Goal: Information Seeking & Learning: Find specific fact

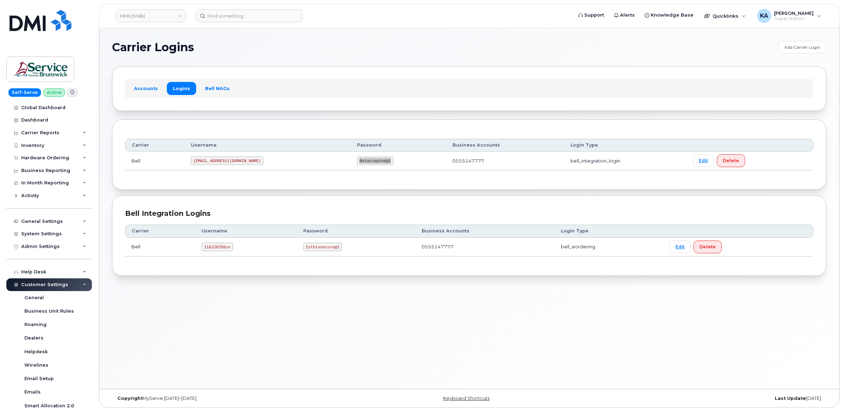
scroll to position [133, 0]
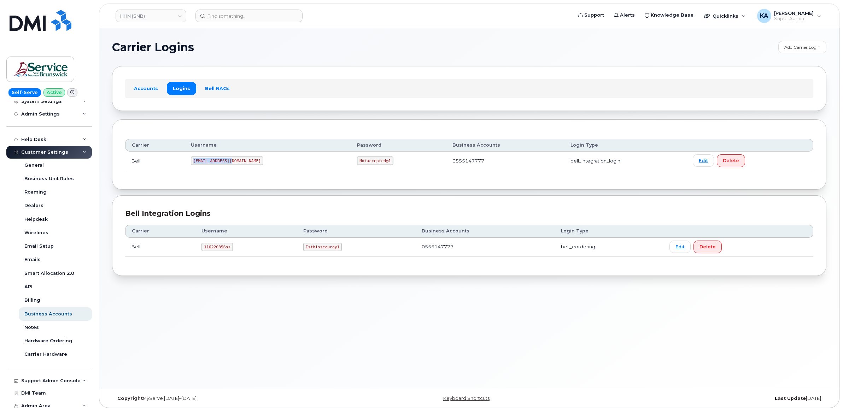
drag, startPoint x: 196, startPoint y: 161, endPoint x: 240, endPoint y: 163, distance: 43.2
click at [240, 163] on td "[EMAIL_ADDRESS][DOMAIN_NAME]" at bounding box center [267, 161] width 166 height 19
copy code "[EMAIL_ADDRESS][DOMAIN_NAME]"
drag, startPoint x: 313, startPoint y: 161, endPoint x: 348, endPoint y: 165, distance: 35.3
click at [351, 165] on td "Notaccepted@1" at bounding box center [398, 161] width 95 height 19
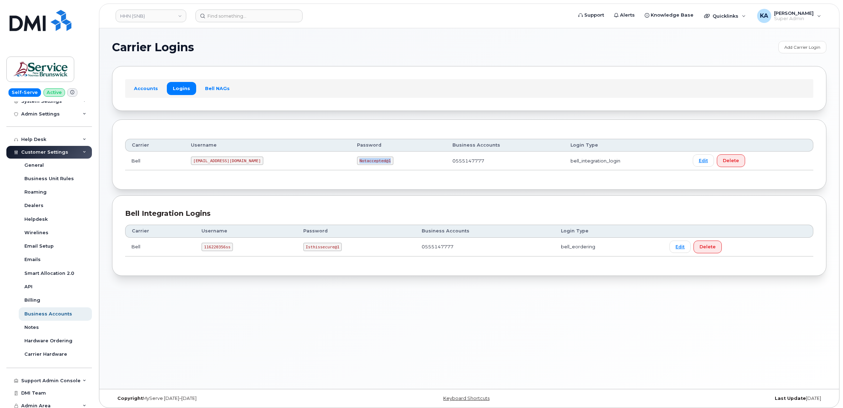
copy code "Notaccepted@1"
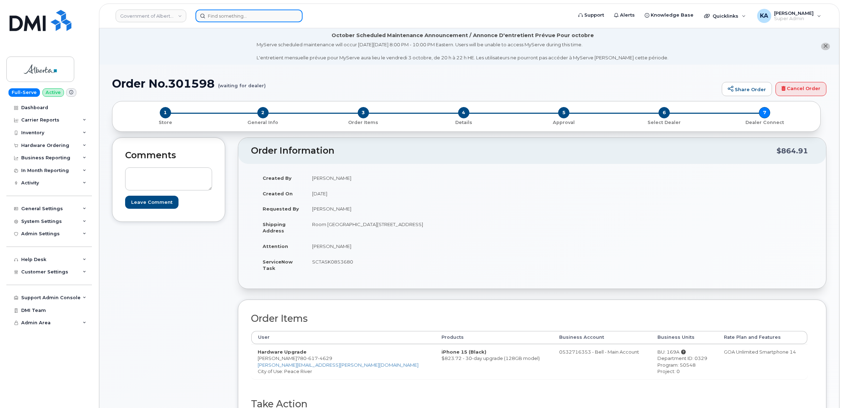
click at [251, 17] on input at bounding box center [248, 16] width 107 height 13
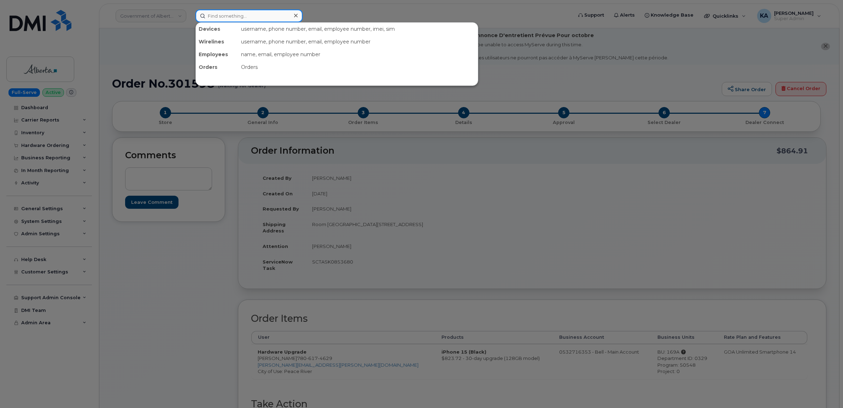
paste input "5064293114"
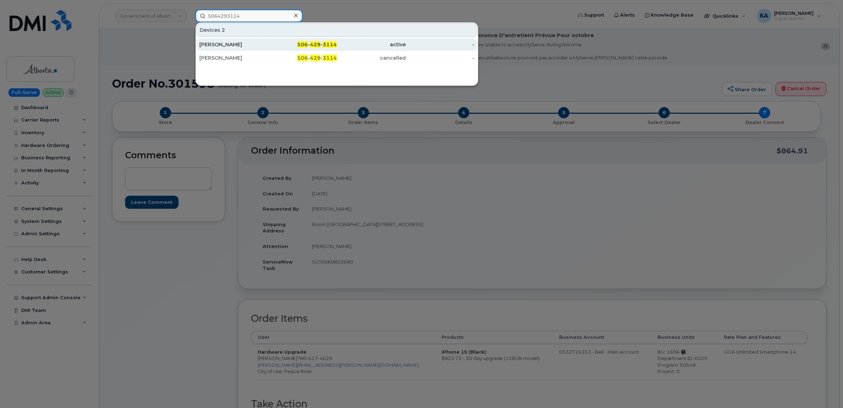
type input "5064293114"
click at [229, 41] on div "Roddy Barton" at bounding box center [233, 44] width 69 height 7
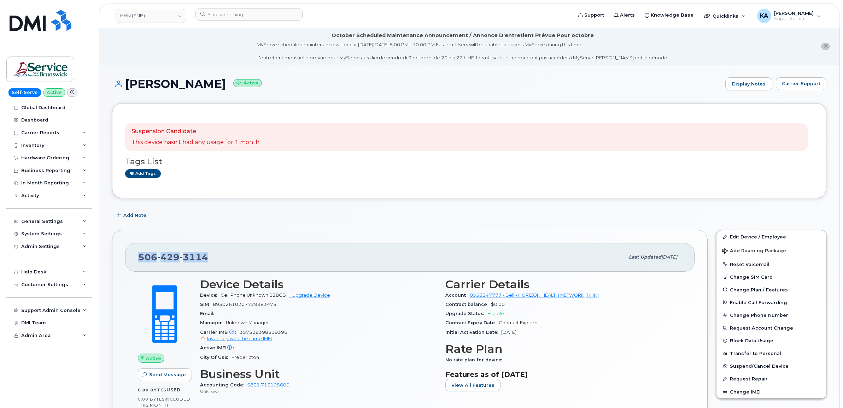
drag, startPoint x: 208, startPoint y: 257, endPoint x: 137, endPoint y: 257, distance: 71.7
click at [137, 257] on div "506 429 3114 Last updated Sep 24, 2025" at bounding box center [409, 257] width 569 height 28
copy span "506 429 3114"
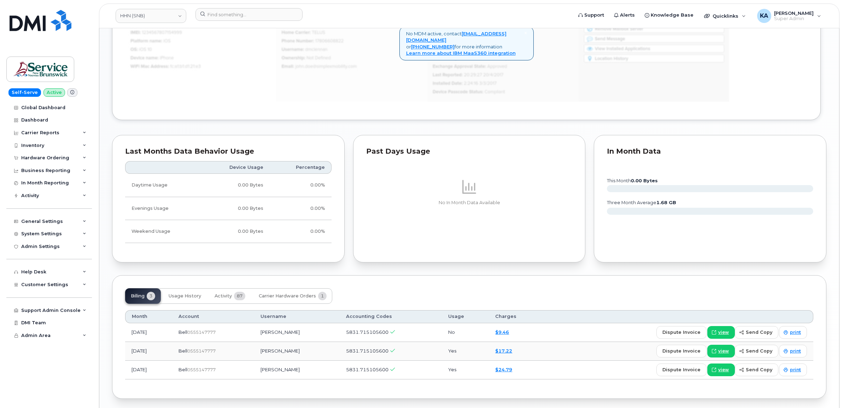
scroll to position [542, 0]
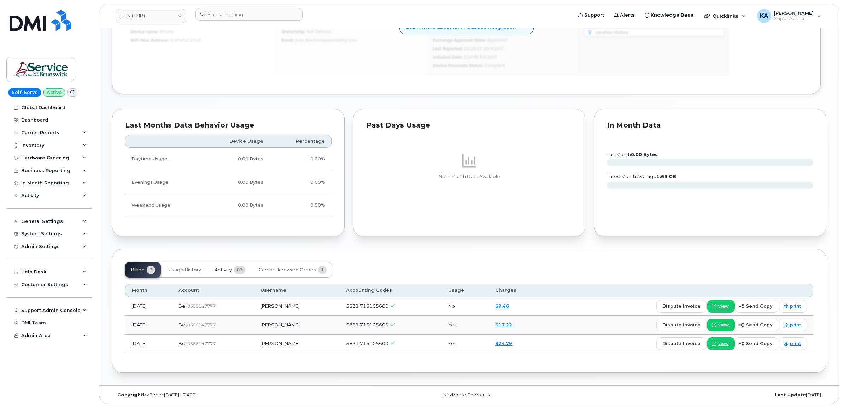
click at [219, 270] on span "Activity" at bounding box center [222, 270] width 17 height 6
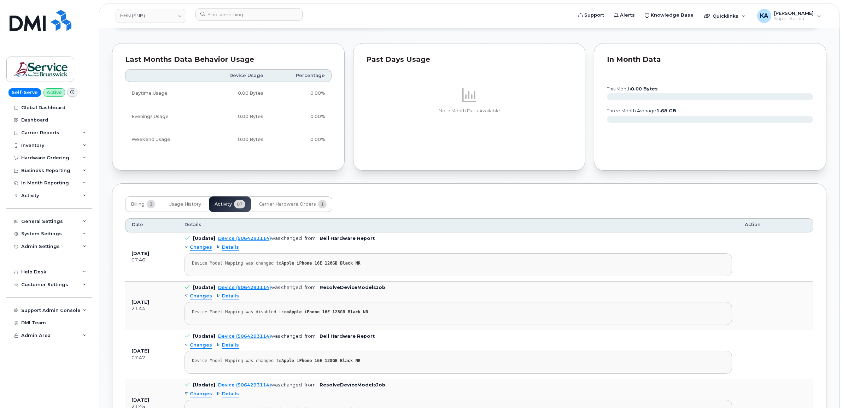
scroll to position [586, 0]
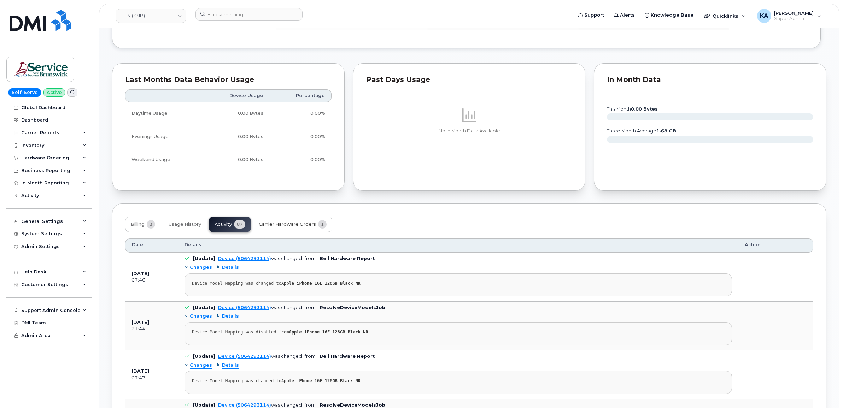
click at [282, 225] on span "Carrier Hardware Orders" at bounding box center [287, 225] width 57 height 6
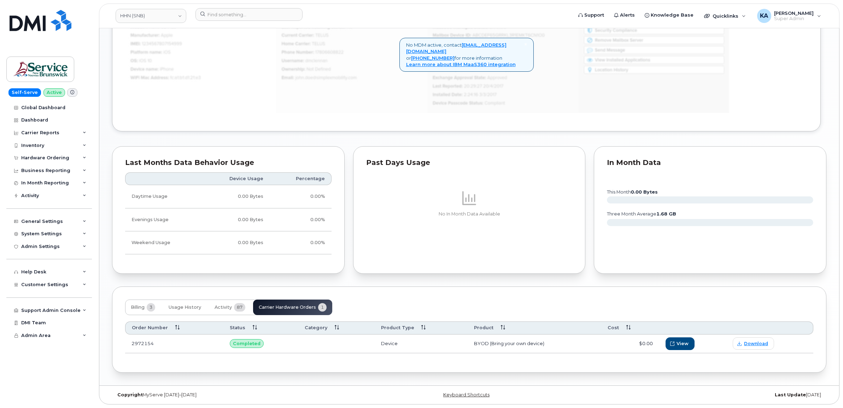
scroll to position [504, 0]
click at [218, 307] on span "Activity" at bounding box center [222, 308] width 17 height 6
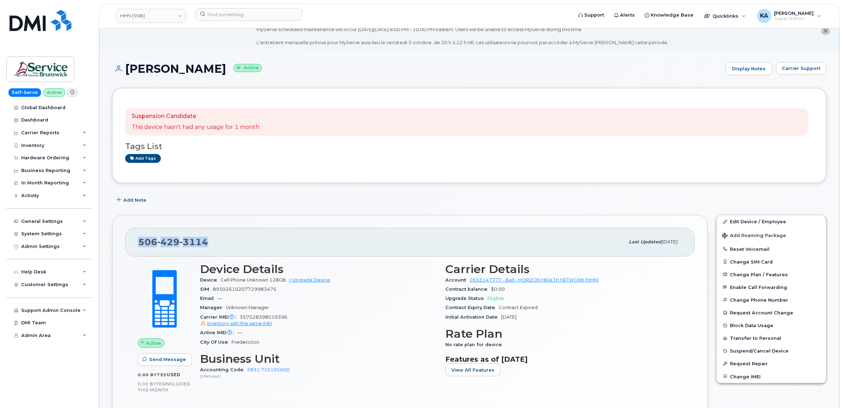
scroll to position [0, 0]
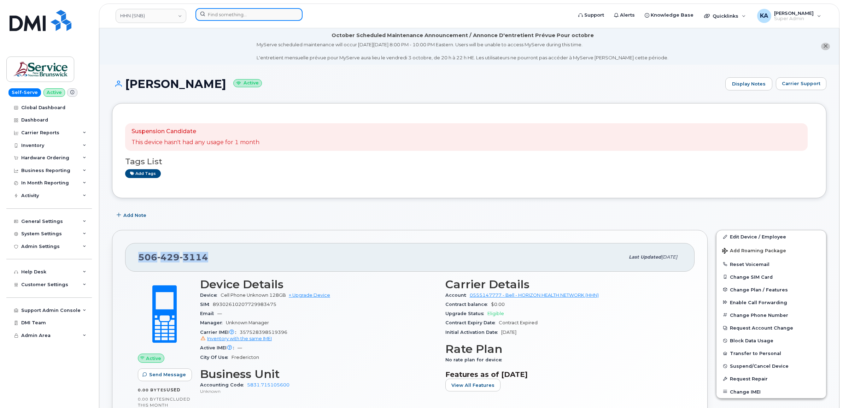
click at [225, 16] on input at bounding box center [248, 14] width 107 height 13
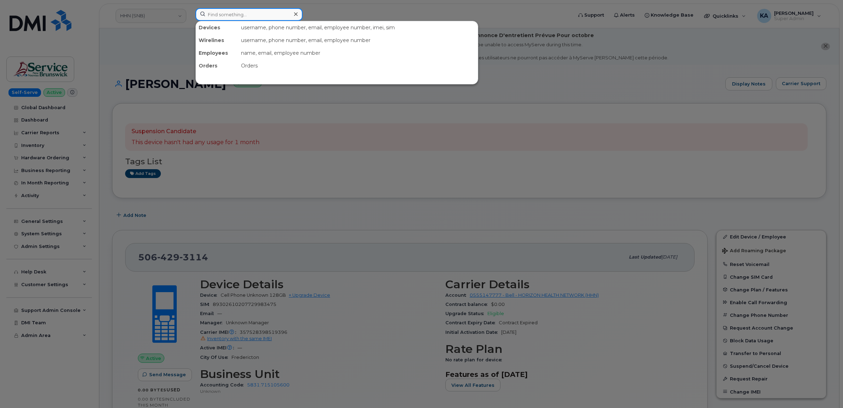
paste input "5064786645"
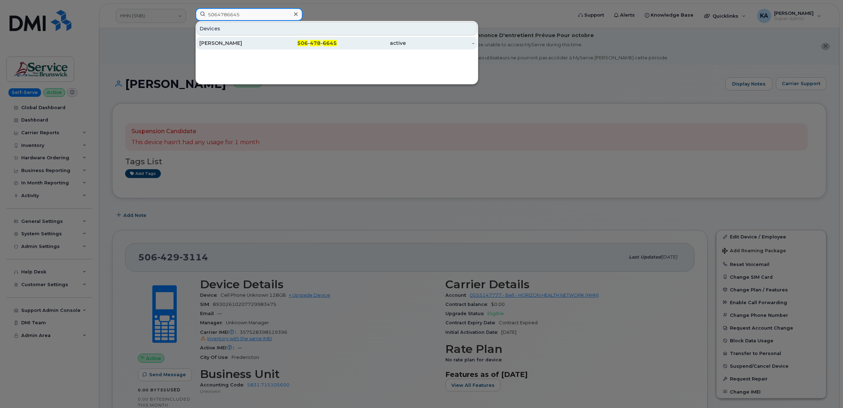
type input "5064786645"
click at [217, 45] on div "Karine Roy" at bounding box center [233, 43] width 69 height 7
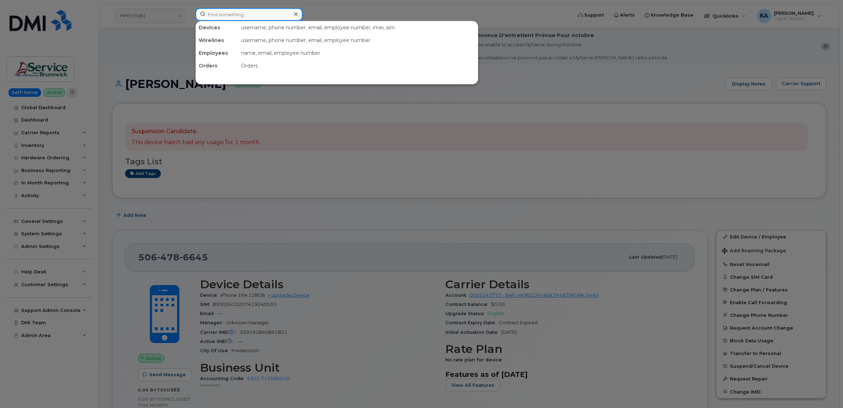
click at [217, 17] on input at bounding box center [248, 14] width 107 height 13
paste input "5062717849"
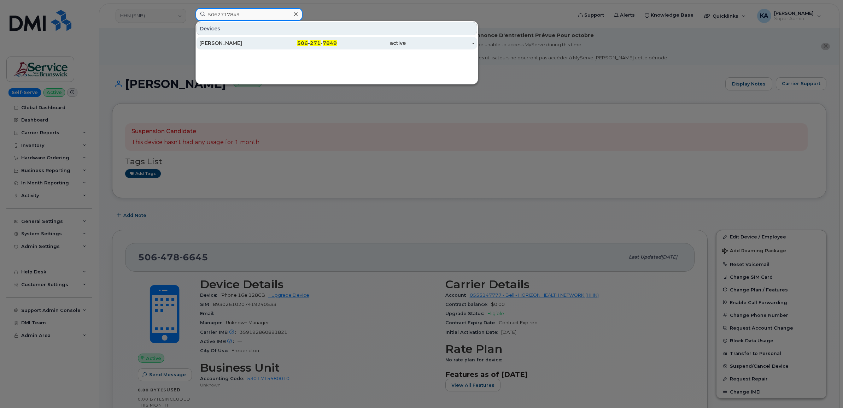
type input "5062717849"
click at [207, 41] on div "Craig Colby" at bounding box center [233, 43] width 69 height 7
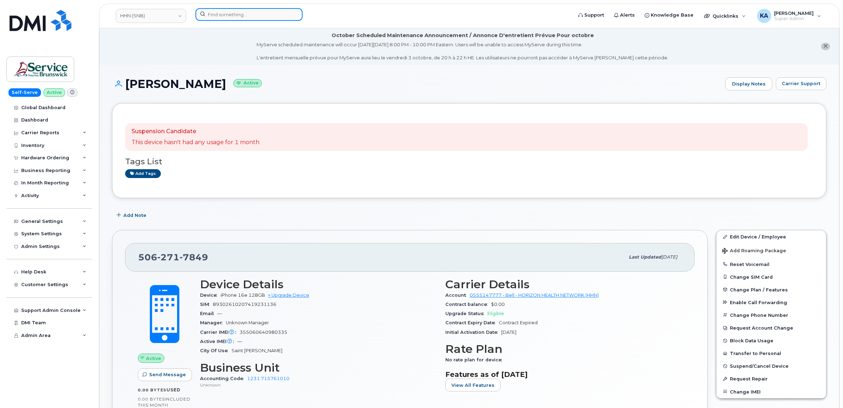
click at [212, 14] on input at bounding box center [248, 14] width 107 height 13
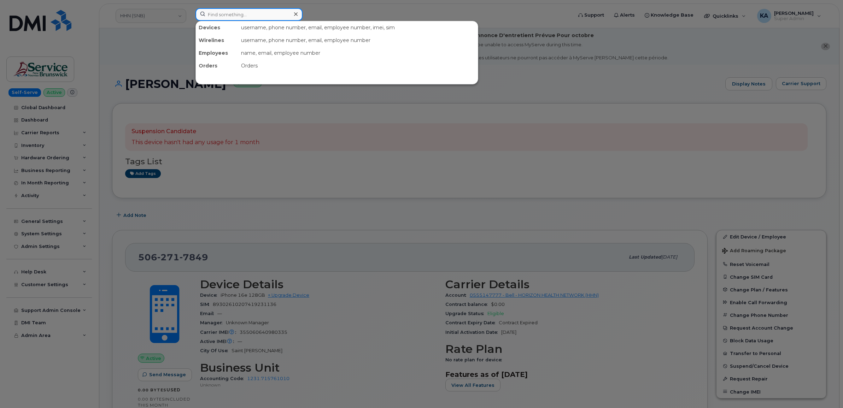
paste input "5062717090"
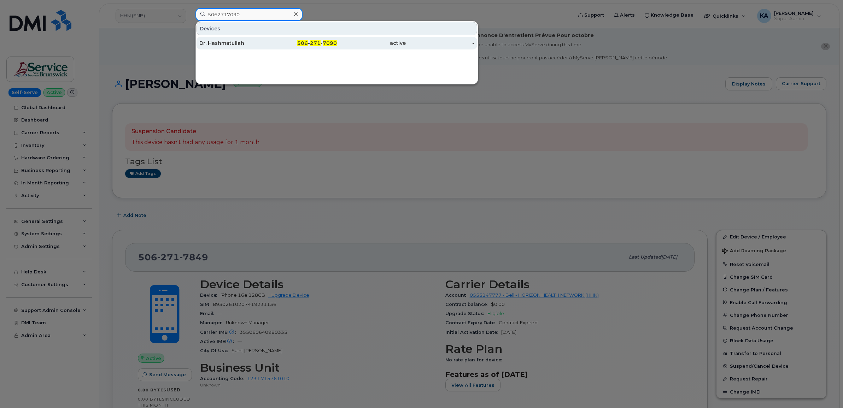
type input "5062717090"
click at [219, 44] on div "Dr. Hashmatullah" at bounding box center [233, 43] width 69 height 7
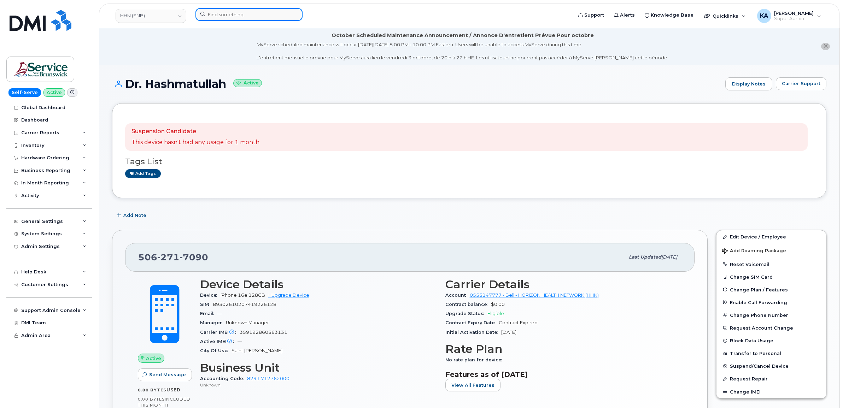
click at [237, 16] on input at bounding box center [248, 14] width 107 height 13
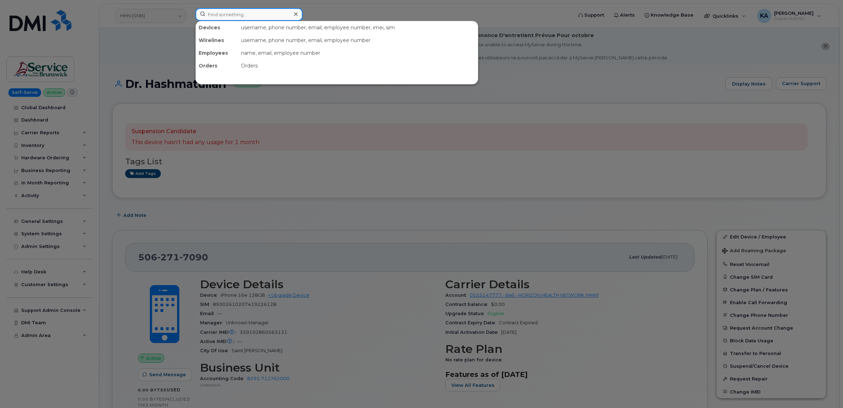
paste input "5064786324"
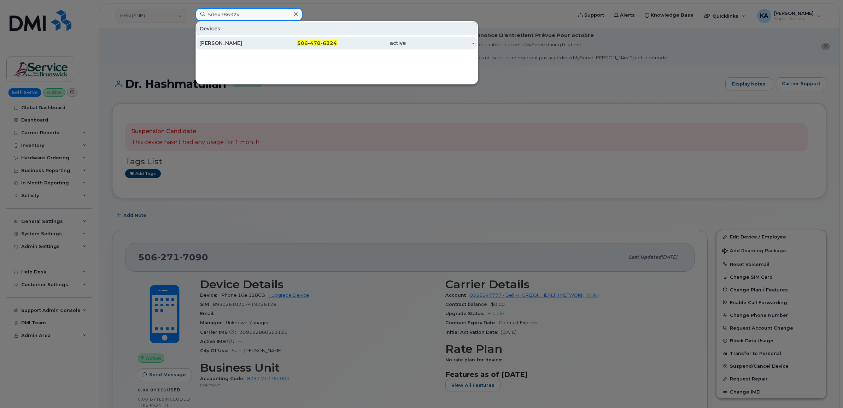
type input "5064786324"
click at [225, 44] on div "Amy Coburn" at bounding box center [233, 43] width 69 height 7
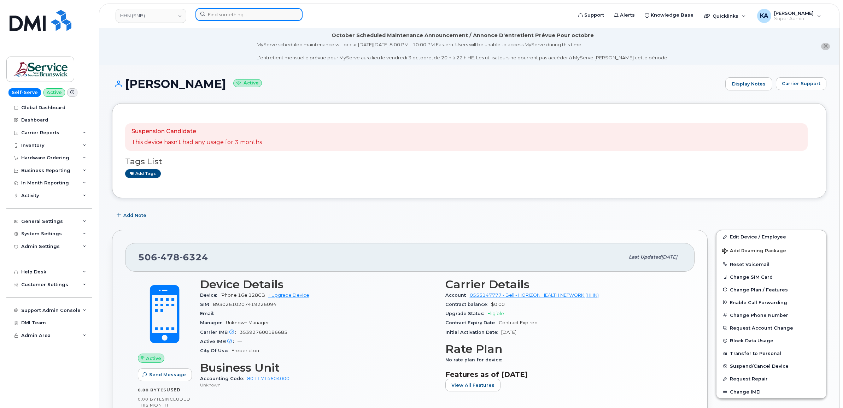
click at [214, 17] on input at bounding box center [248, 14] width 107 height 13
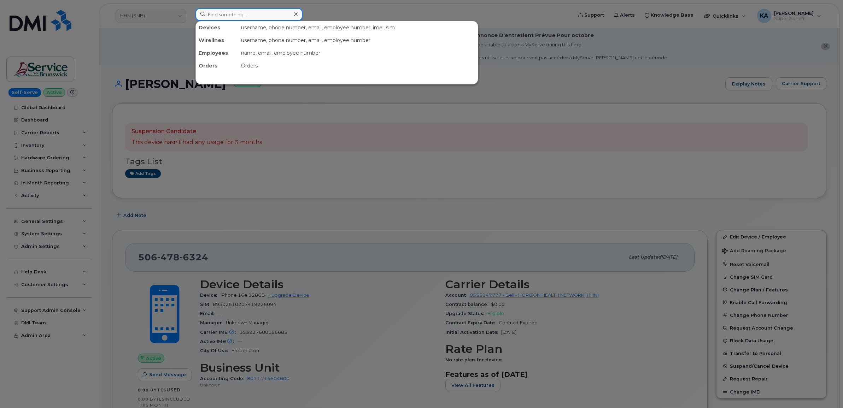
paste input "5069535186"
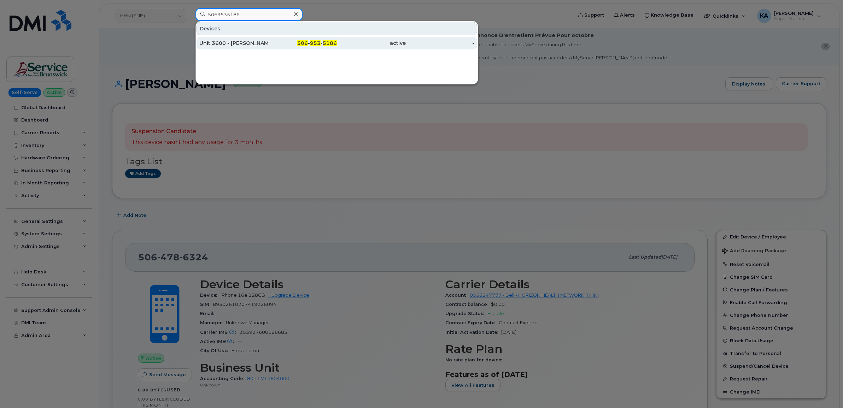
type input "5069535186"
click at [214, 43] on div "Unit 3600 - Lana Hebert" at bounding box center [233, 43] width 69 height 7
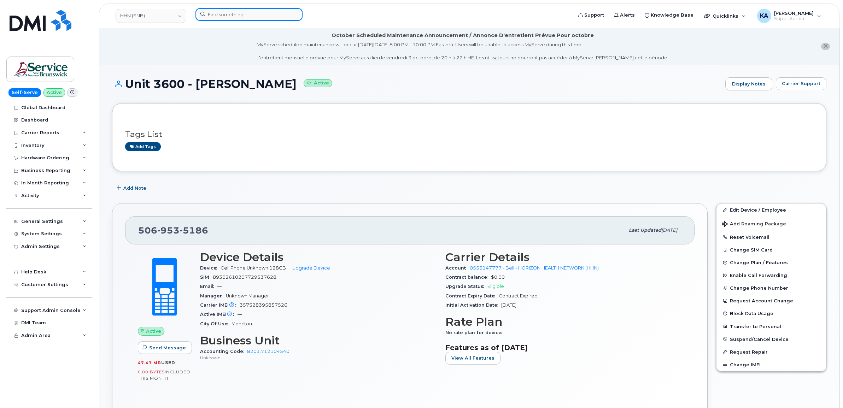
click at [220, 15] on input at bounding box center [248, 14] width 107 height 13
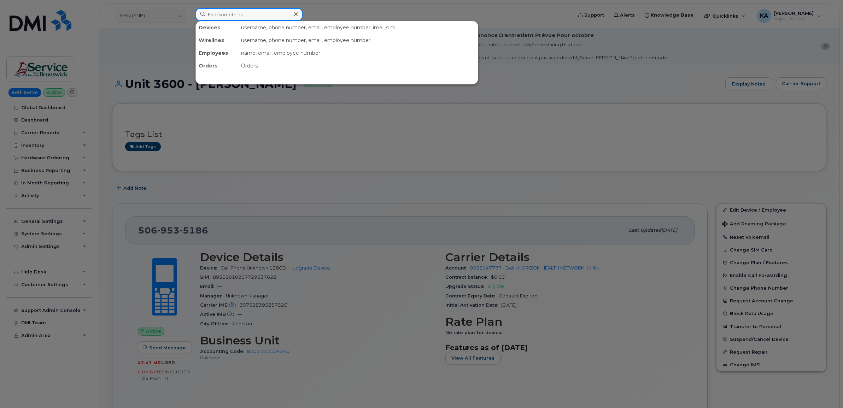
paste input "5063494296"
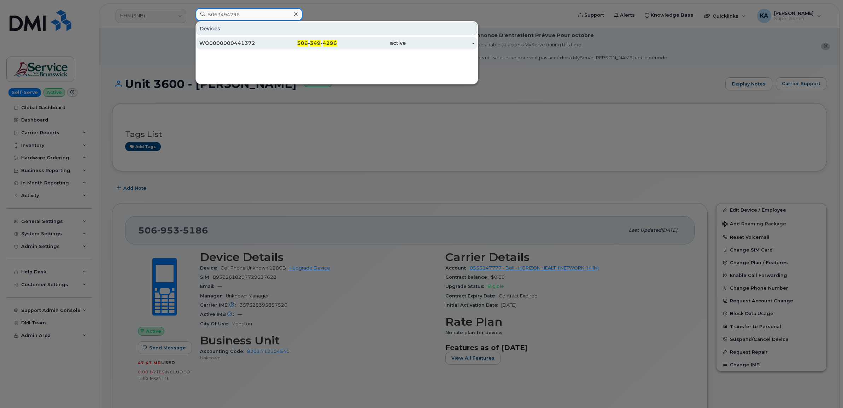
type input "5063494296"
click at [222, 43] on div "WO0000000441372" at bounding box center [233, 43] width 69 height 7
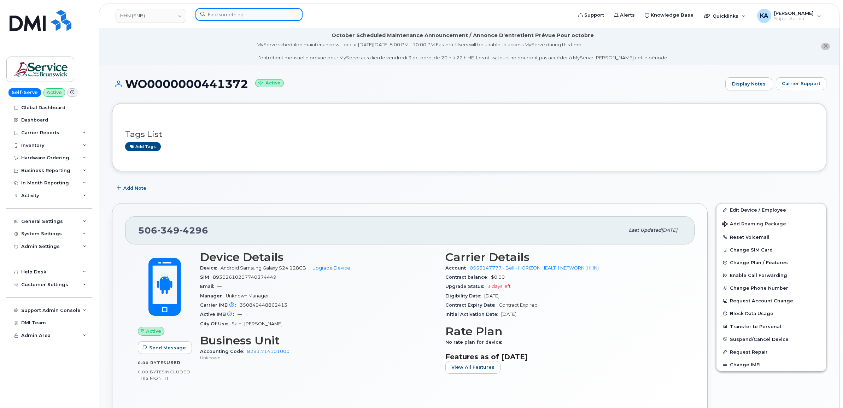
click at [228, 14] on input at bounding box center [248, 14] width 107 height 13
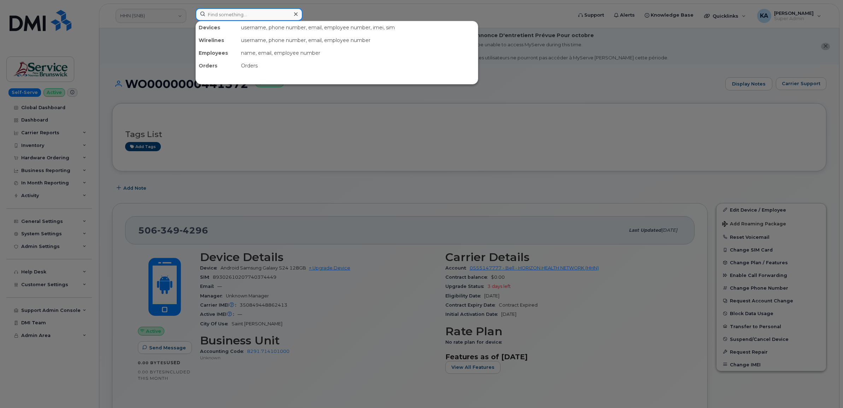
paste input "5066475359"
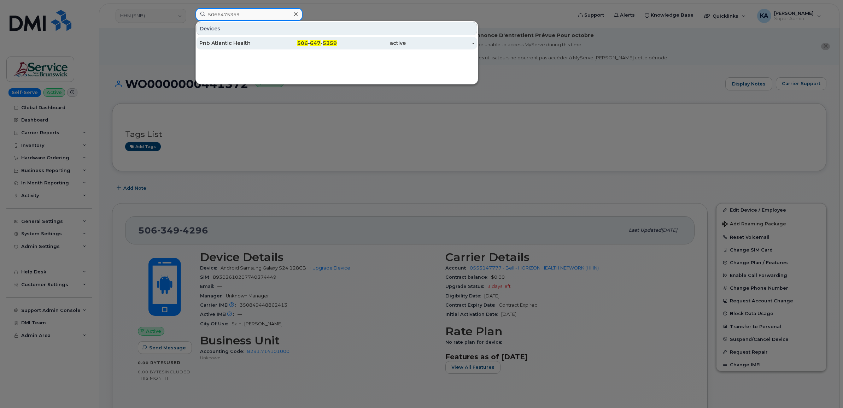
type input "5066475359"
click at [223, 41] on div "Pnb Atlantic Health" at bounding box center [233, 43] width 69 height 7
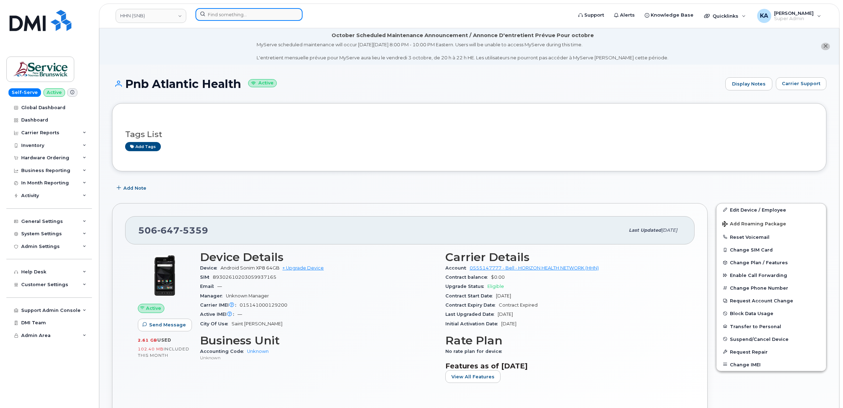
click at [224, 17] on input at bounding box center [248, 14] width 107 height 13
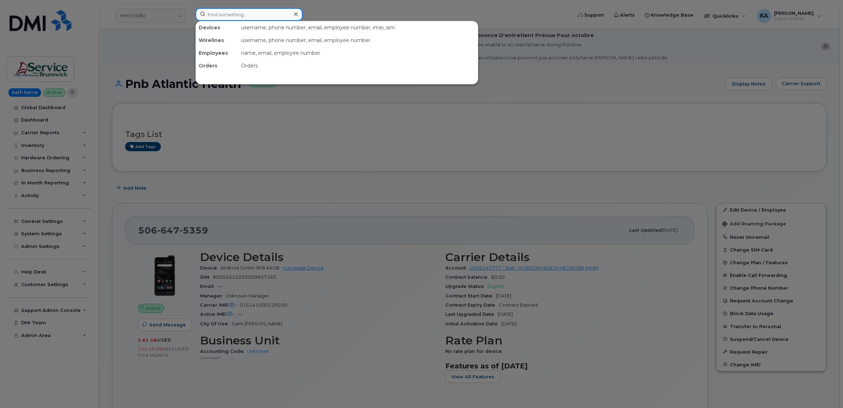
paste input "5063335787"
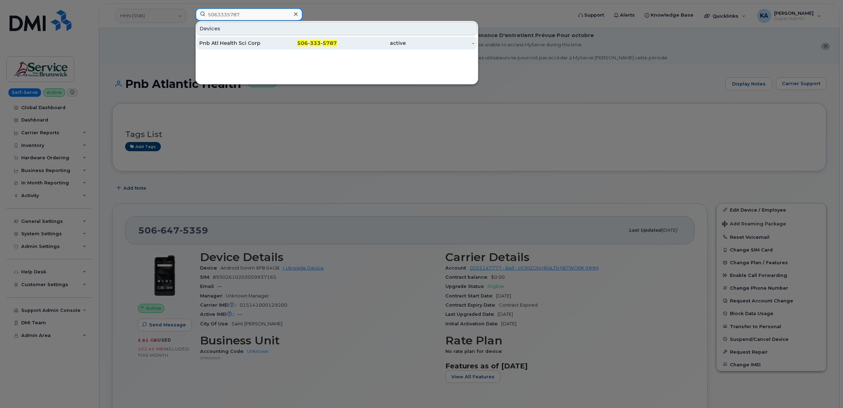
type input "5063335787"
click at [230, 42] on div "Pnb Atl Health Sci Corp" at bounding box center [233, 43] width 69 height 7
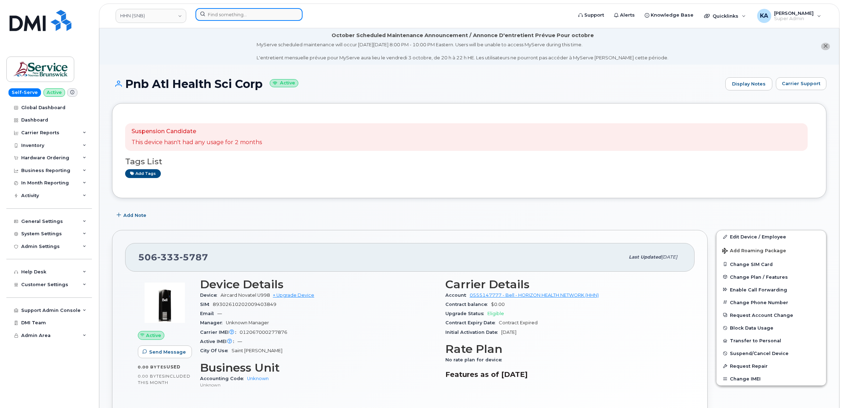
click at [212, 14] on input at bounding box center [248, 14] width 107 height 13
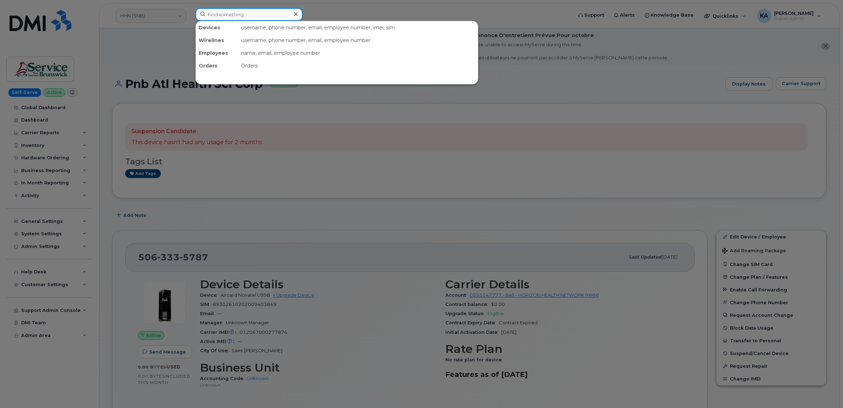
paste input "5064704991"
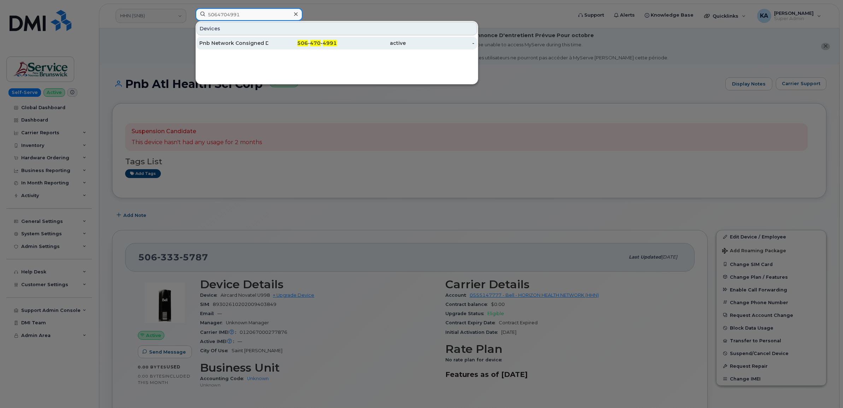
type input "5064704991"
click at [214, 43] on div "Pnb Network Consigned Dss2, [GEOGRAPHIC_DATA]" at bounding box center [233, 43] width 69 height 7
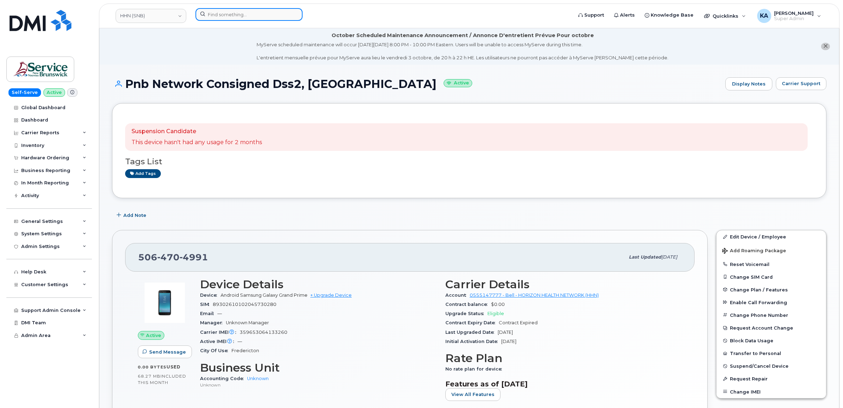
click at [217, 17] on input at bounding box center [248, 14] width 107 height 13
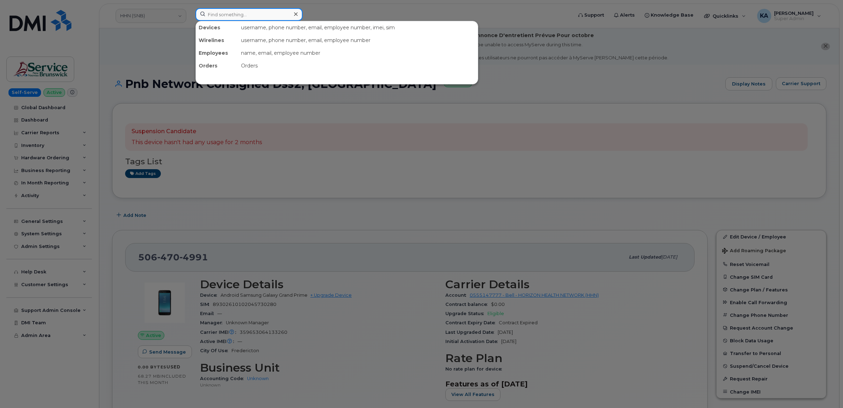
paste input "5064768310"
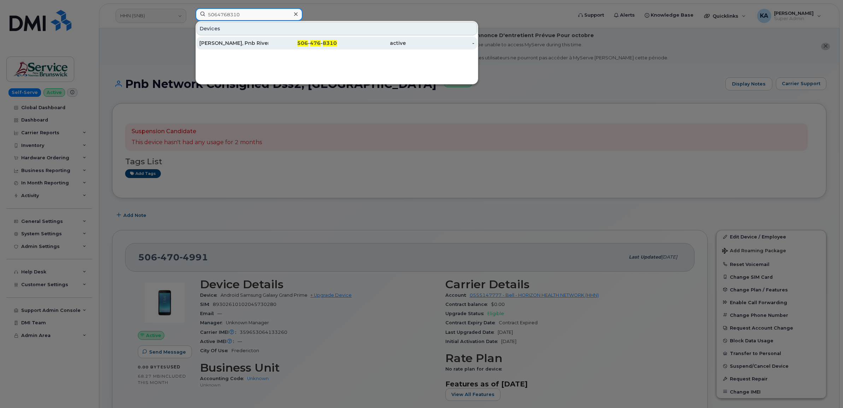
type input "5064768310"
click at [216, 45] on div "Brian Sarchfield, Pnb River Valley Health" at bounding box center [233, 43] width 69 height 7
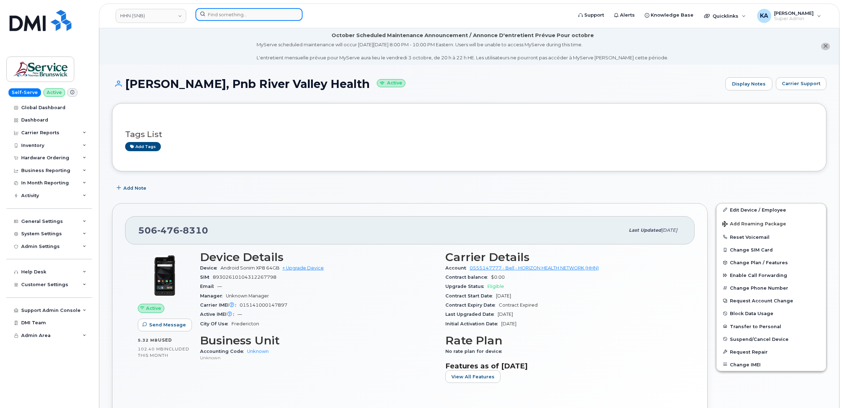
click at [212, 15] on input at bounding box center [248, 14] width 107 height 13
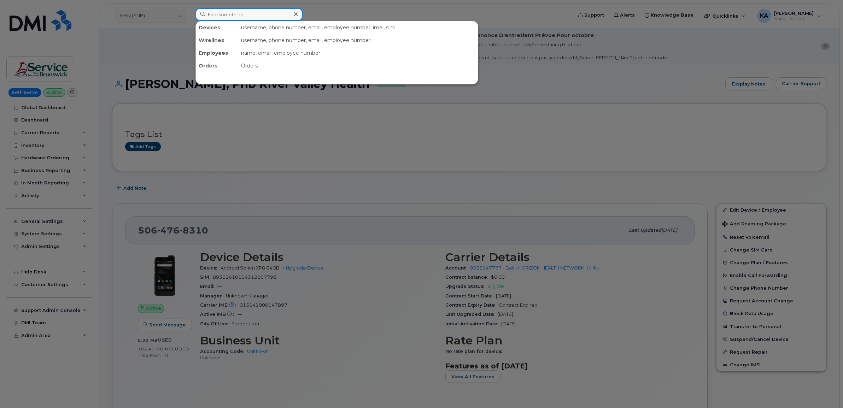
paste input "5063240293"
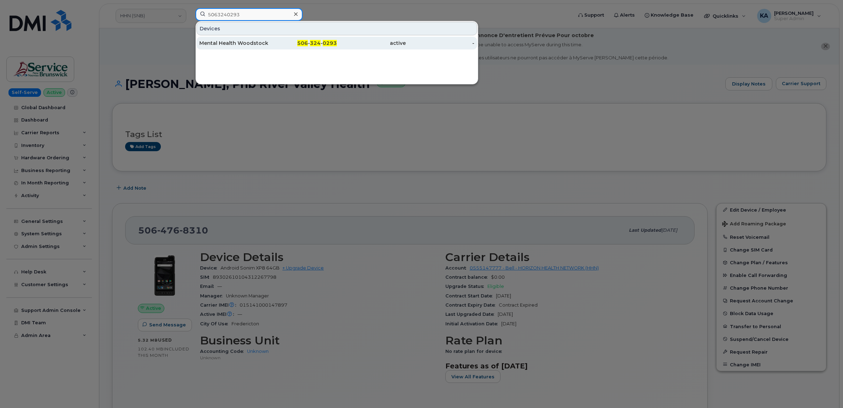
type input "5063240293"
click at [220, 43] on div "Mental Health Woodstock, Pnb Health &Amp; Wellness" at bounding box center [233, 43] width 69 height 7
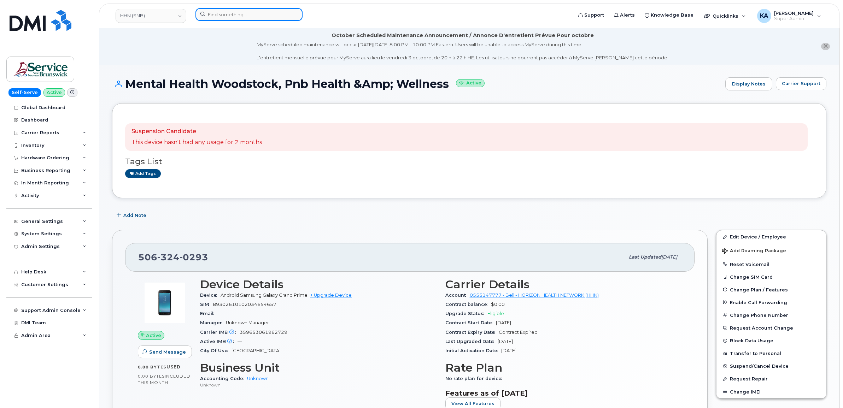
click at [215, 14] on input at bounding box center [248, 14] width 107 height 13
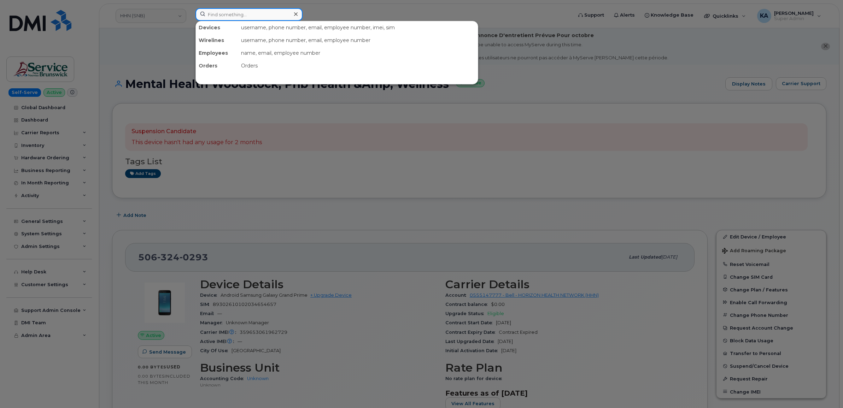
paste input "5063437832"
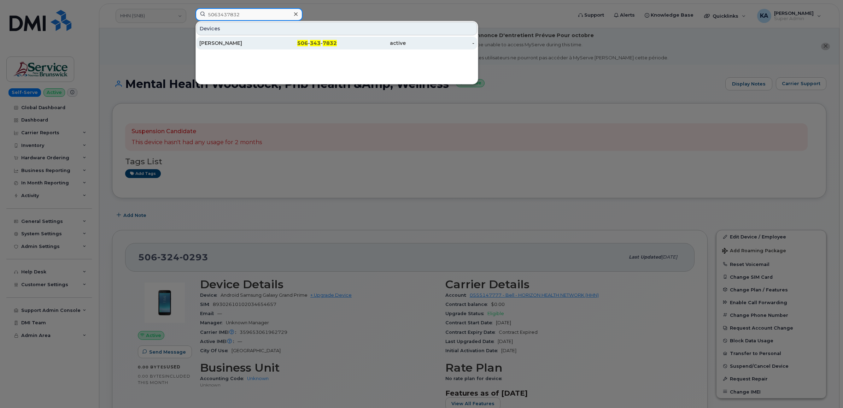
type input "5063437832"
click at [215, 43] on div "[PERSON_NAME]" at bounding box center [233, 43] width 69 height 7
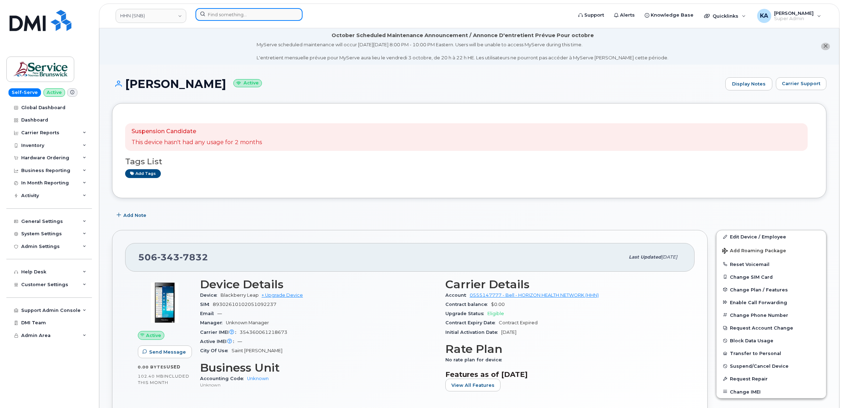
click at [209, 14] on input at bounding box center [248, 14] width 107 height 13
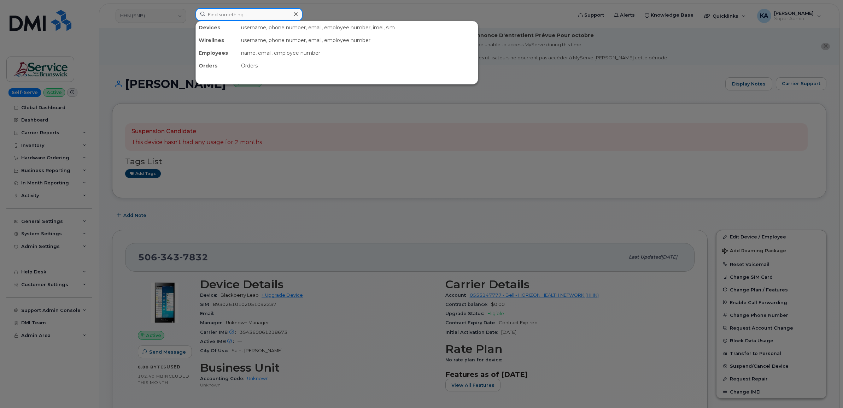
paste input "5063436319"
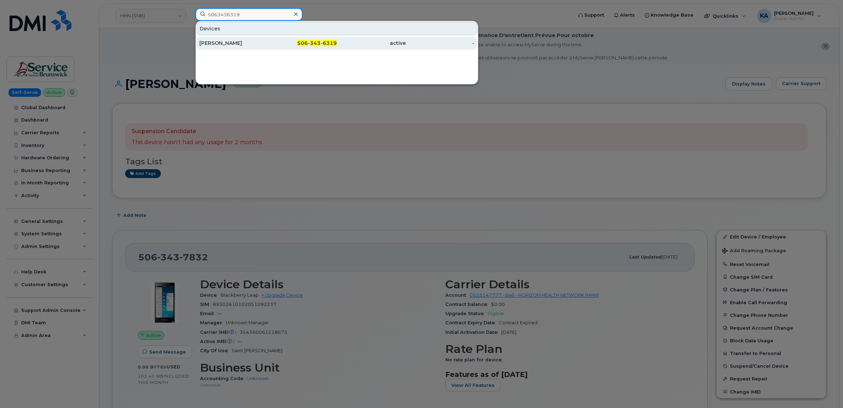
type input "5063436319"
click at [207, 41] on div "Claude Botha" at bounding box center [233, 43] width 69 height 7
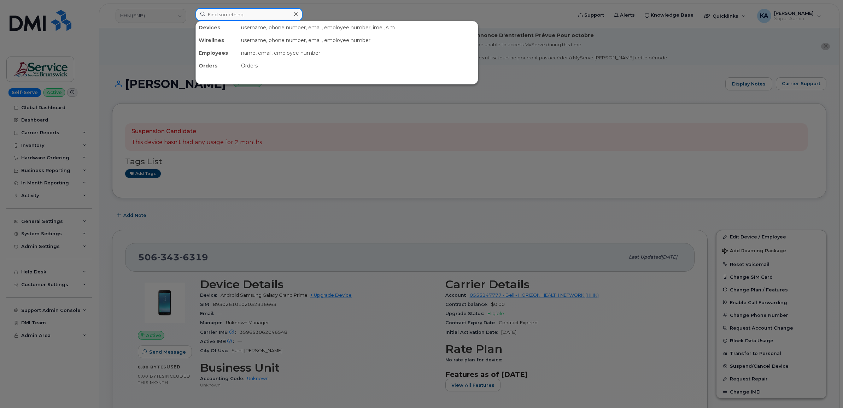
click at [219, 16] on input at bounding box center [248, 14] width 107 height 13
paste input "5066474867"
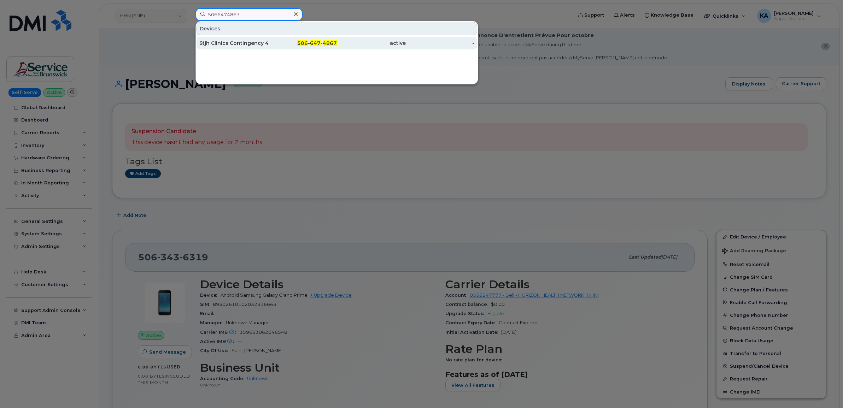
type input "5066474867"
click at [220, 43] on div "Stjh Clinics Contingency 4" at bounding box center [233, 43] width 69 height 7
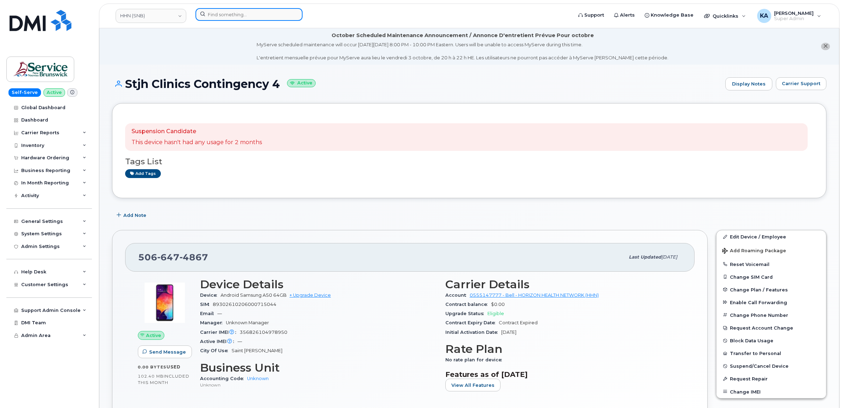
click at [240, 15] on input at bounding box center [248, 14] width 107 height 13
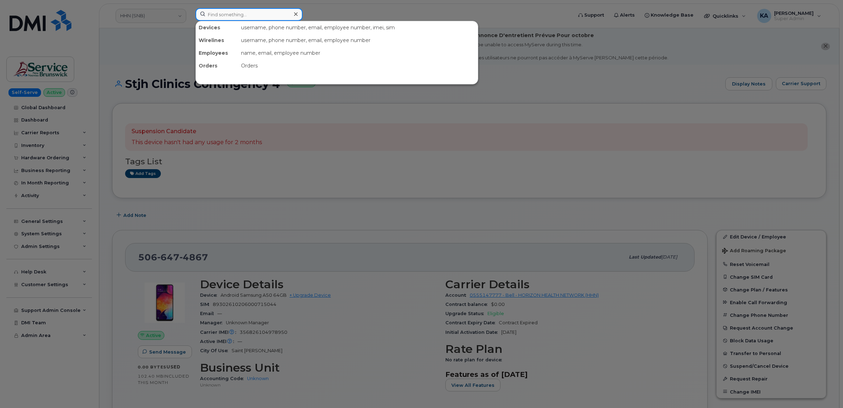
paste input "5066471081"
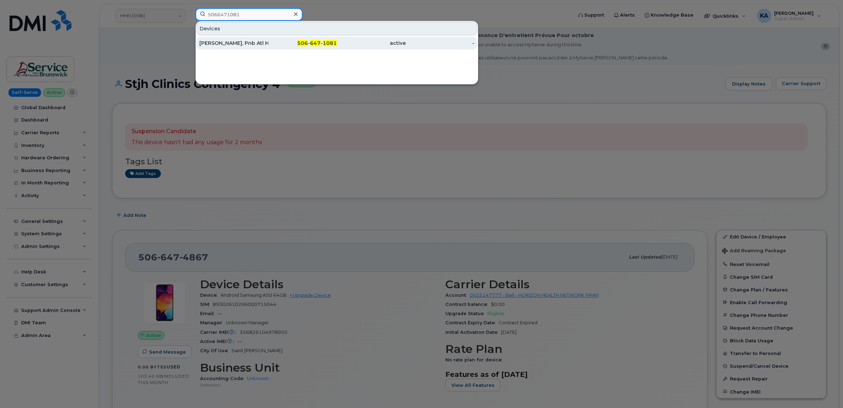
type input "5066471081"
click at [218, 40] on div "[PERSON_NAME], Pnb Atl Health Sci" at bounding box center [233, 43] width 69 height 13
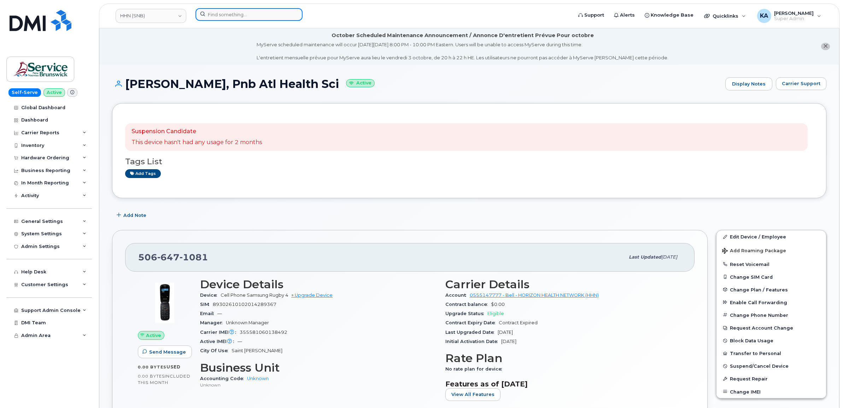
click at [218, 17] on input at bounding box center [248, 14] width 107 height 13
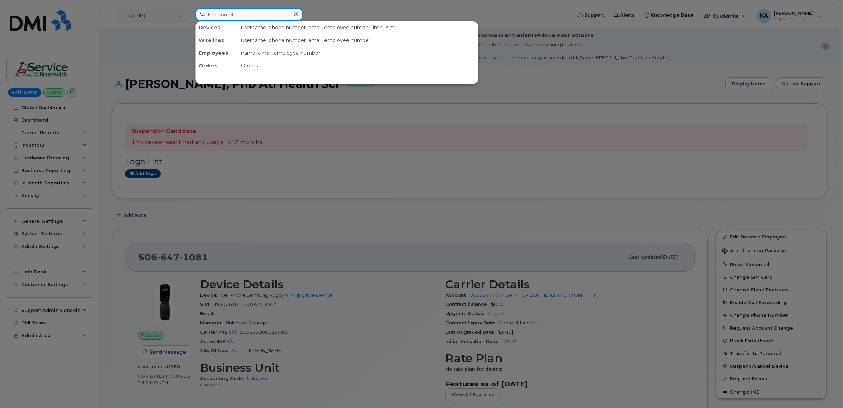
paste input "5064765684"
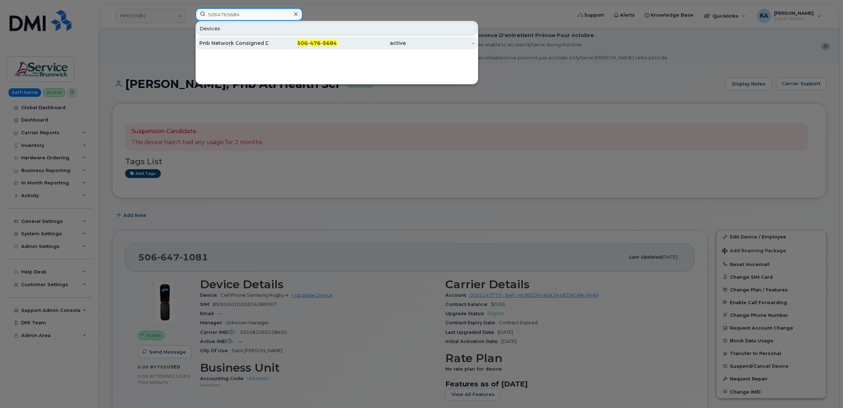
type input "5064765684"
click at [224, 40] on div "Pnb Network Consigned Dss2, Pnb River Valley Health" at bounding box center [233, 43] width 69 height 7
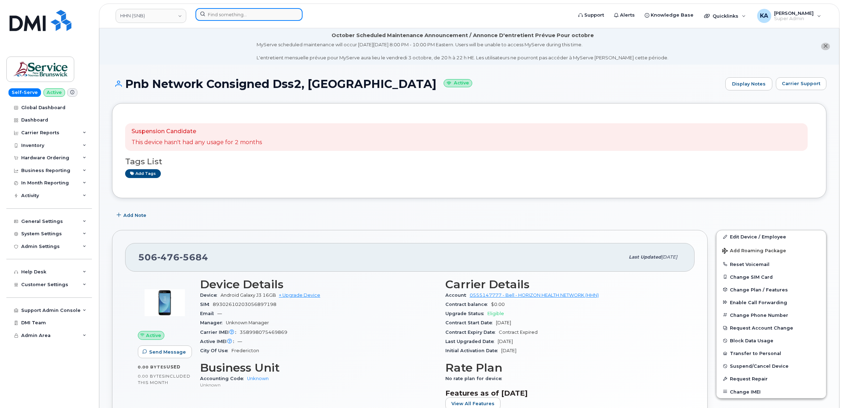
click at [218, 14] on input at bounding box center [248, 14] width 107 height 13
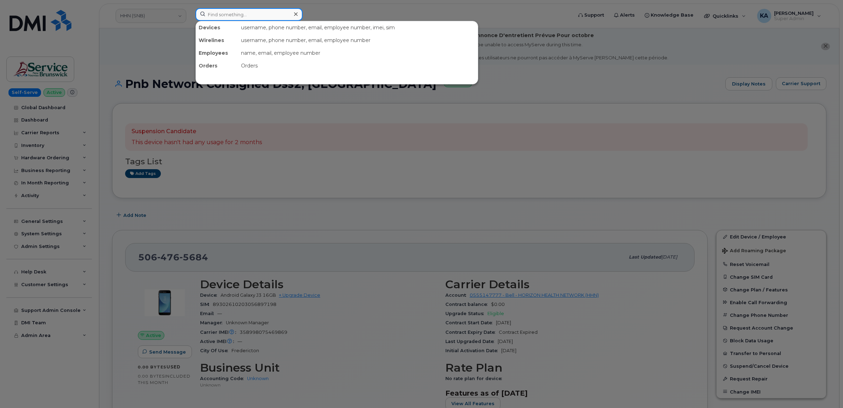
paste input "5063437098"
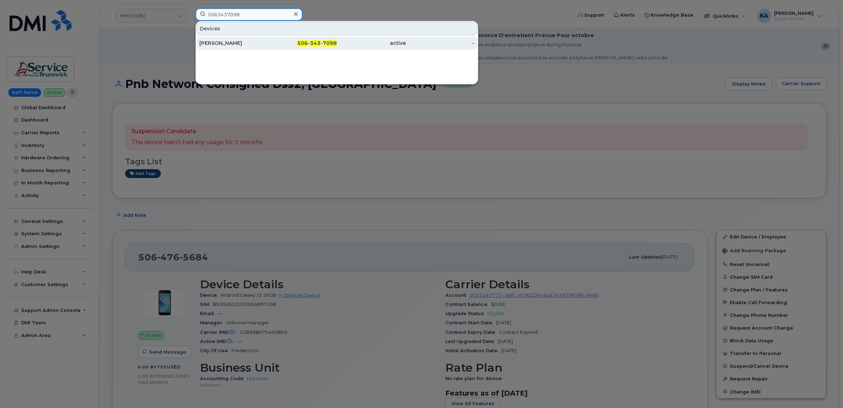
type input "5063437098"
click at [212, 42] on div "[PERSON_NAME]" at bounding box center [233, 43] width 69 height 7
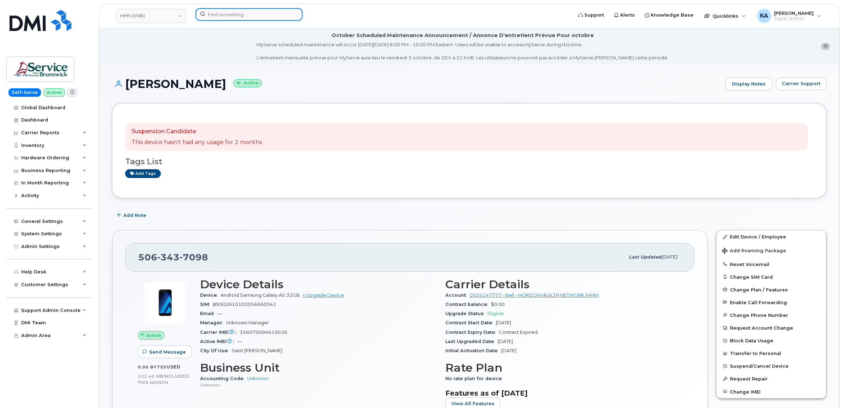
click at [243, 15] on input at bounding box center [248, 14] width 107 height 13
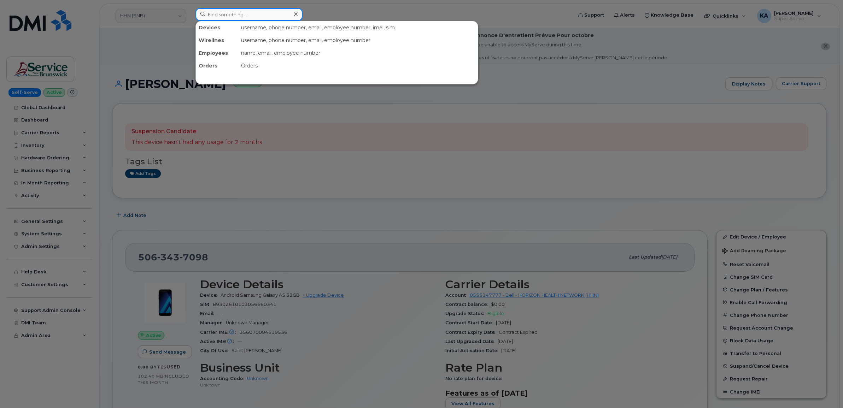
paste input "5066472374"
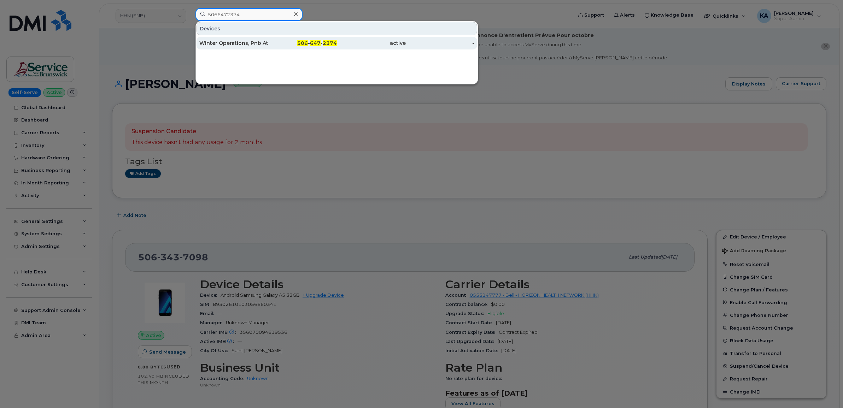
type input "5066472374"
click at [211, 40] on div "Winter Operations, Pnb Atl Health Sci Corp" at bounding box center [233, 43] width 69 height 13
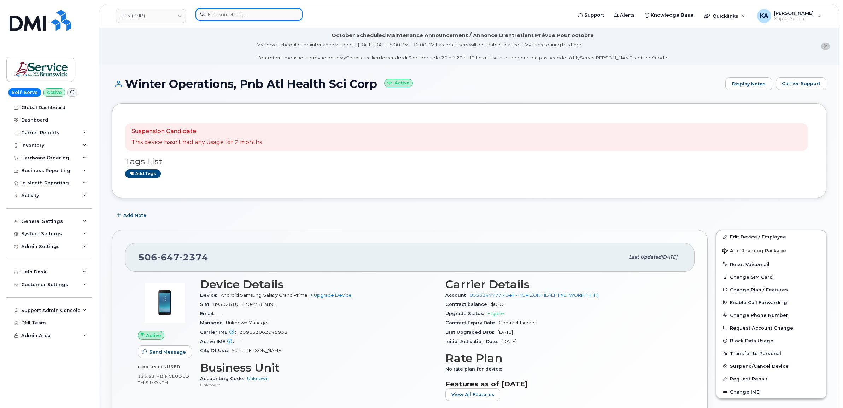
click at [224, 16] on input at bounding box center [248, 14] width 107 height 13
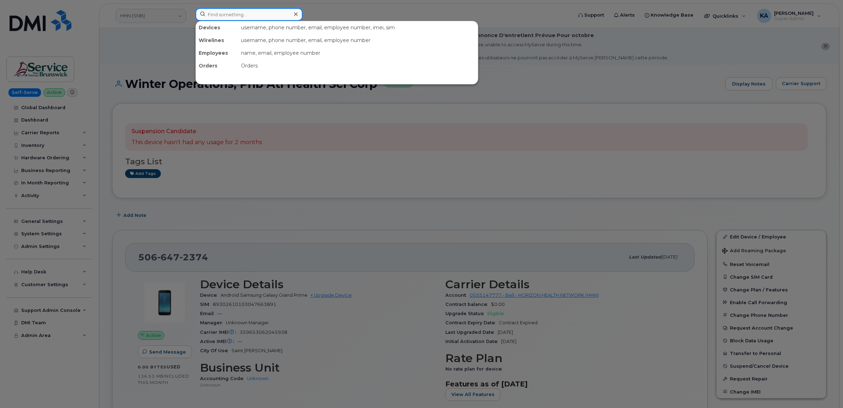
paste input "5068503302"
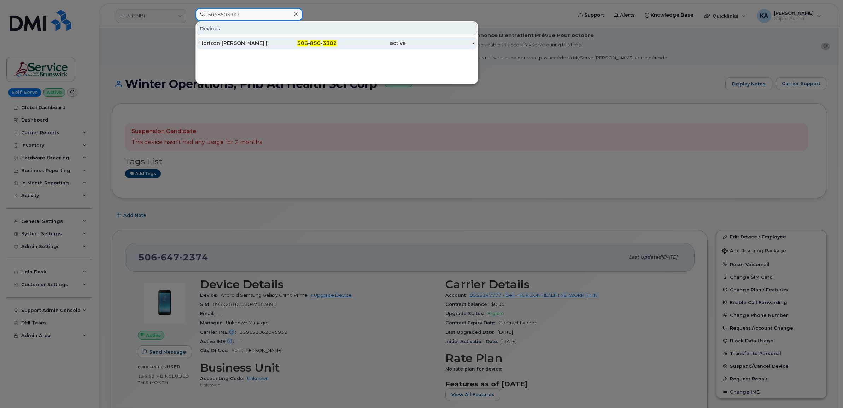
type input "5068503302"
click at [221, 44] on div "Horizon [PERSON_NAME] [PERSON_NAME]" at bounding box center [233, 43] width 69 height 7
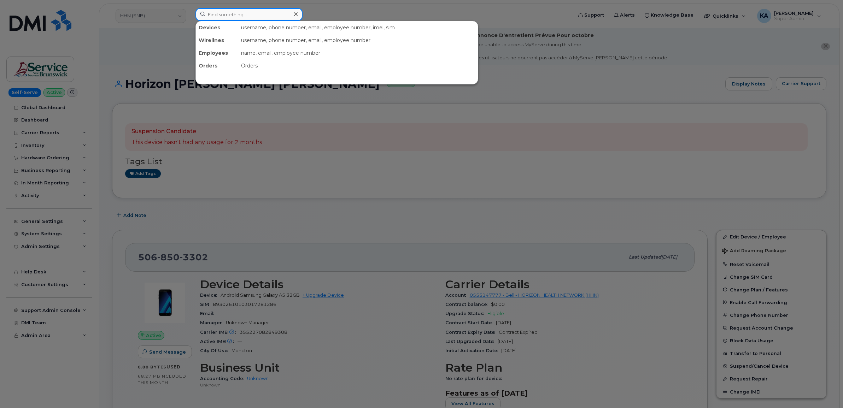
click at [236, 15] on input at bounding box center [248, 14] width 107 height 13
paste input "5063436185"
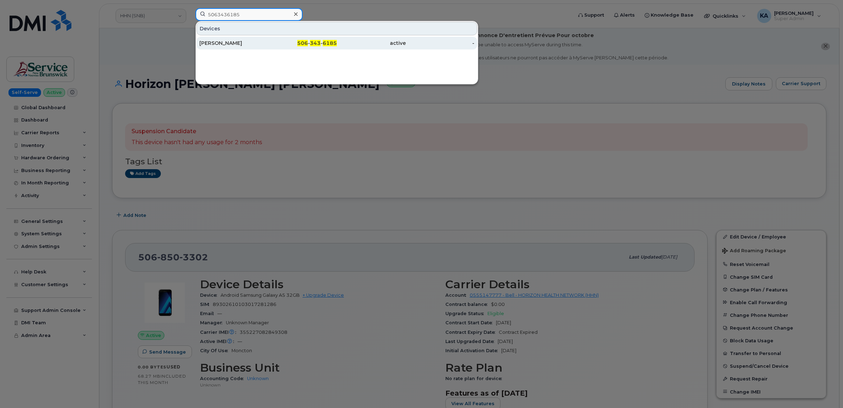
type input "5063436185"
click at [227, 44] on div "[PERSON_NAME]" at bounding box center [233, 43] width 69 height 7
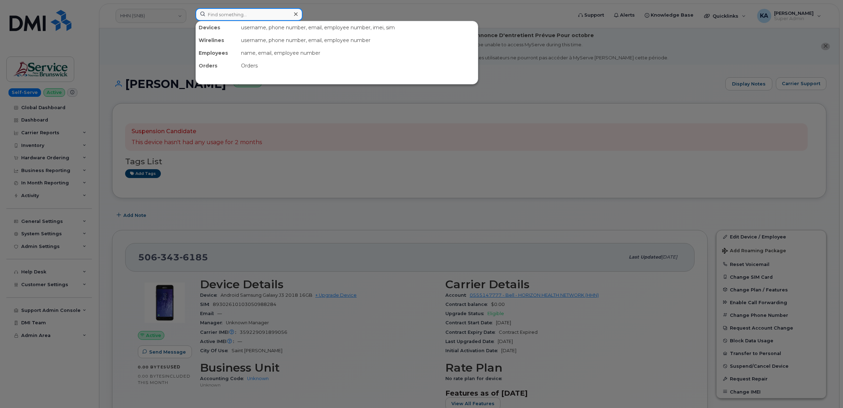
click at [247, 18] on input at bounding box center [248, 14] width 107 height 13
paste input "5063817249"
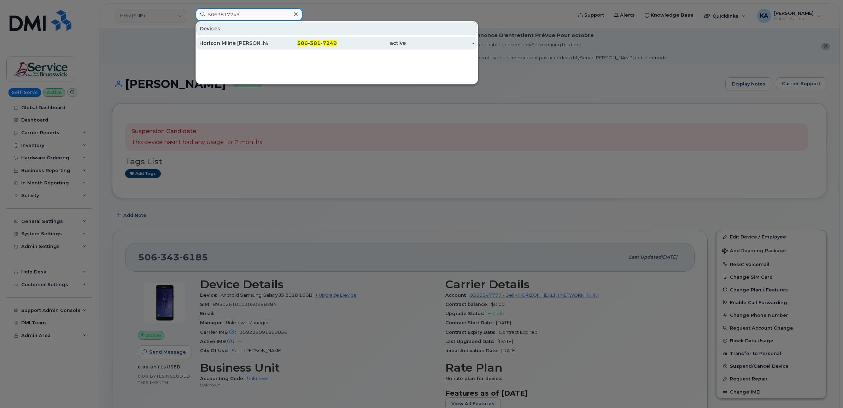
type input "5063817249"
click at [236, 43] on div "Horizon Milne [PERSON_NAME]" at bounding box center [233, 43] width 69 height 7
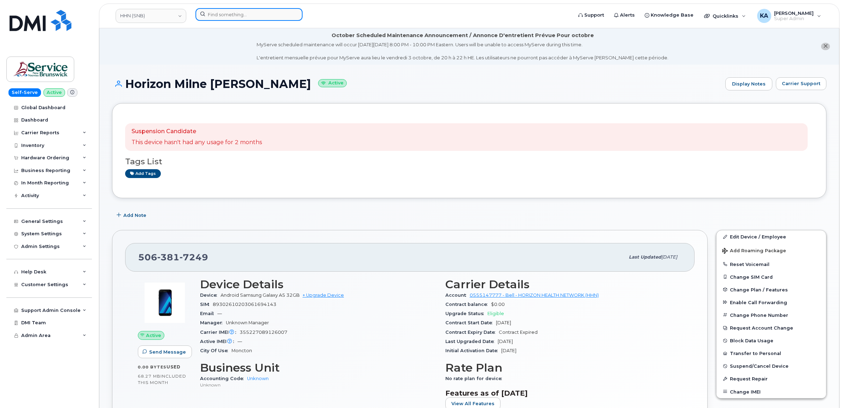
click at [238, 17] on input at bounding box center [248, 14] width 107 height 13
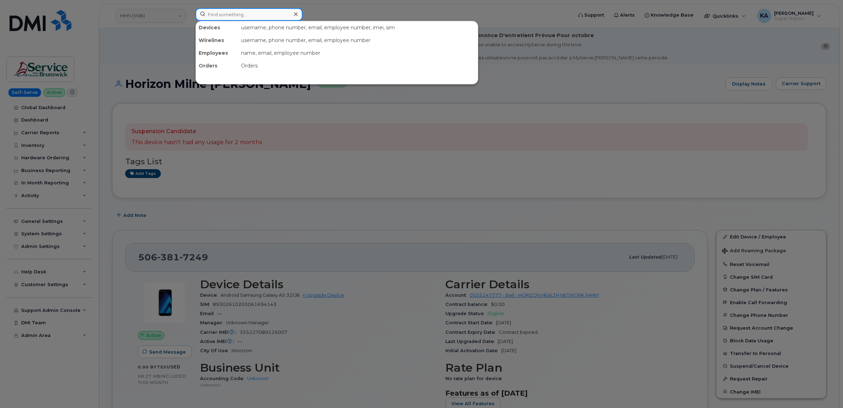
paste input "5063243516"
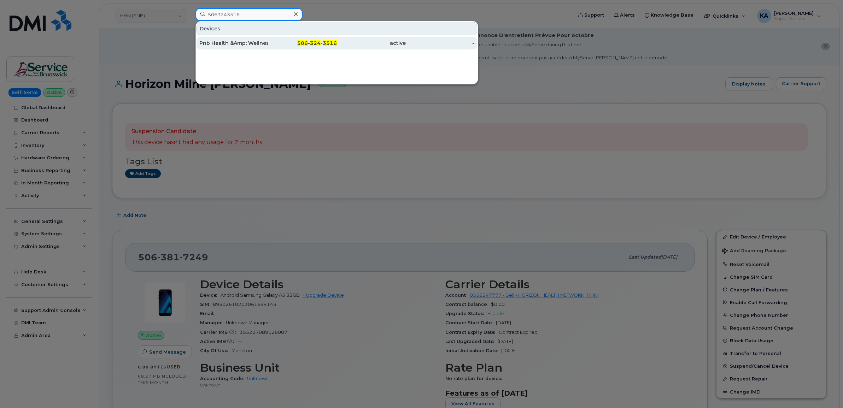
type input "5063243516"
click at [232, 41] on div "Pnb Health &Amp; Wellness" at bounding box center [233, 43] width 69 height 7
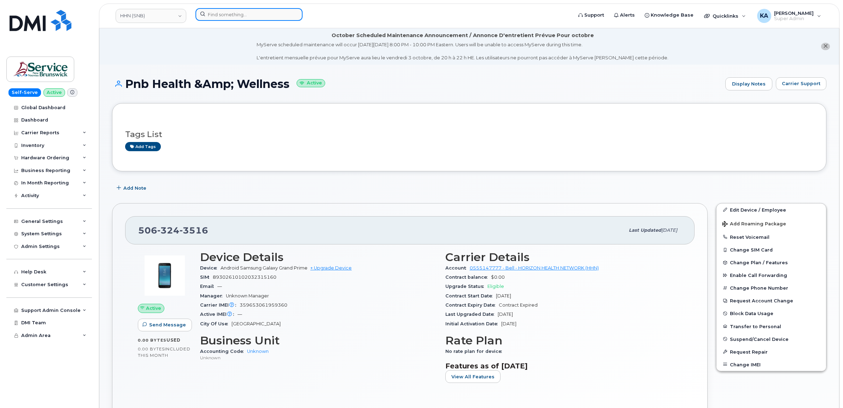
click at [214, 14] on input at bounding box center [248, 14] width 107 height 13
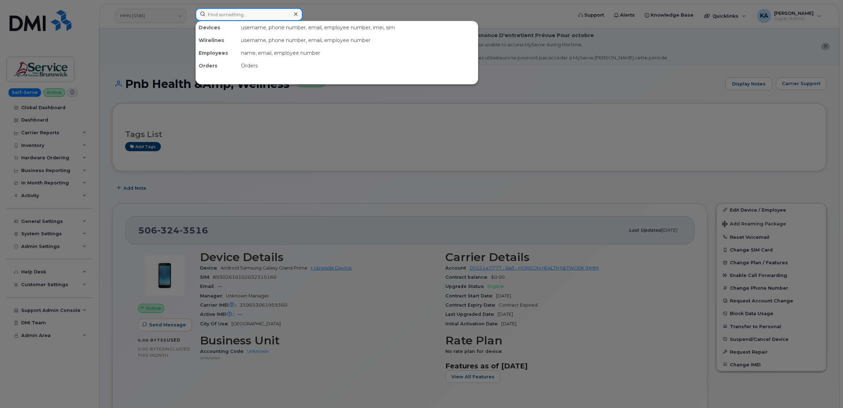
paste input "5063437980"
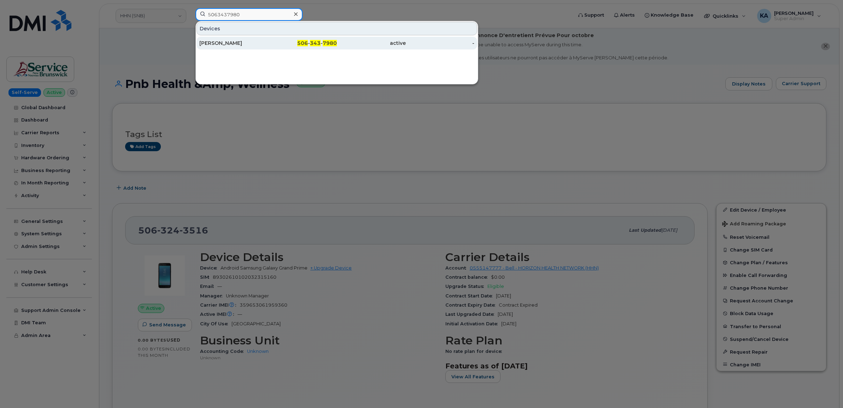
type input "5063437980"
click at [214, 41] on div "[PERSON_NAME]" at bounding box center [233, 43] width 69 height 7
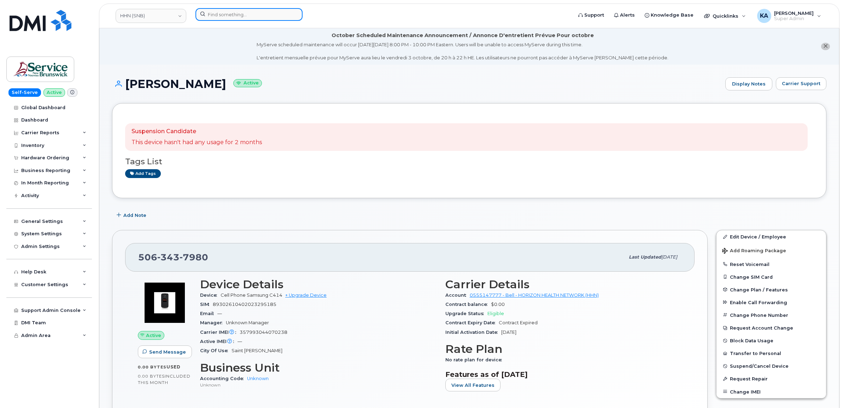
click at [244, 14] on input at bounding box center [248, 14] width 107 height 13
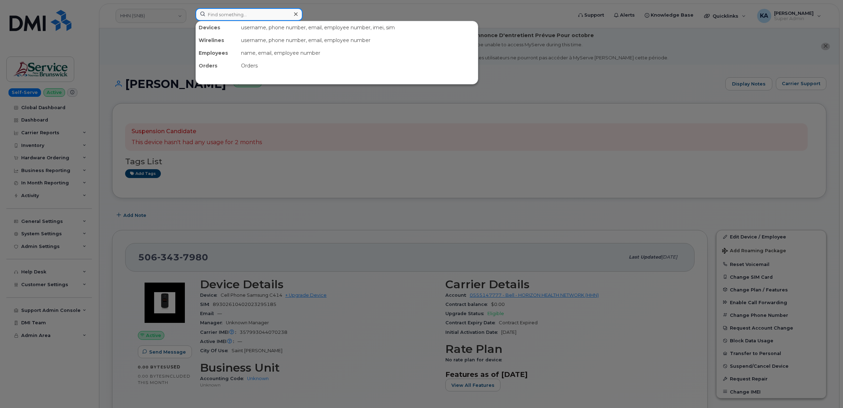
paste input "5068509969"
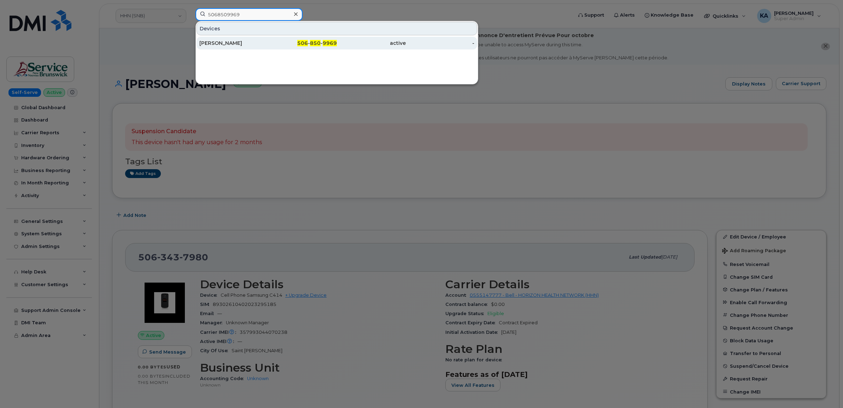
type input "5068509969"
click at [230, 42] on div "[PERSON_NAME]" at bounding box center [233, 43] width 69 height 7
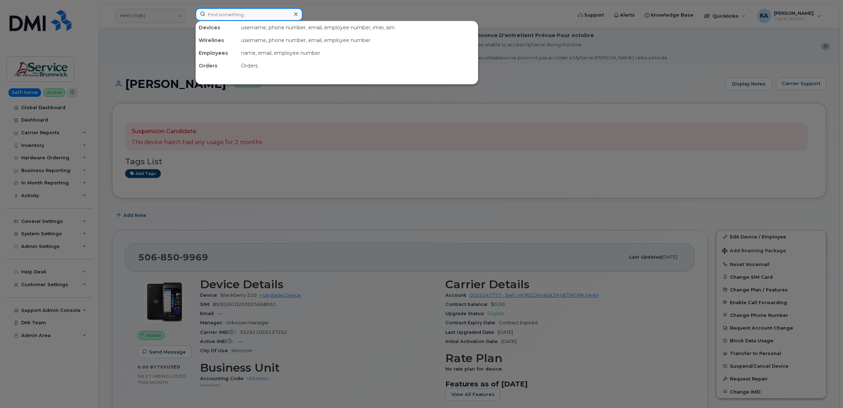
click at [221, 13] on input at bounding box center [248, 14] width 107 height 13
paste input "5066502741"
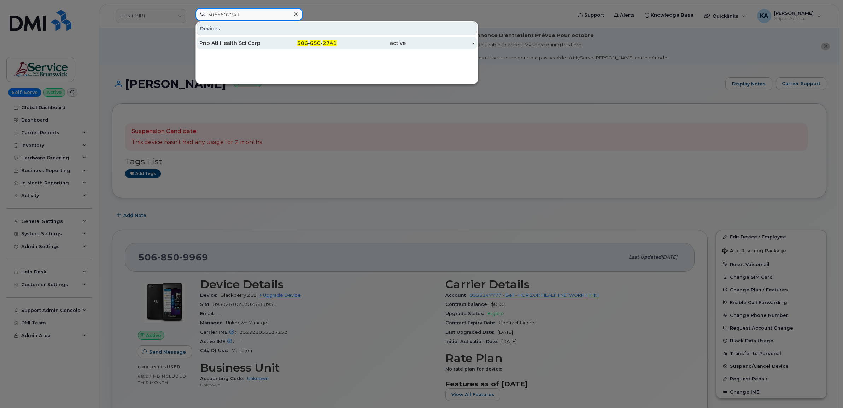
type input "5066502741"
click at [228, 39] on div "Pnb Atl Health Sci Corp" at bounding box center [233, 43] width 69 height 13
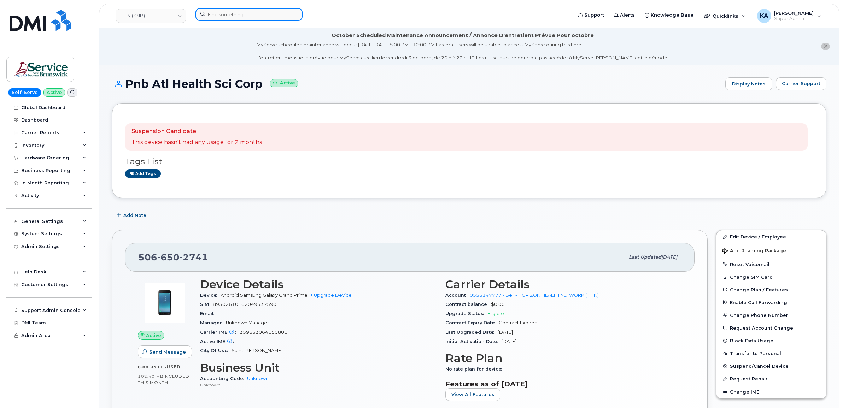
click at [211, 14] on input at bounding box center [248, 14] width 107 height 13
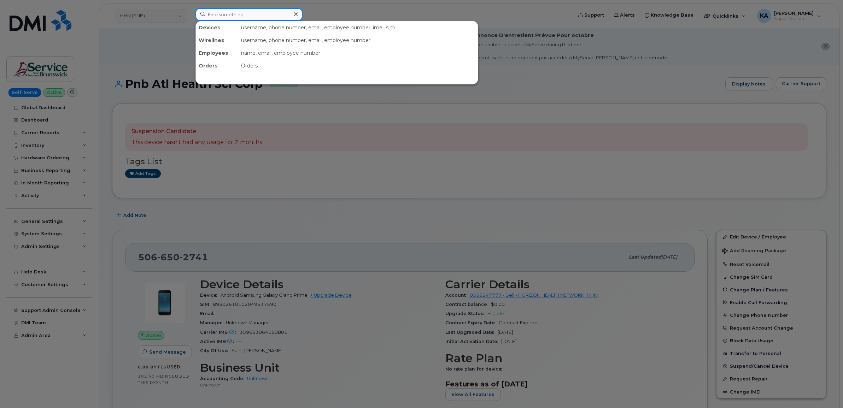
paste input "5066431556"
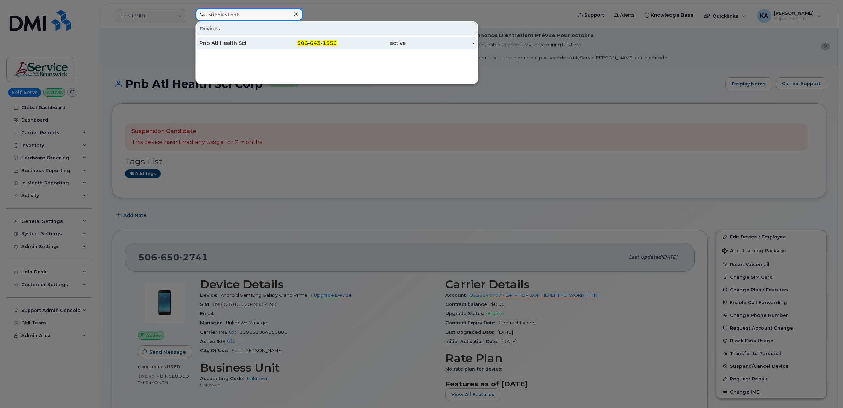
type input "5066431556"
click at [222, 43] on div "Pnb Atl Health Sci" at bounding box center [233, 43] width 69 height 7
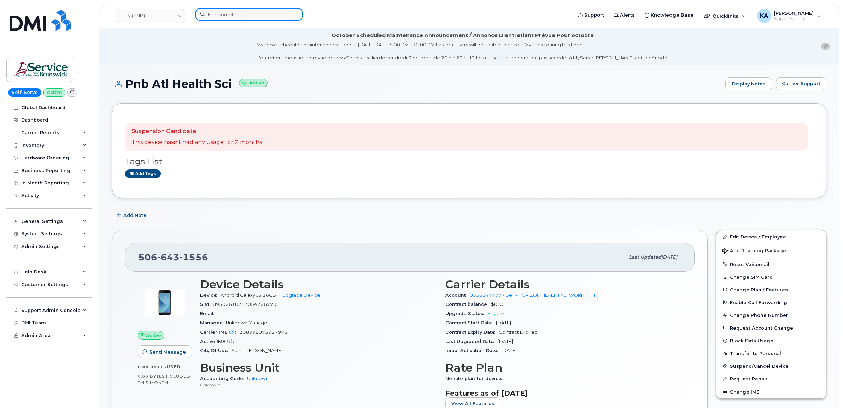
click at [228, 16] on input at bounding box center [248, 14] width 107 height 13
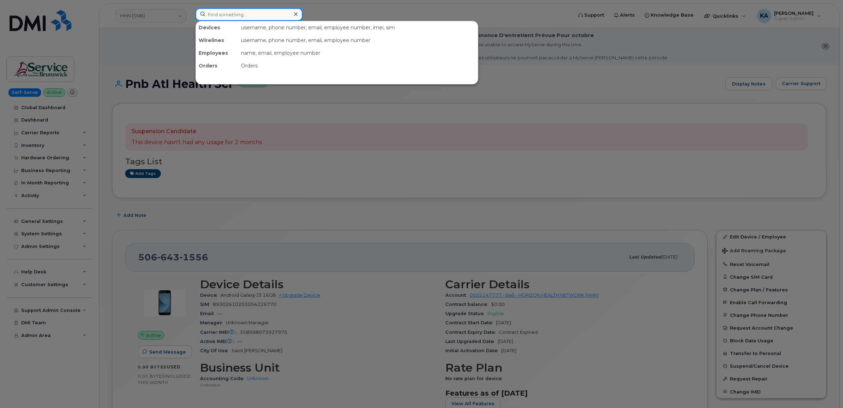
paste input "5068660435"
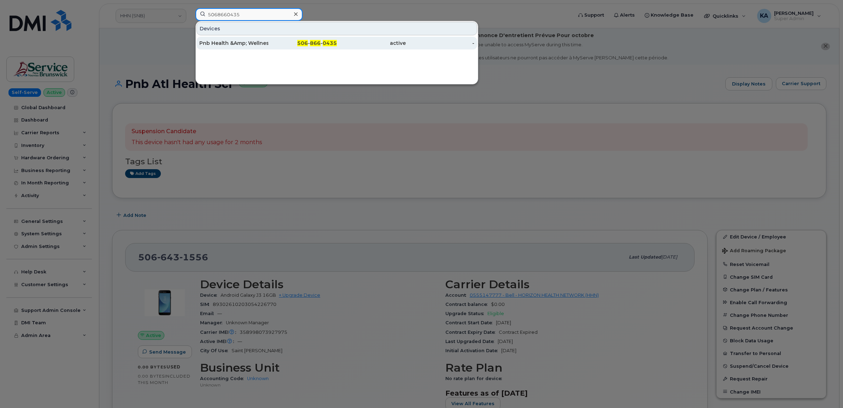
type input "5068660435"
click at [225, 43] on div "Pnb Health &Amp; Wellness Mental Heal" at bounding box center [233, 43] width 69 height 7
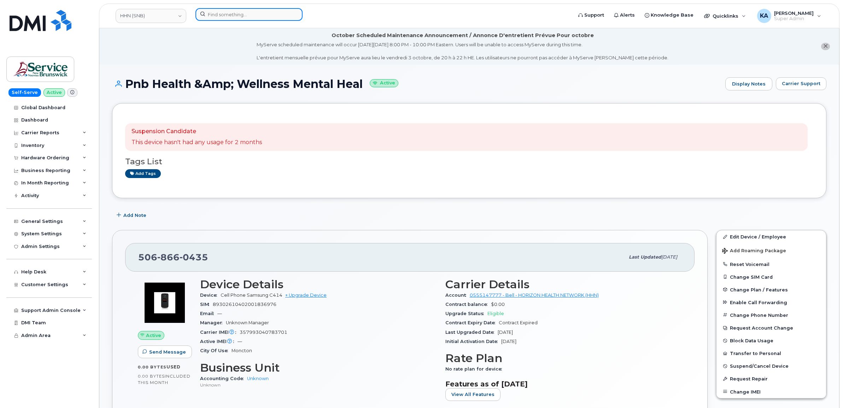
click at [236, 15] on input at bounding box center [248, 14] width 107 height 13
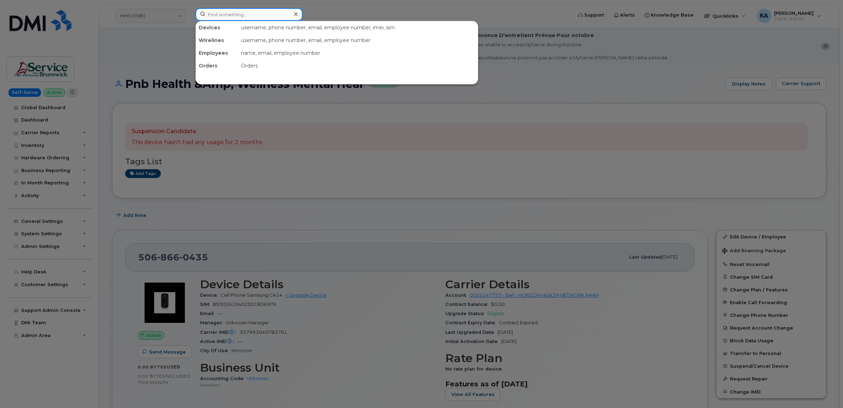
paste input "5063434393"
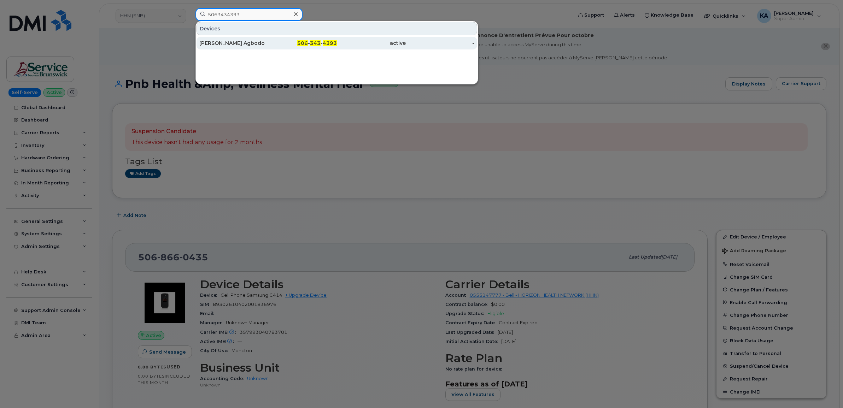
type input "5063434393"
click at [230, 41] on div "[PERSON_NAME] Agbodo" at bounding box center [233, 43] width 69 height 7
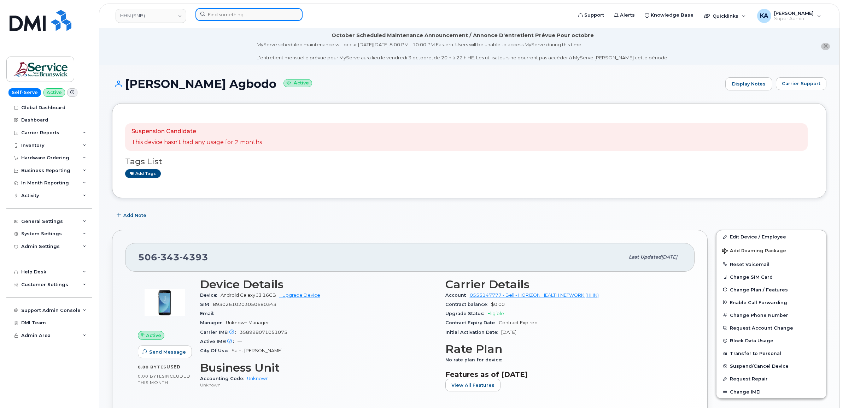
click at [222, 18] on input at bounding box center [248, 14] width 107 height 13
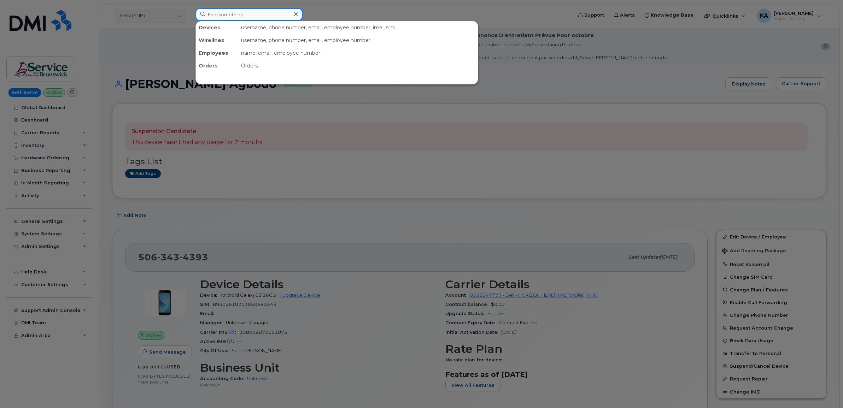
paste input "5063245780"
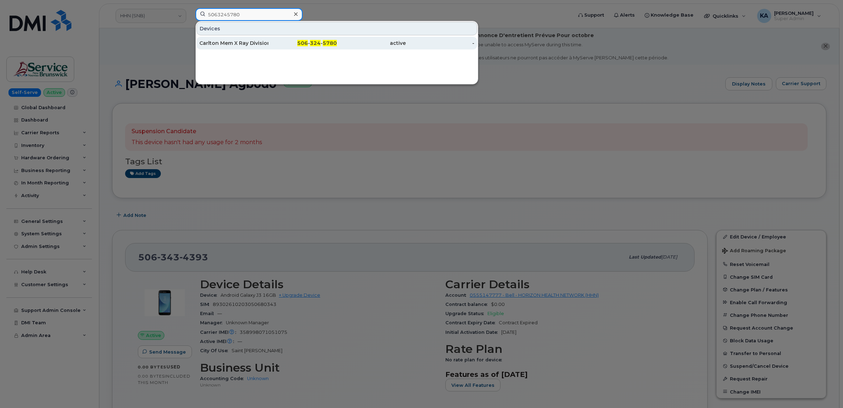
type input "5063245780"
click at [220, 44] on div "Carlton Mem X Ray Division, Pnb River Valley Health" at bounding box center [233, 43] width 69 height 7
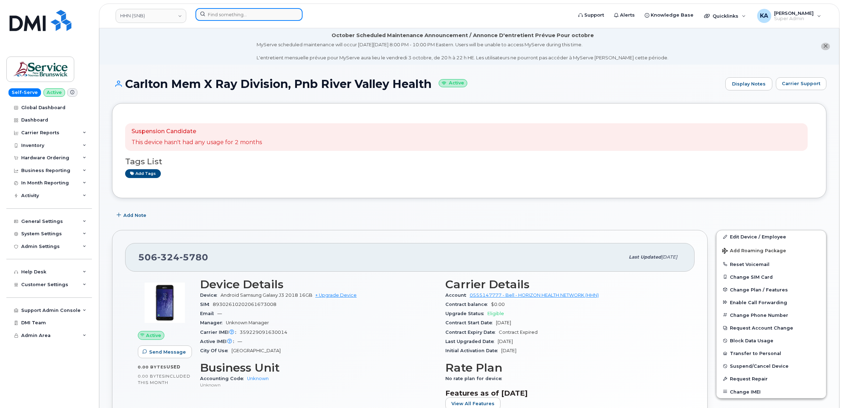
click at [222, 15] on input at bounding box center [248, 14] width 107 height 13
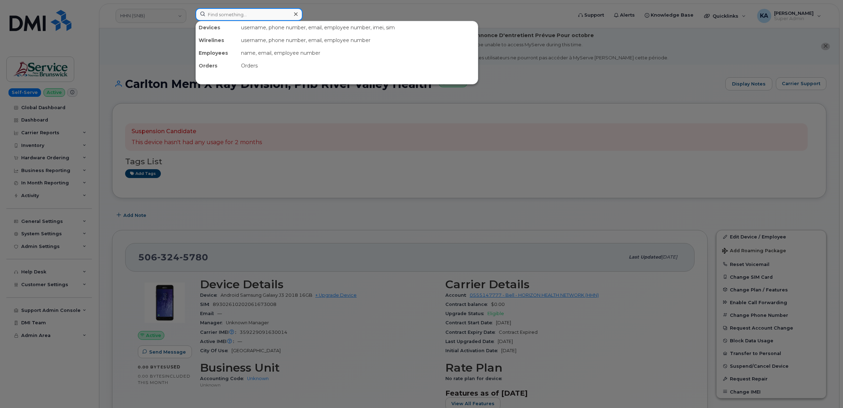
paste input "5066473899"
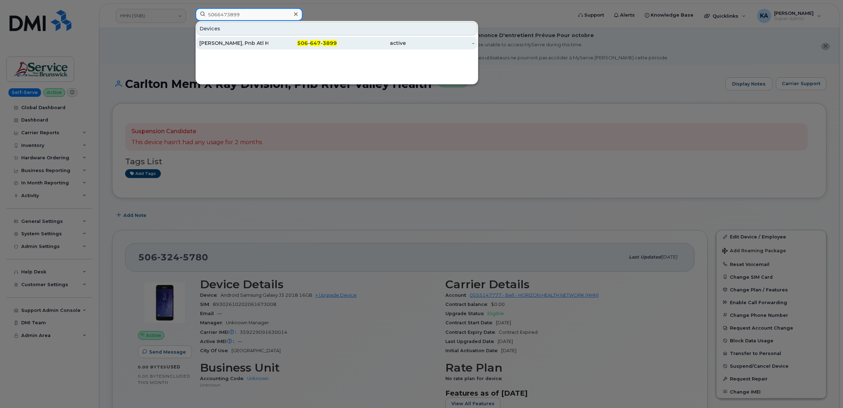
type input "5066473899"
click at [219, 43] on div "Scott Crawford, Pnb Atl Health Sci Corp" at bounding box center [233, 43] width 69 height 7
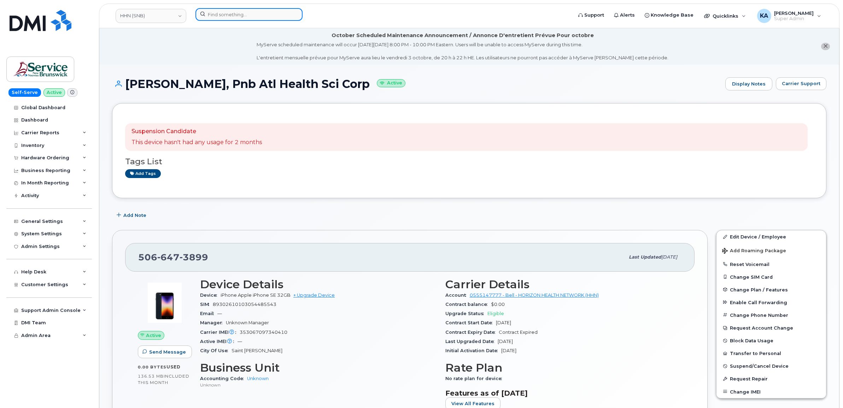
click at [229, 15] on input at bounding box center [248, 14] width 107 height 13
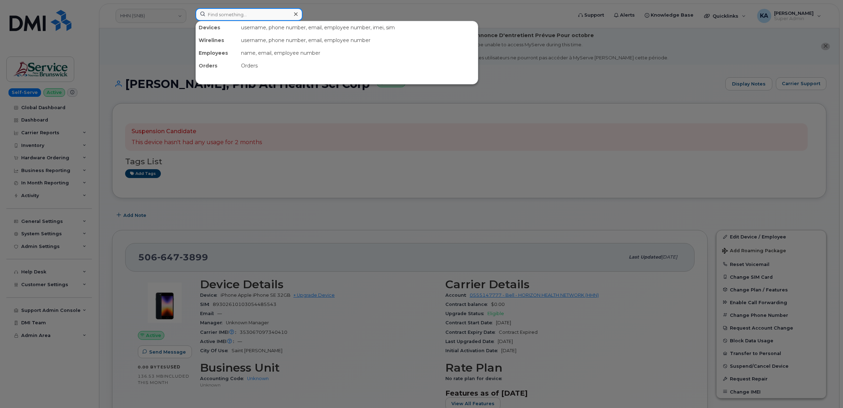
paste input "5063337361"
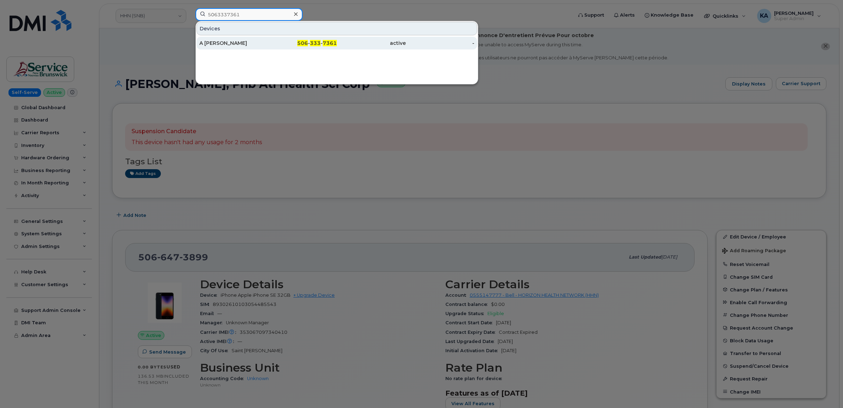
type input "5063337361"
click at [217, 43] on div "A [PERSON_NAME]" at bounding box center [233, 43] width 69 height 7
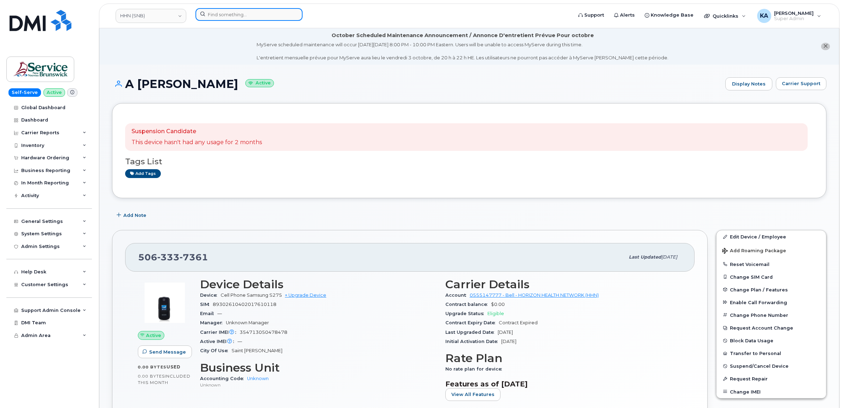
click at [220, 14] on input at bounding box center [248, 14] width 107 height 13
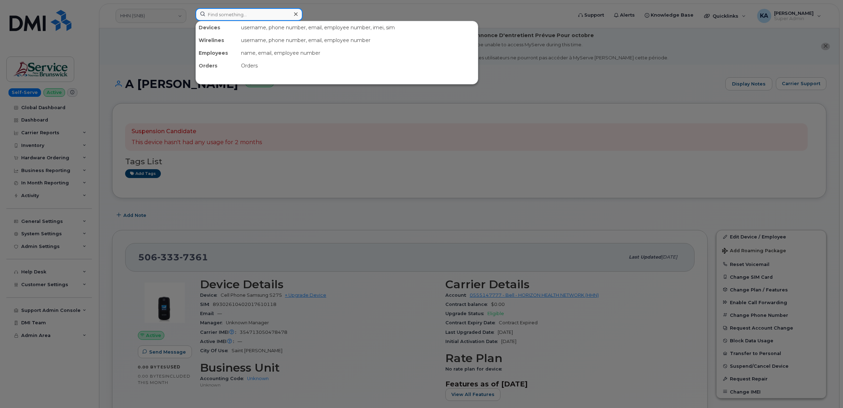
paste input "5066600027"
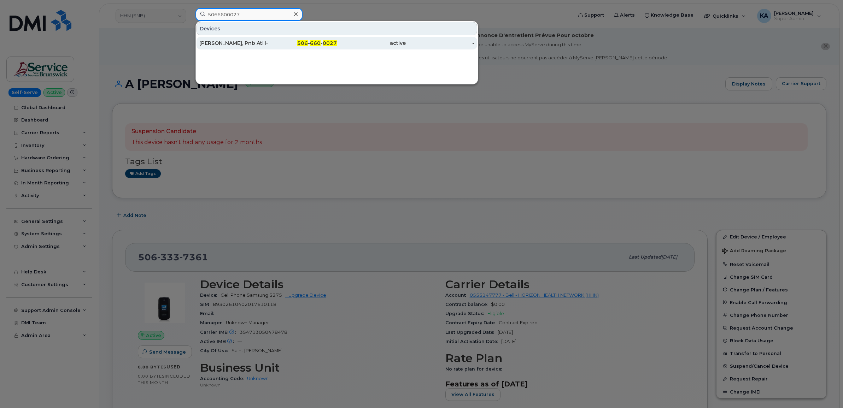
type input "5066600027"
click at [225, 41] on div "[PERSON_NAME], Pnb Atl Health Sci Corp" at bounding box center [233, 43] width 69 height 7
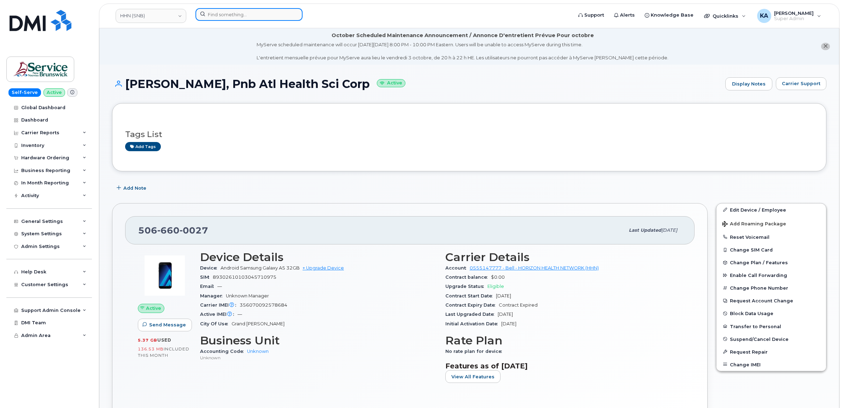
click at [252, 16] on input at bounding box center [248, 14] width 107 height 13
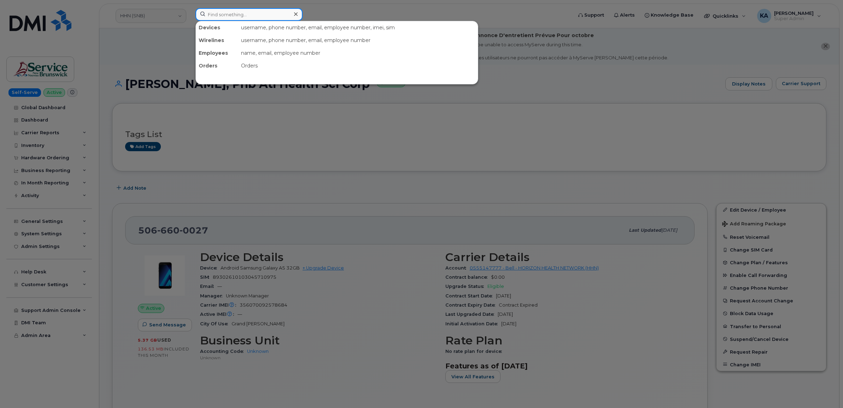
paste input "5063813900"
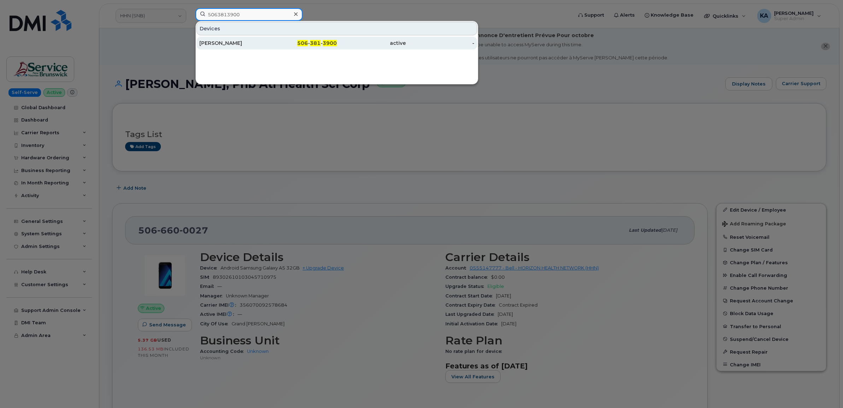
type input "5063813900"
click at [229, 45] on div "[PERSON_NAME]" at bounding box center [233, 43] width 69 height 7
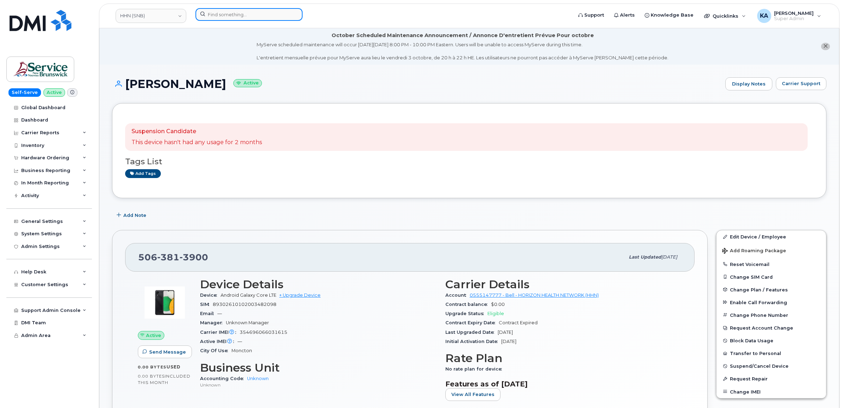
click at [232, 15] on input at bounding box center [248, 14] width 107 height 13
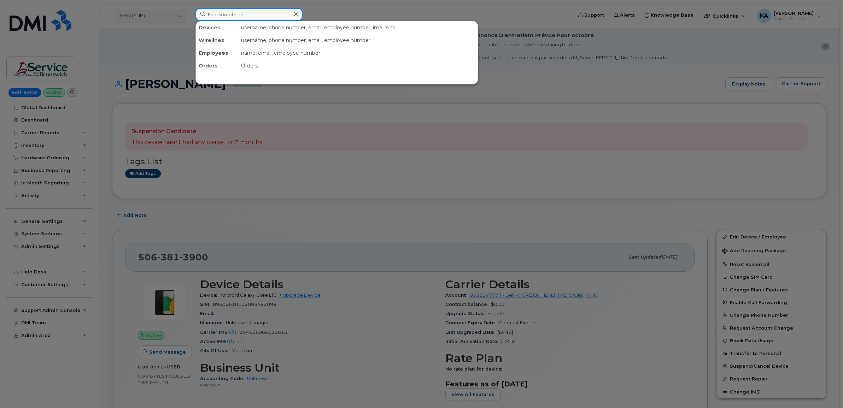
paste input "5066473207"
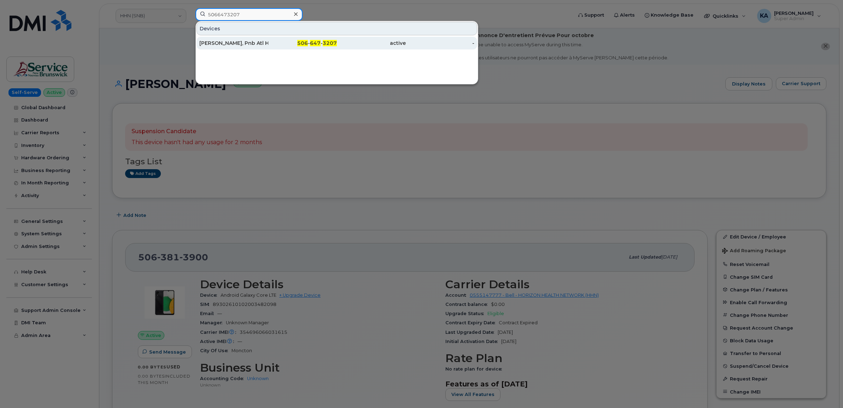
type input "5066473207"
click at [223, 40] on div "Karen Koven, Pnb Atl Health Sci Corp" at bounding box center [233, 43] width 69 height 7
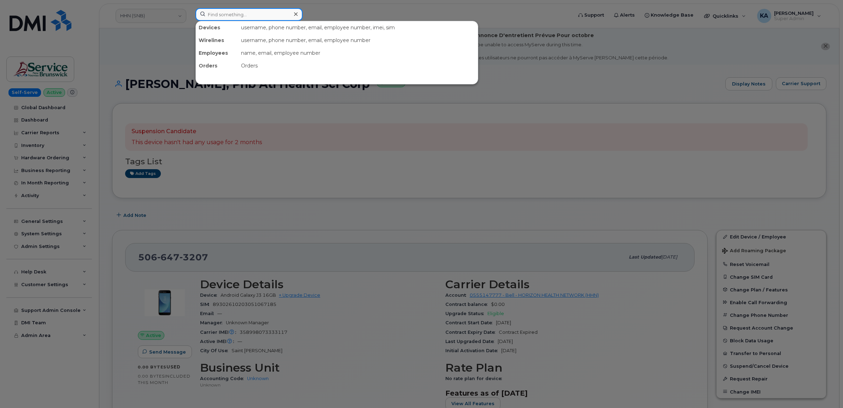
click at [247, 13] on input at bounding box center [248, 14] width 107 height 13
paste input "5063812042"
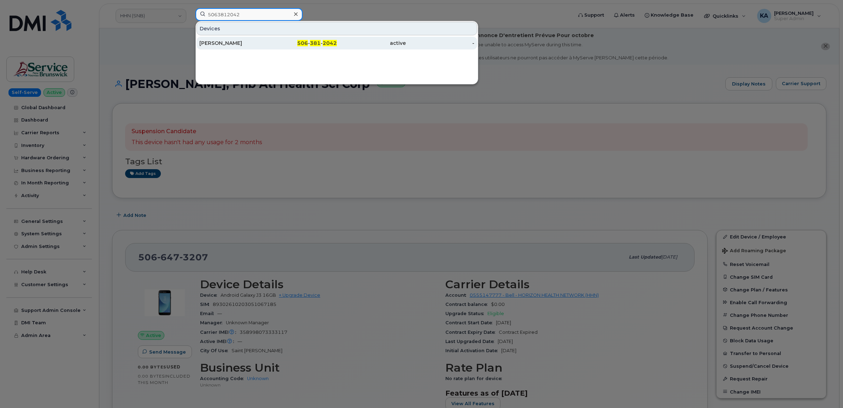
type input "5063812042"
click at [216, 41] on div "Debbie Keith" at bounding box center [233, 43] width 69 height 7
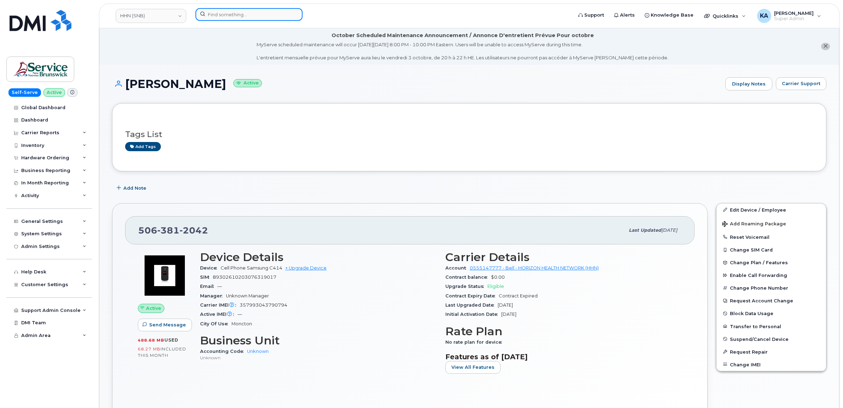
click at [233, 13] on input at bounding box center [248, 14] width 107 height 13
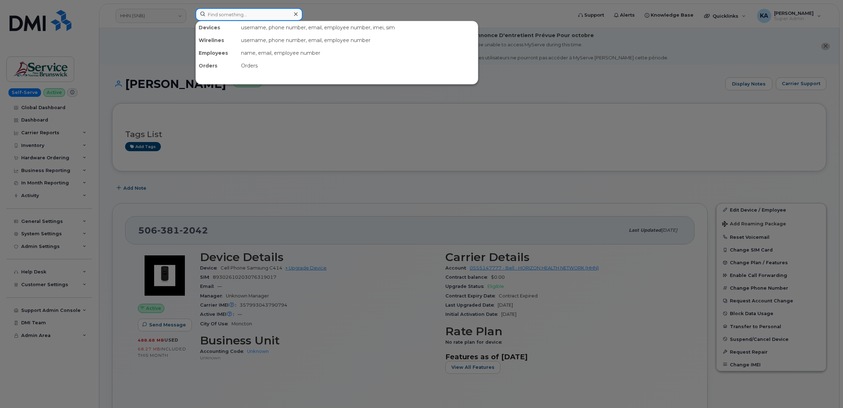
paste input "5066507422"
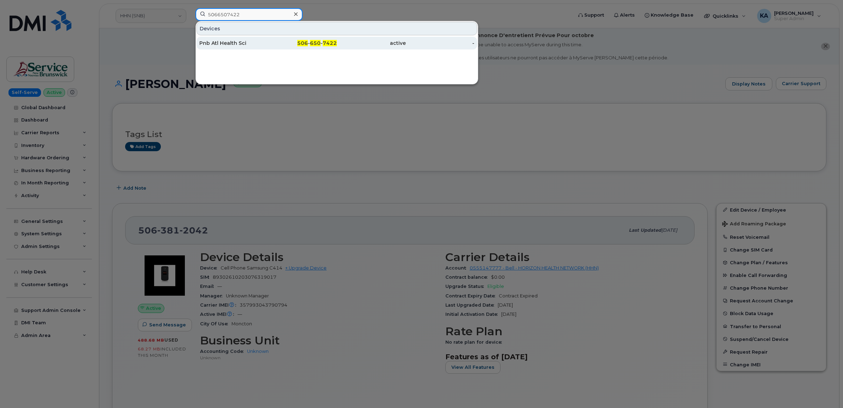
type input "5066507422"
click at [223, 43] on div "Pnb Atl Health Sci" at bounding box center [233, 43] width 69 height 7
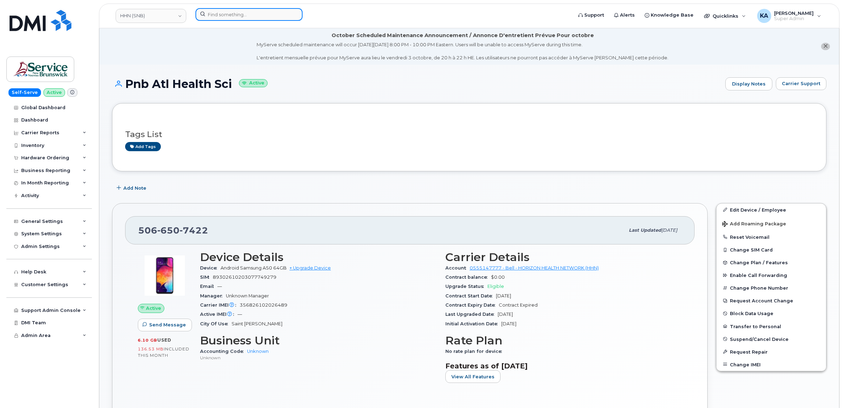
click at [253, 14] on input at bounding box center [248, 14] width 107 height 13
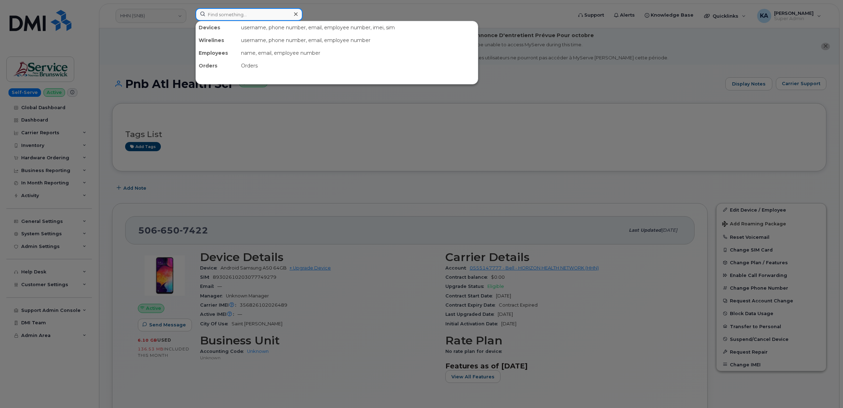
paste input "5066503149"
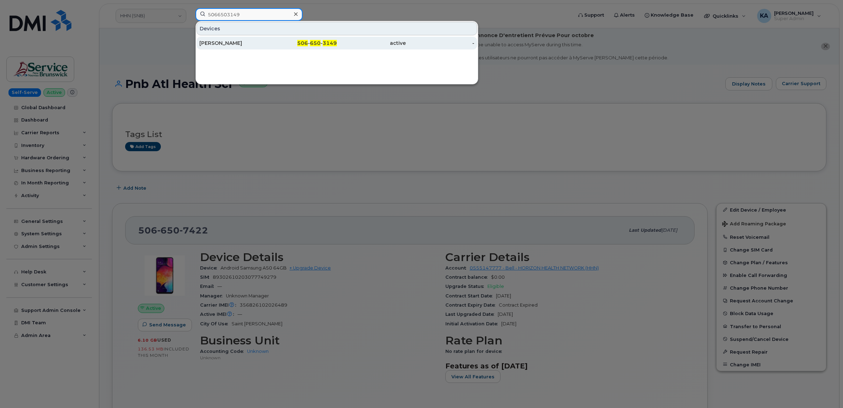
type input "5066503149"
click at [235, 41] on div "Vernon Paddock" at bounding box center [233, 43] width 69 height 7
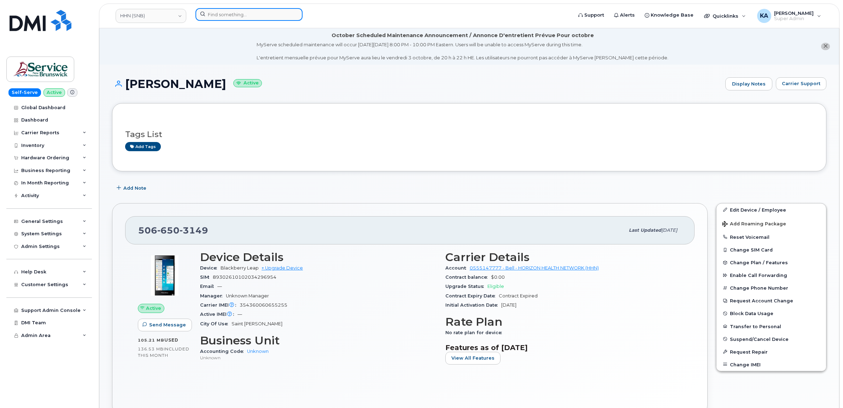
click at [211, 12] on input at bounding box center [248, 14] width 107 height 13
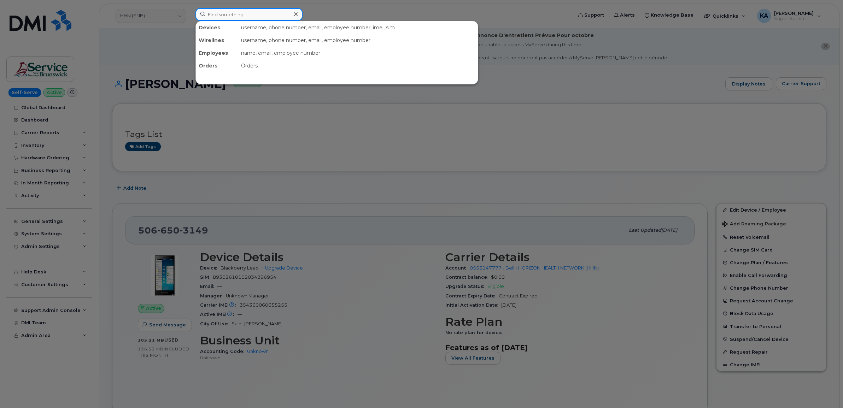
paste input "5064441618"
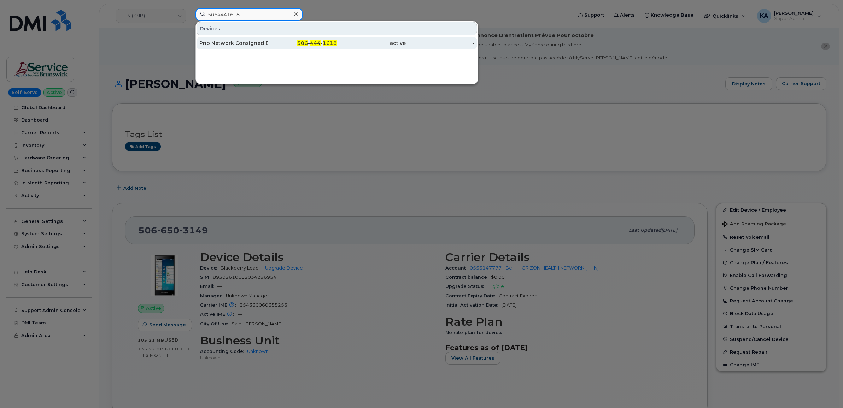
type input "5064441618"
click at [212, 41] on div "Pnb Network Consigned Dss2, [GEOGRAPHIC_DATA]" at bounding box center [233, 43] width 69 height 7
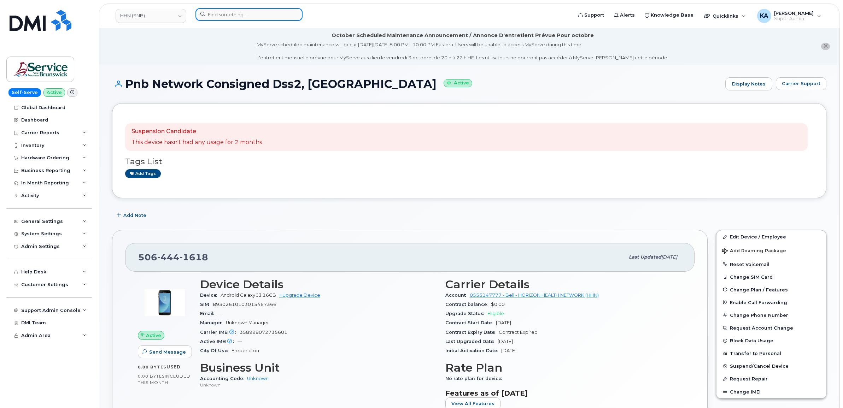
click at [218, 17] on input at bounding box center [248, 14] width 107 height 13
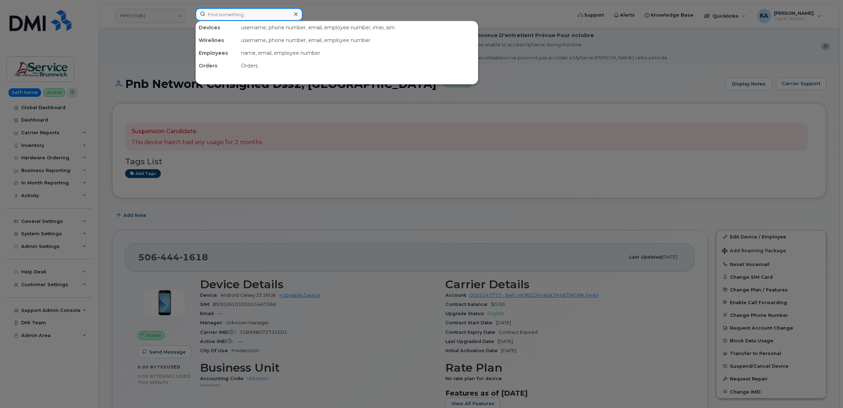
paste input "5066510316"
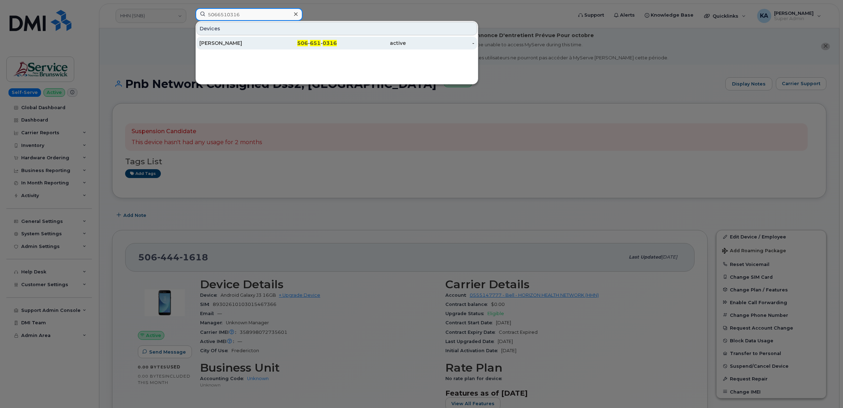
type input "5066510316"
click at [219, 43] on div "[PERSON_NAME]" at bounding box center [233, 43] width 69 height 7
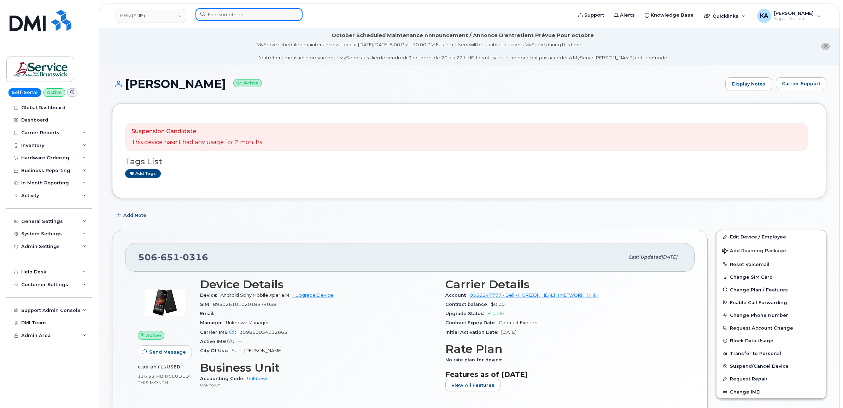
click at [225, 17] on input at bounding box center [248, 14] width 107 height 13
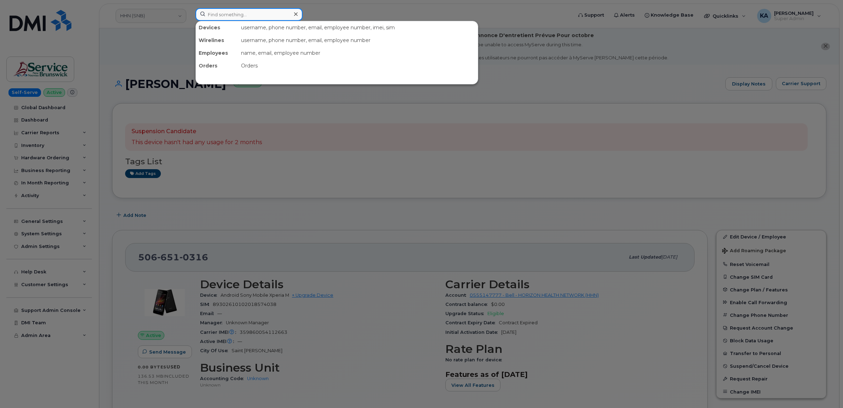
paste input "5066508867"
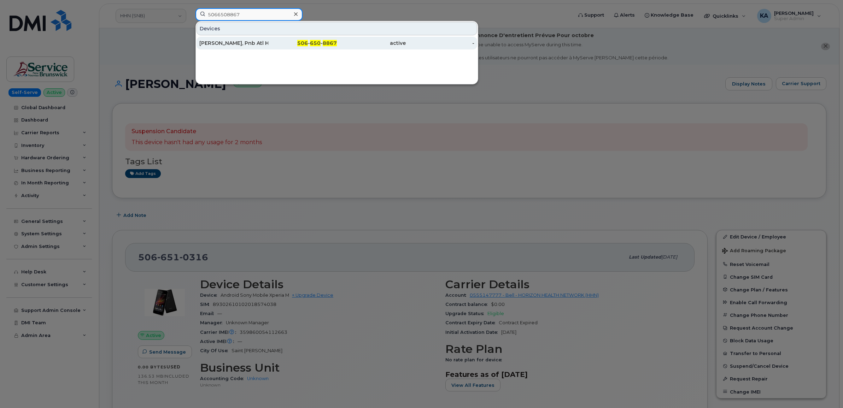
type input "5066508867"
click at [225, 45] on div "[PERSON_NAME], Pnb Atl Health Sci" at bounding box center [233, 43] width 69 height 7
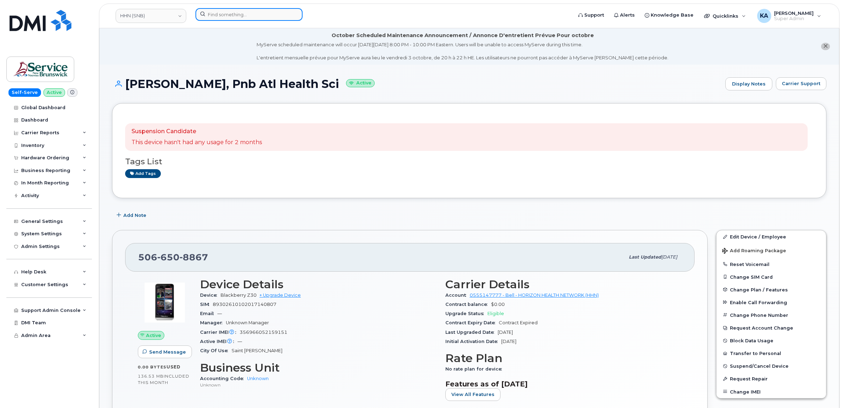
click at [231, 13] on input at bounding box center [248, 14] width 107 height 13
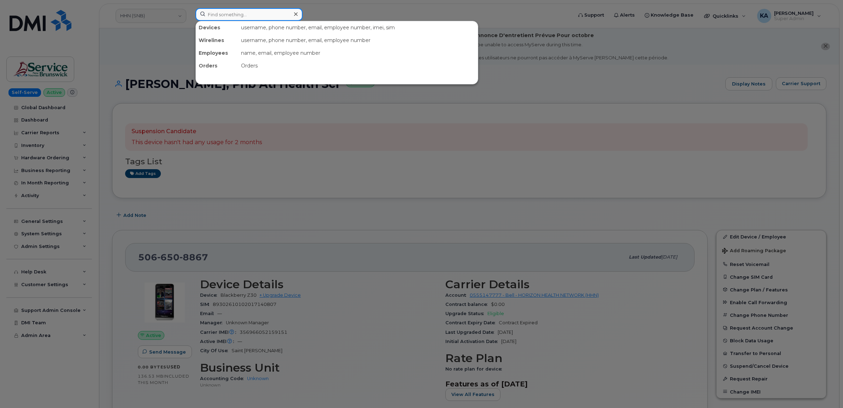
paste input "5066473369"
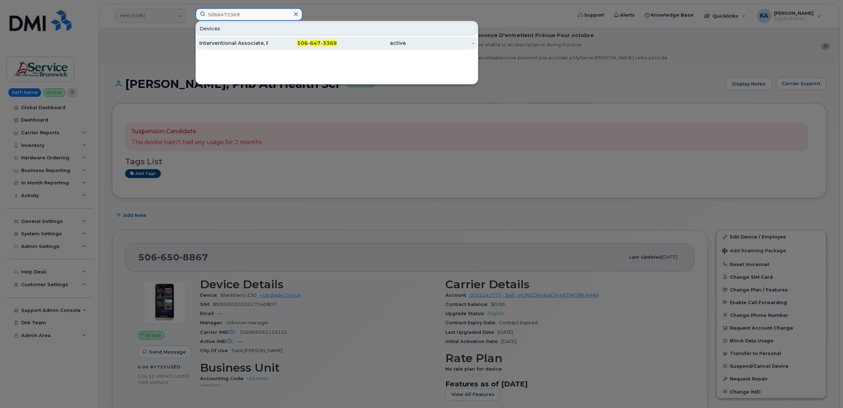
type input "5066473369"
click at [239, 41] on div "Interventional Associate, Pnb Atl Health Sci Corp" at bounding box center [233, 43] width 69 height 7
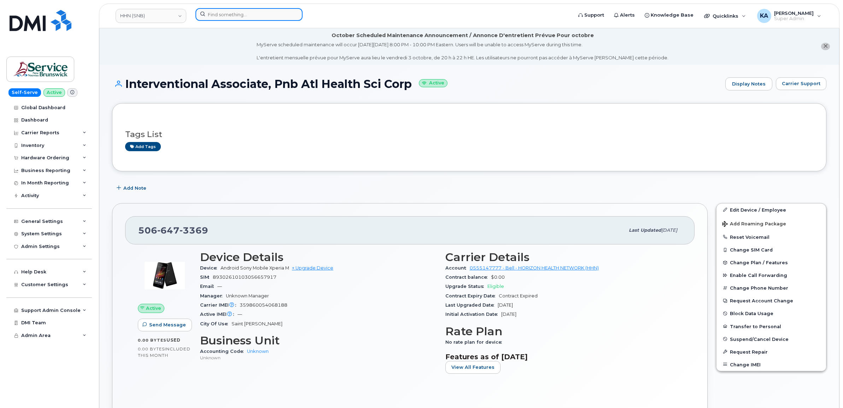
click at [216, 12] on input at bounding box center [248, 14] width 107 height 13
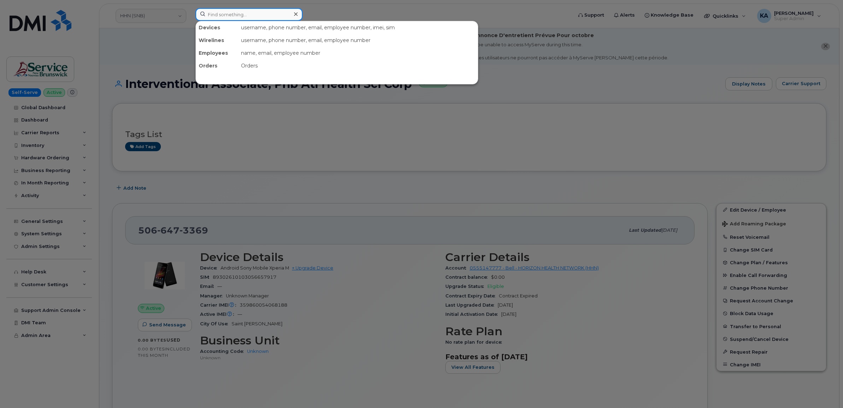
paste input "5066362418"
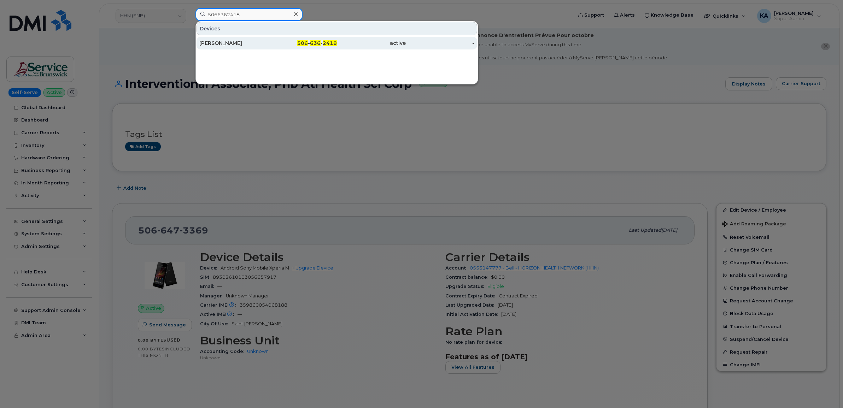
type input "5066362418"
click at [222, 41] on div "[PERSON_NAME]" at bounding box center [233, 43] width 69 height 7
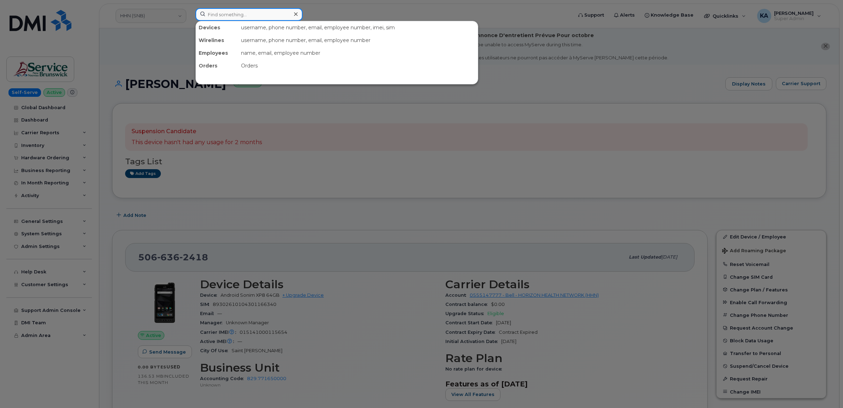
paste input "5064619562"
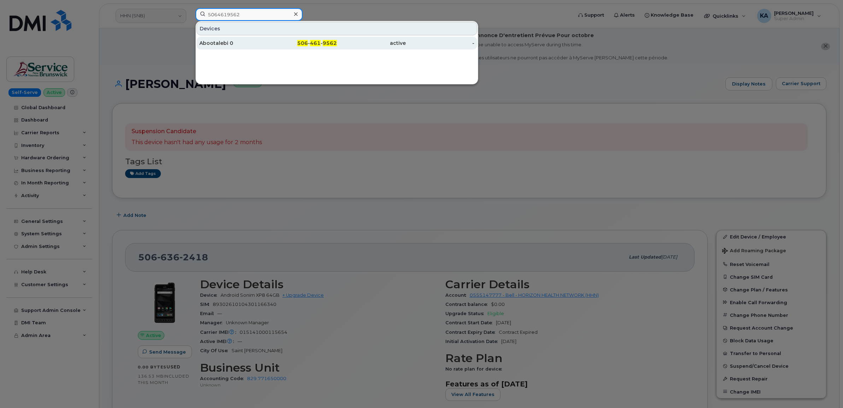
type input "5064619562"
click at [222, 43] on div "Abootalebi 0" at bounding box center [233, 43] width 69 height 7
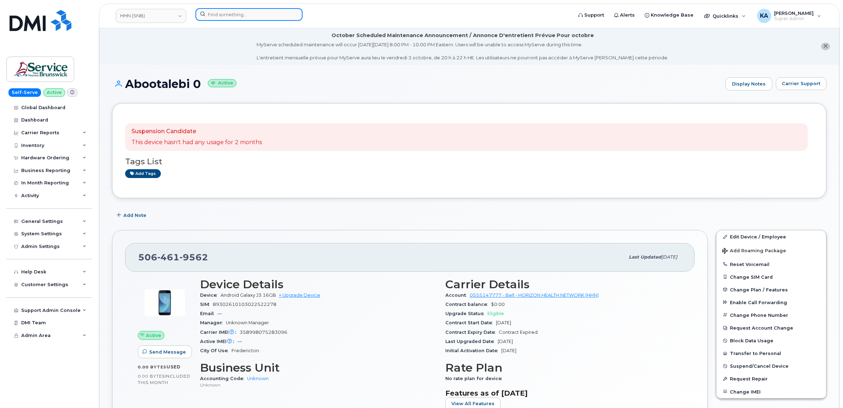
click at [234, 15] on input at bounding box center [248, 14] width 107 height 13
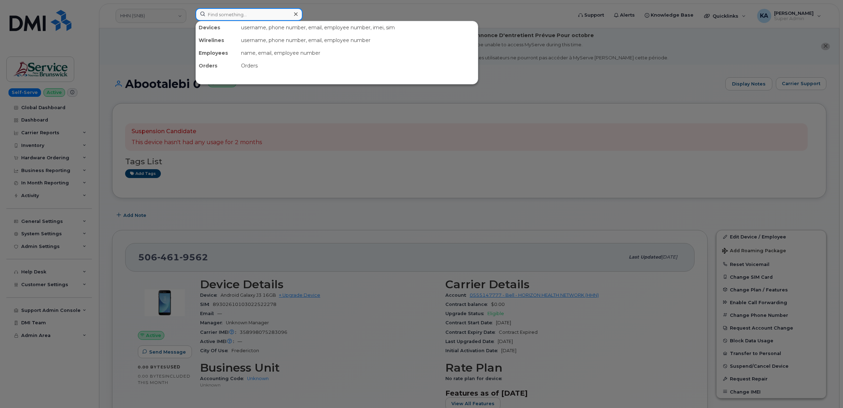
paste input "5064787592"
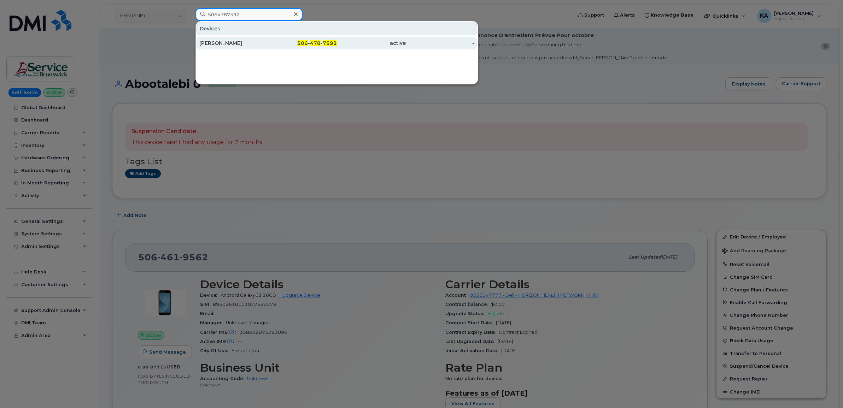
type input "5064787592"
click at [221, 39] on div "Melissa Bosse" at bounding box center [233, 43] width 69 height 13
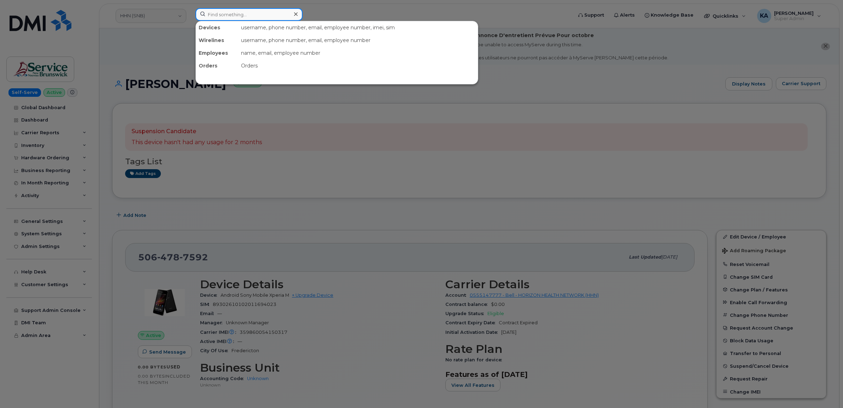
click at [246, 15] on input at bounding box center [248, 14] width 107 height 13
paste input "5064743914"
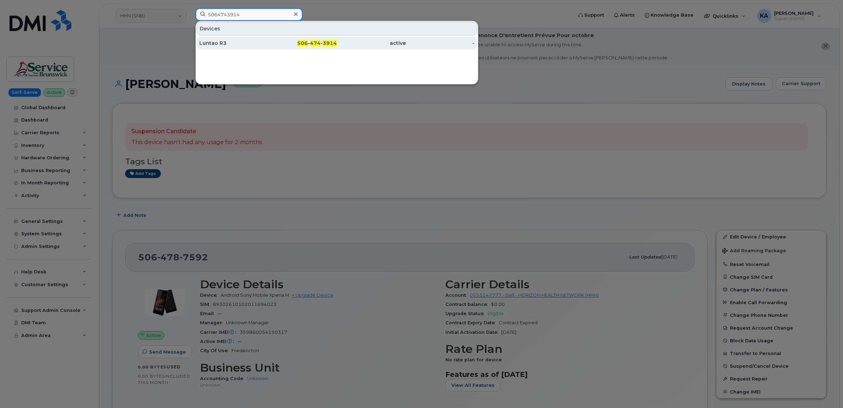
type input "5064743914"
click at [213, 41] on div "Luntao R3" at bounding box center [233, 43] width 69 height 7
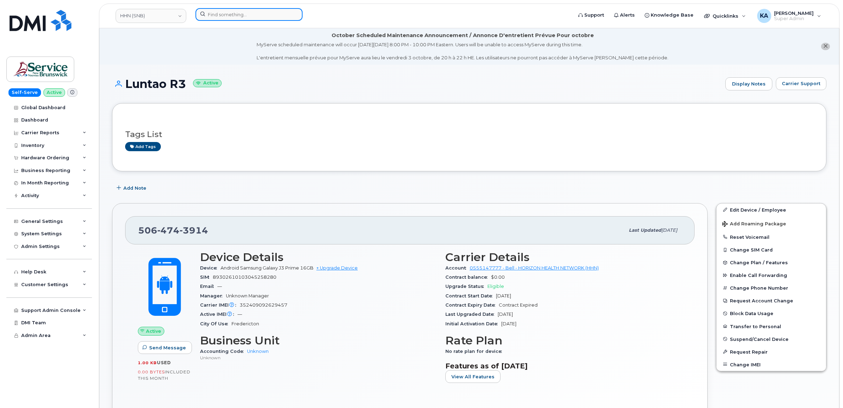
click at [219, 17] on input at bounding box center [248, 14] width 107 height 13
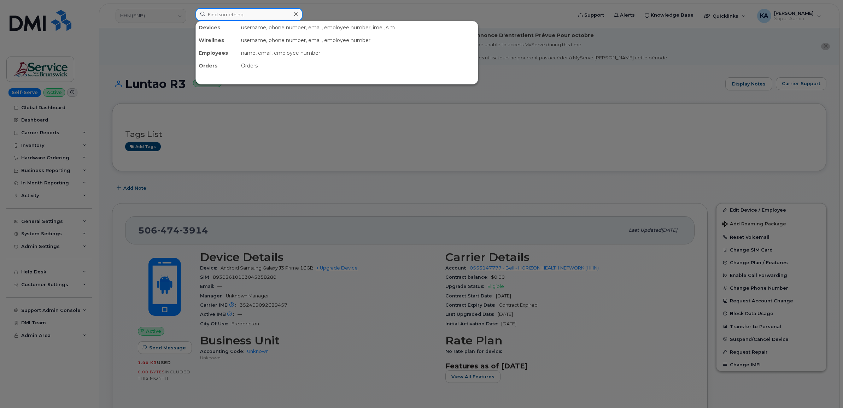
paste input "5064766409"
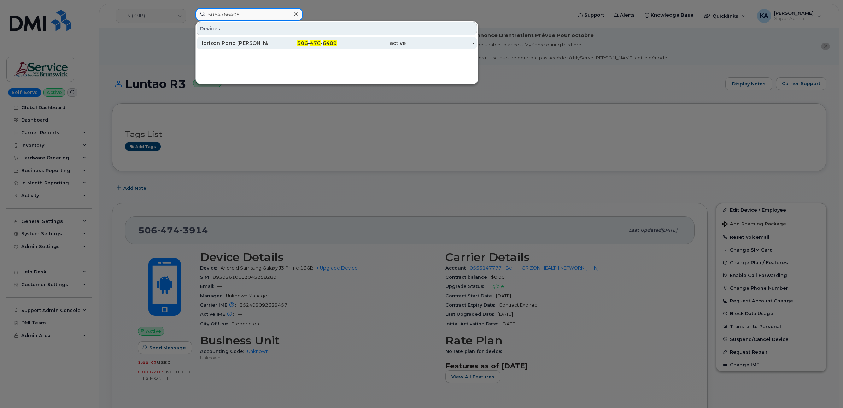
type input "5064766409"
click at [214, 44] on div "Horizon Pond Dr.Stephen" at bounding box center [233, 43] width 69 height 7
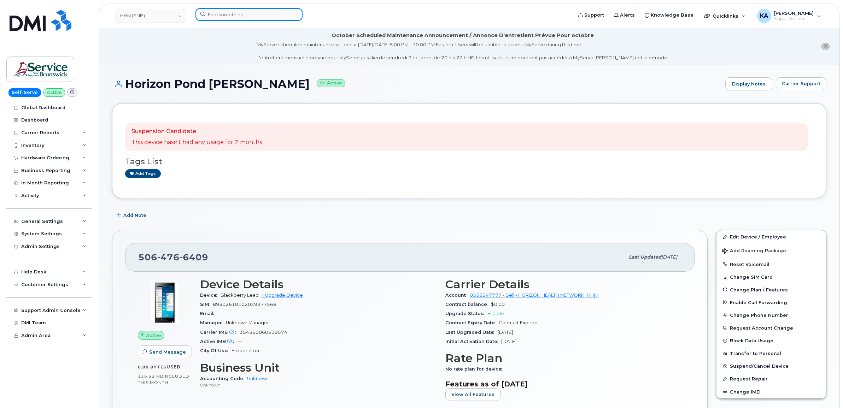
click at [230, 14] on input at bounding box center [248, 14] width 107 height 13
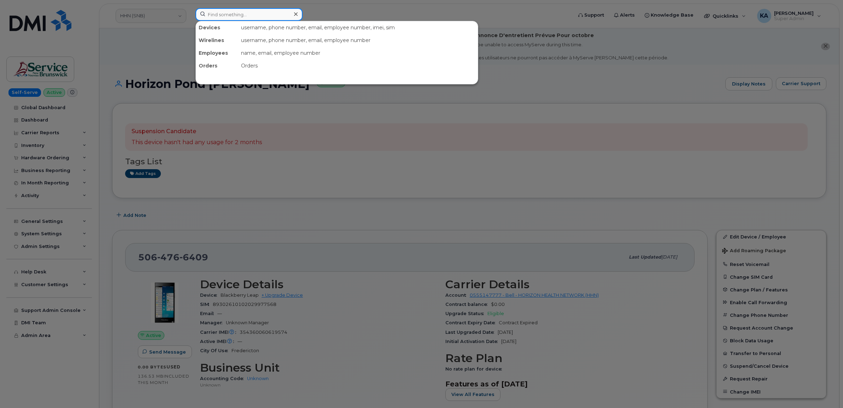
paste input "5062380913"
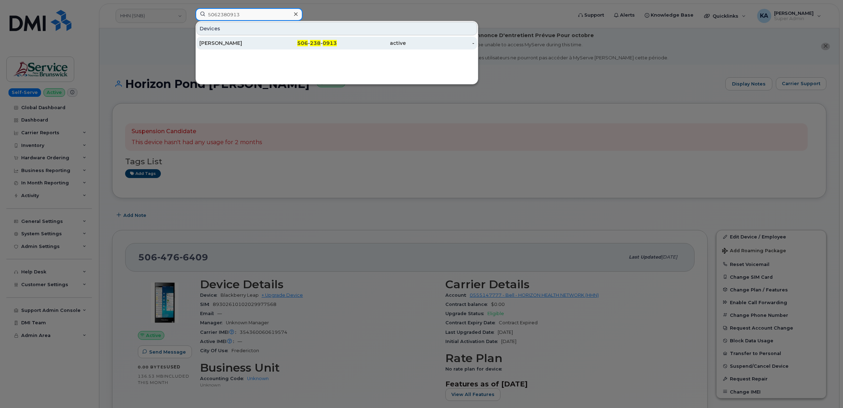
type input "5062380913"
click at [224, 43] on div "Stephen Bolton" at bounding box center [233, 43] width 69 height 7
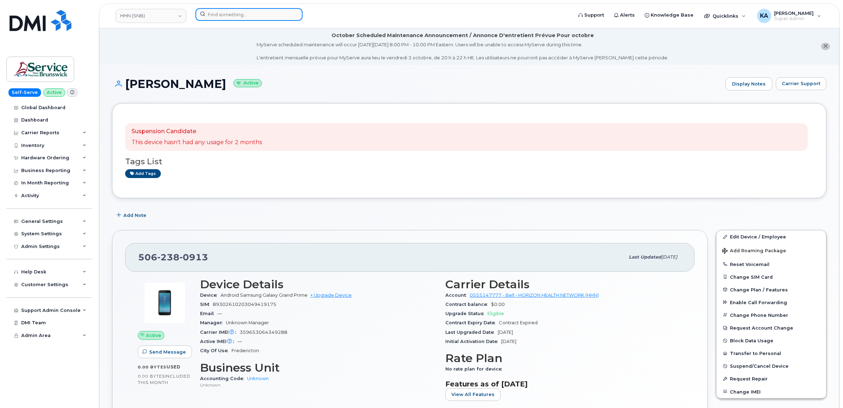
click at [215, 14] on input at bounding box center [248, 14] width 107 height 13
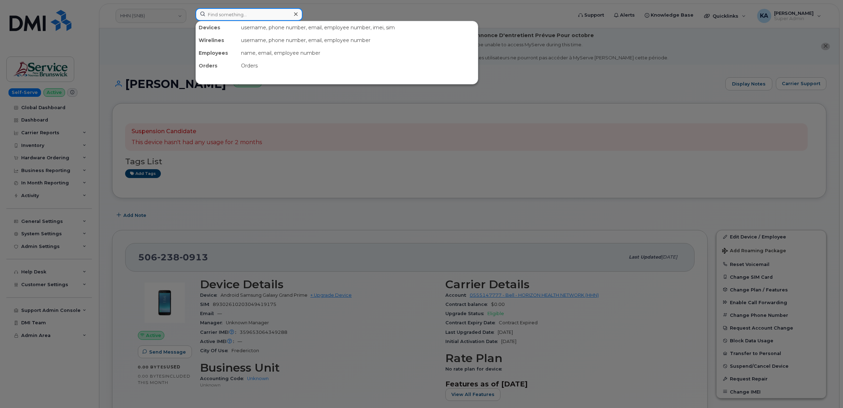
paste input "5064784261"
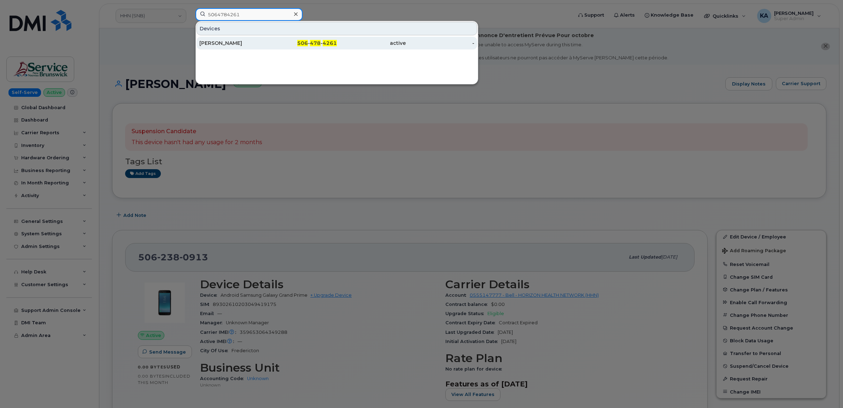
type input "5064784261"
click at [218, 42] on div "[PERSON_NAME]" at bounding box center [233, 43] width 69 height 7
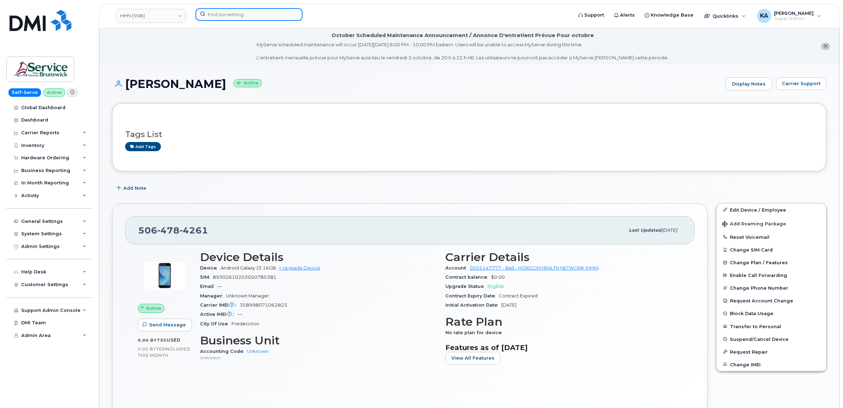
click at [221, 15] on input at bounding box center [248, 14] width 107 height 13
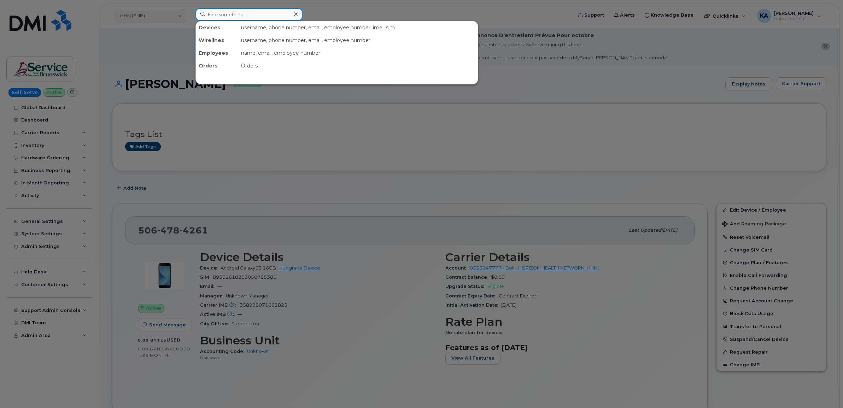
paste input "5064404670"
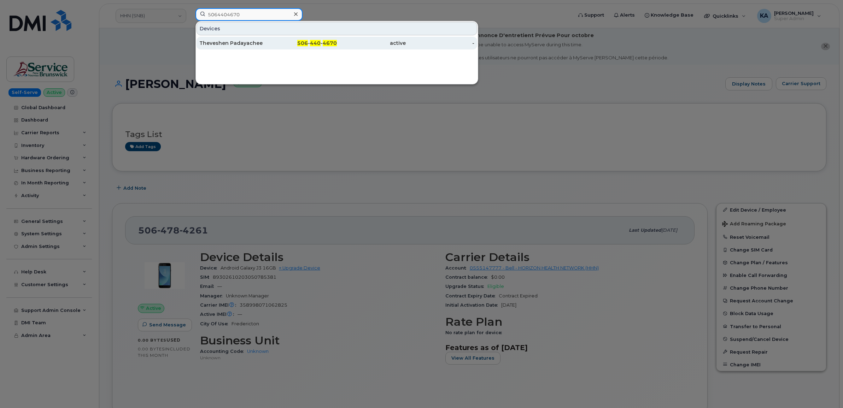
type input "5064404670"
click at [223, 43] on div "Theveshen Padayachee" at bounding box center [233, 43] width 69 height 7
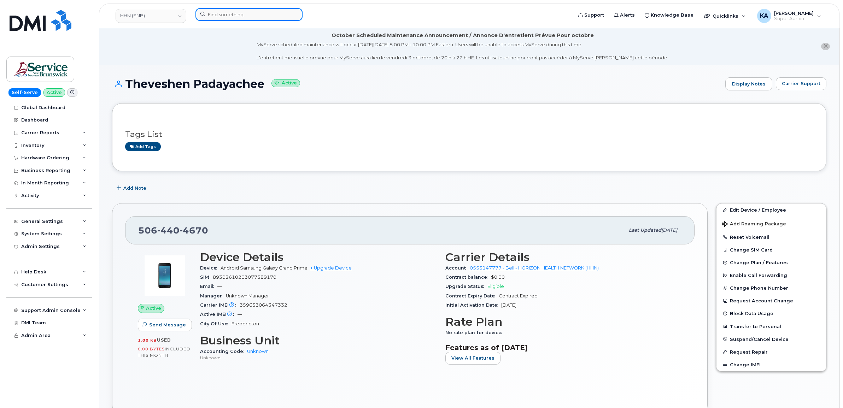
click at [220, 18] on input at bounding box center [248, 14] width 107 height 13
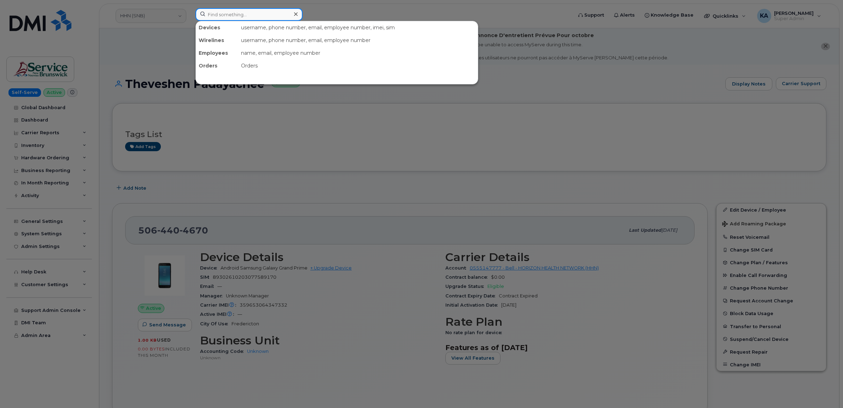
paste input "5063239378"
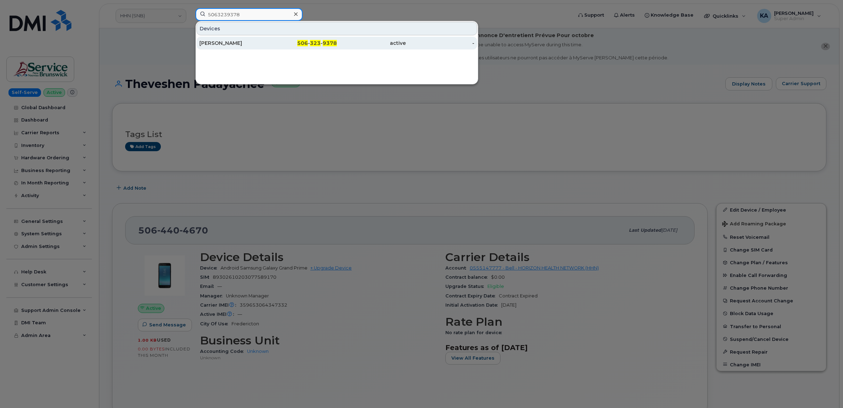
type input "5063239378"
click at [220, 42] on div "David Bell" at bounding box center [233, 43] width 69 height 7
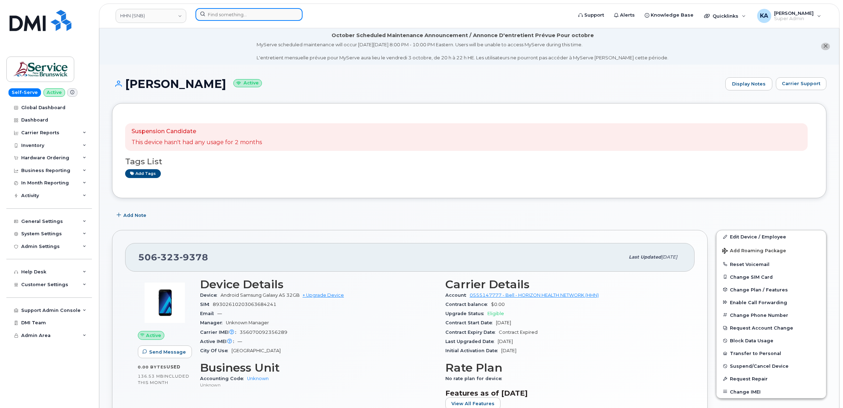
click at [209, 14] on input at bounding box center [248, 14] width 107 height 13
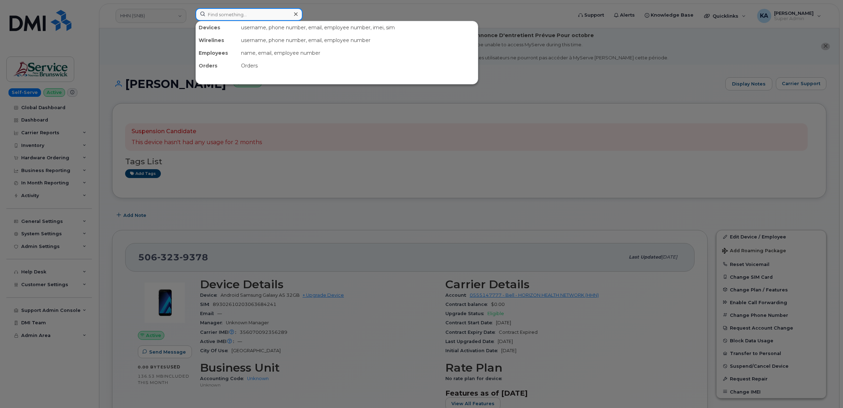
paste input "5063332456"
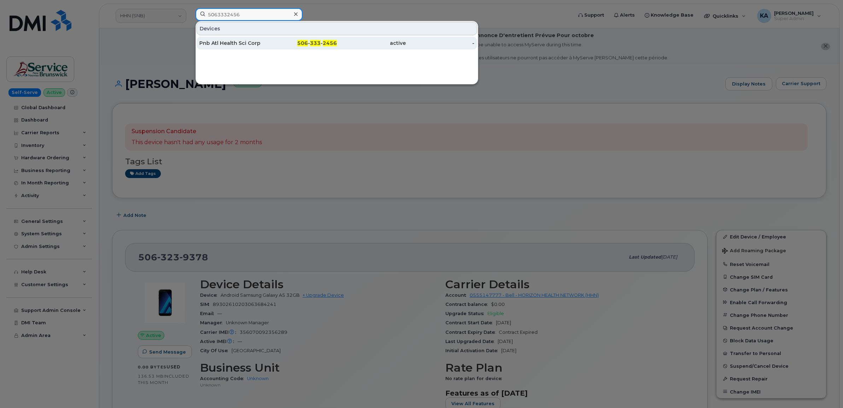
type input "5063332456"
click at [218, 43] on div "Pnb Atl Health Sci Corp" at bounding box center [233, 43] width 69 height 7
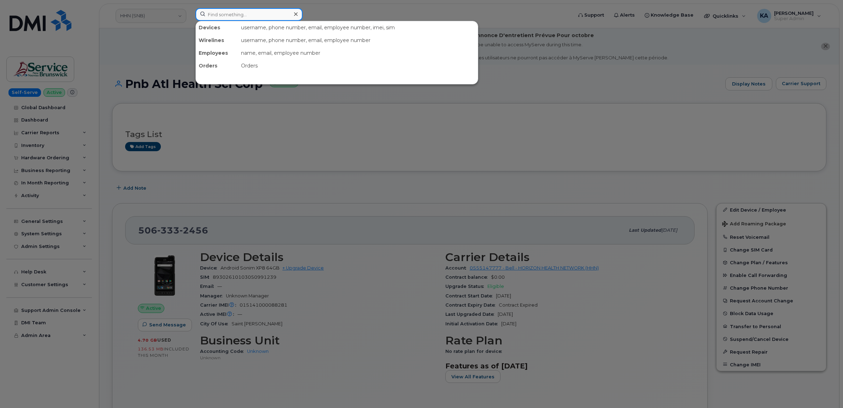
click at [237, 17] on input at bounding box center [248, 14] width 107 height 13
paste input "5064784021"
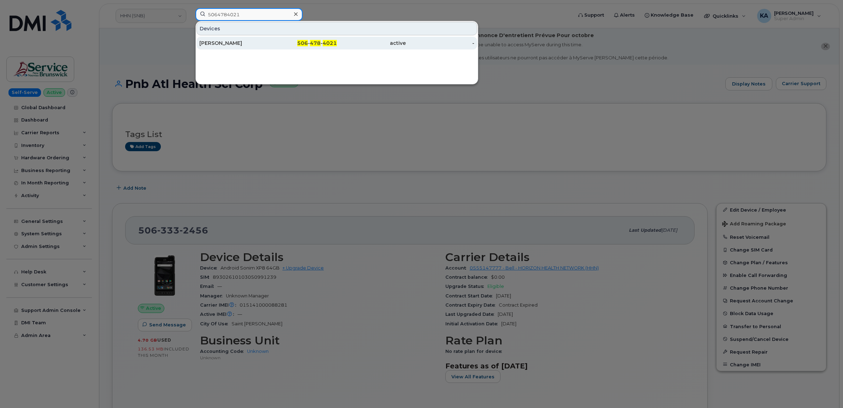
type input "5064784021"
click at [225, 43] on div "[PERSON_NAME]" at bounding box center [233, 43] width 69 height 7
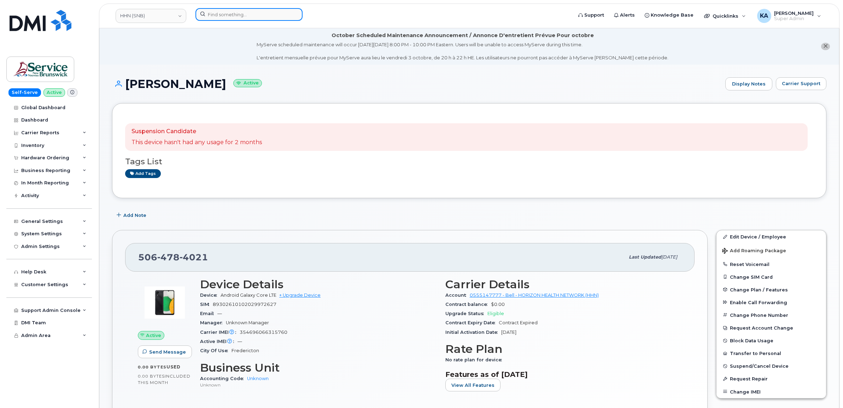
click at [257, 15] on input at bounding box center [248, 14] width 107 height 13
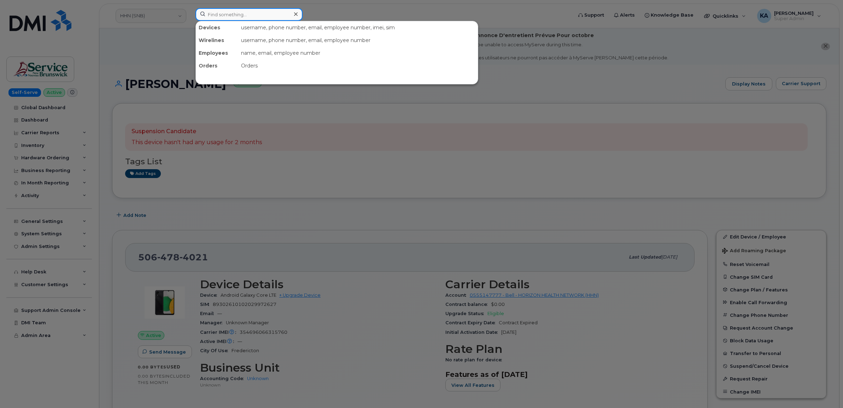
paste input "5066362590"
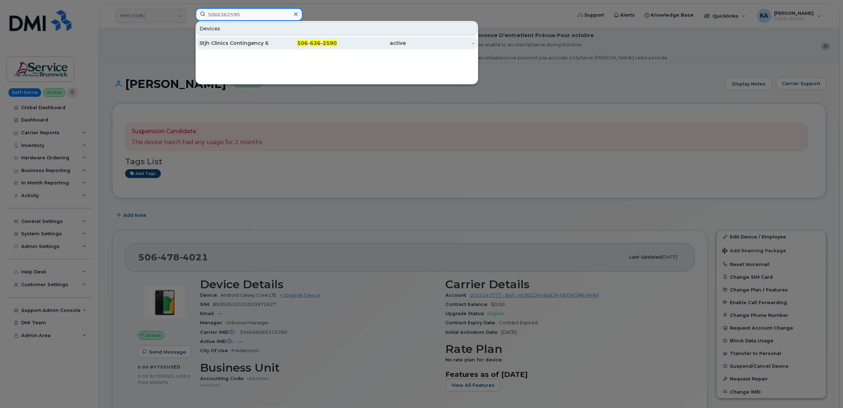
type input "5066362590"
click at [235, 43] on div "Stjh Clinics Contingency 6" at bounding box center [233, 43] width 69 height 7
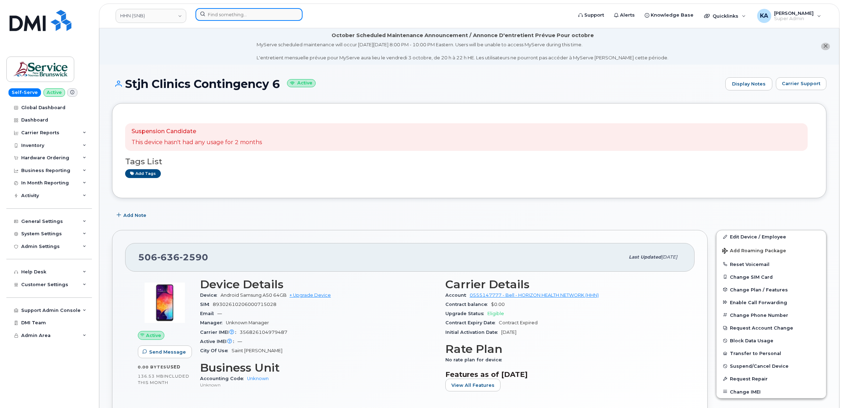
click at [233, 17] on input at bounding box center [248, 14] width 107 height 13
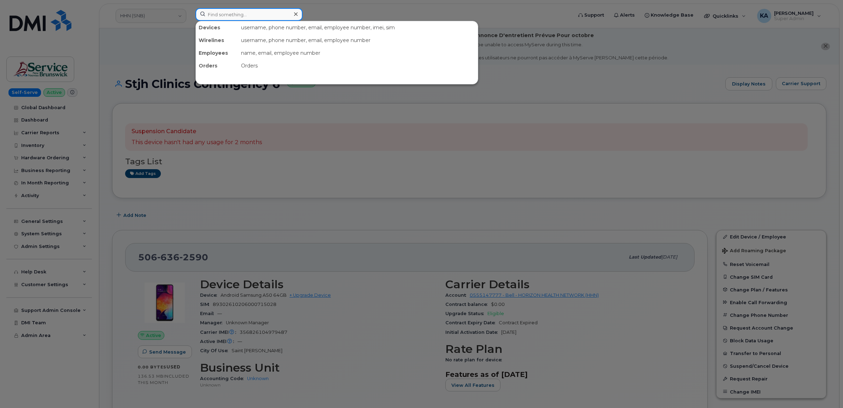
paste input "5066479622"
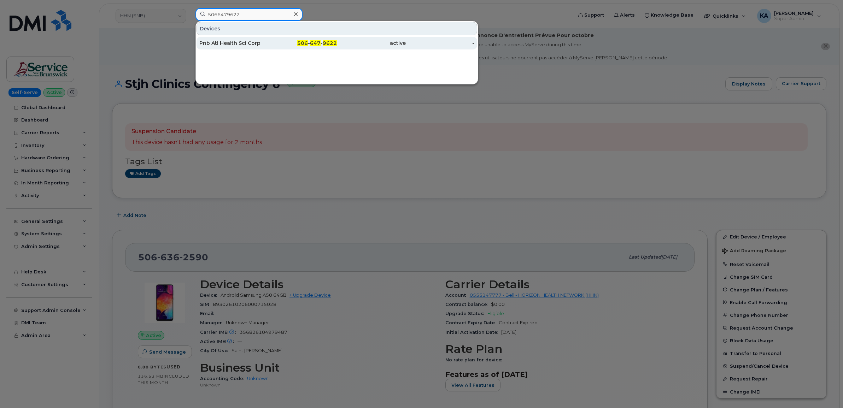
type input "5066479622"
click at [223, 43] on div "Pnb Atl Health Sci Corp" at bounding box center [233, 43] width 69 height 7
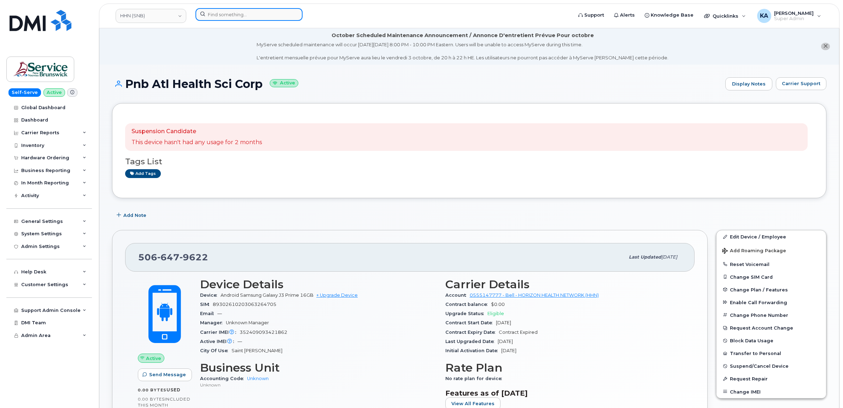
click at [216, 12] on input at bounding box center [248, 14] width 107 height 13
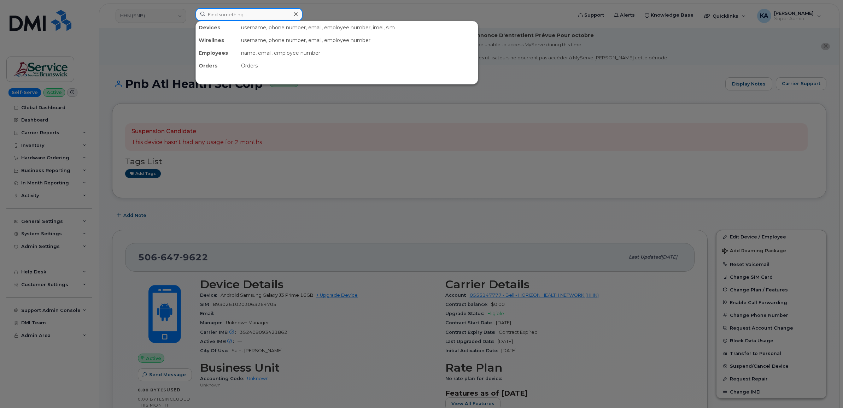
paste input "5064761270"
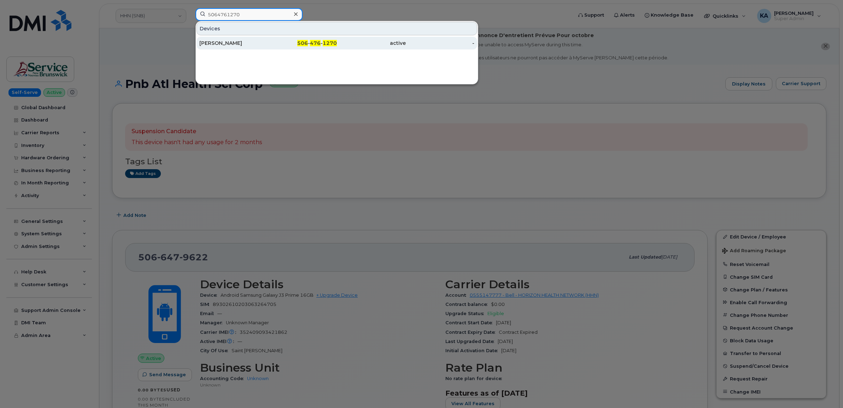
type input "5064761270"
click at [219, 42] on div "[PERSON_NAME]" at bounding box center [233, 43] width 69 height 7
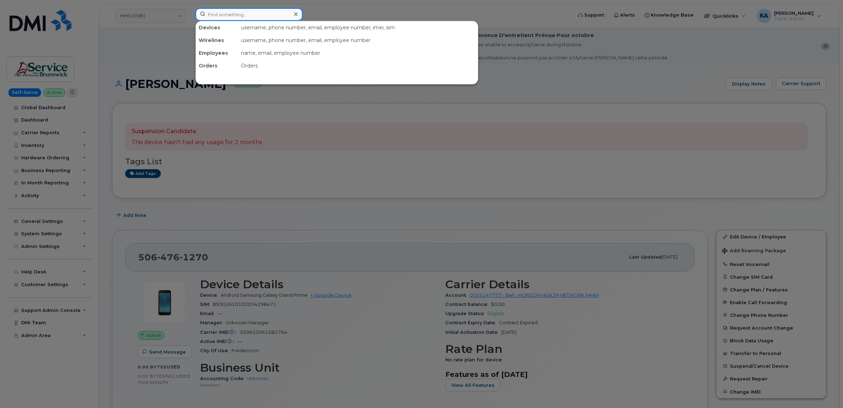
click at [230, 14] on input at bounding box center [248, 14] width 107 height 13
paste input "5066474991"
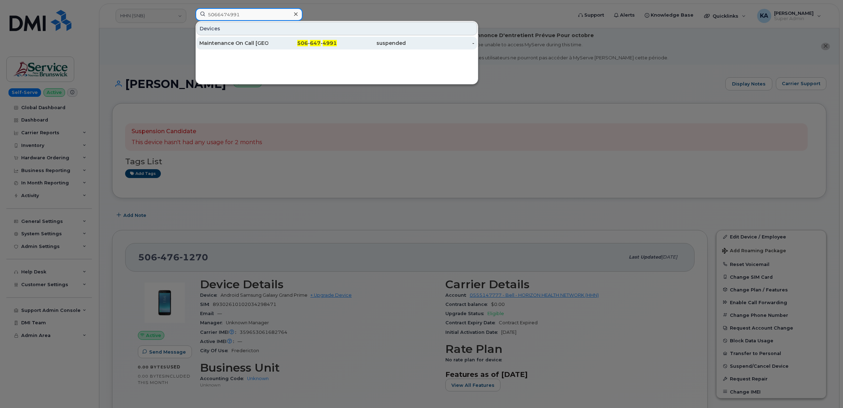
type input "5066474991"
click at [219, 39] on div "Maintenance On Call [GEOGRAPHIC_DATA]" at bounding box center [233, 43] width 69 height 13
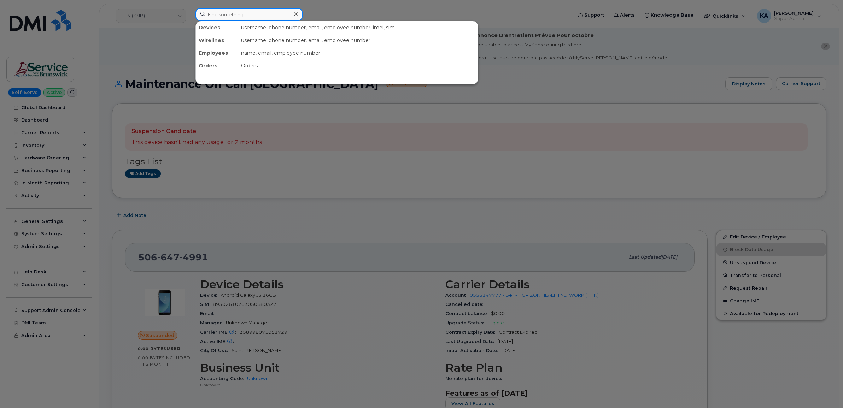
click at [222, 15] on input at bounding box center [248, 14] width 107 height 13
paste input "5063338609"
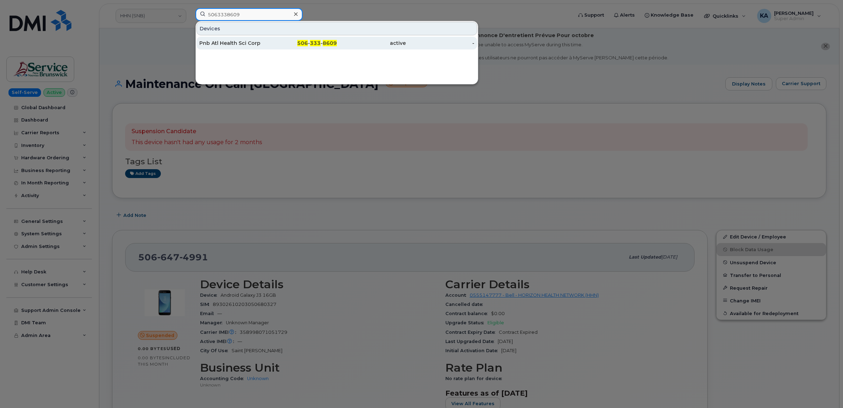
type input "5063338609"
click at [223, 42] on div "Pnb Atl Health Sci Corp" at bounding box center [233, 43] width 69 height 7
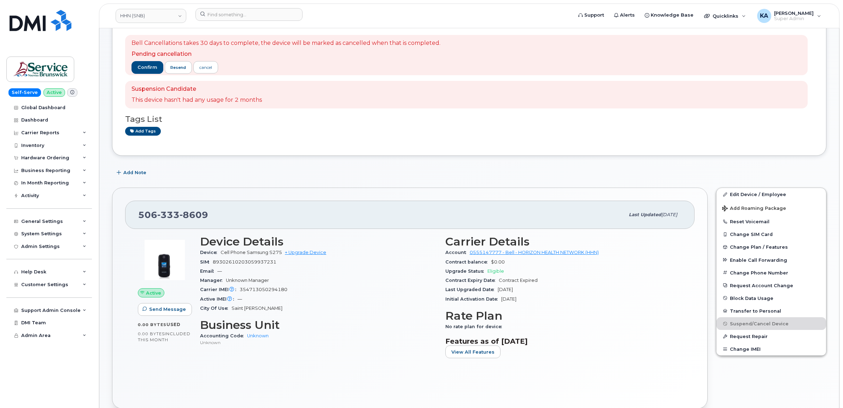
scroll to position [44, 0]
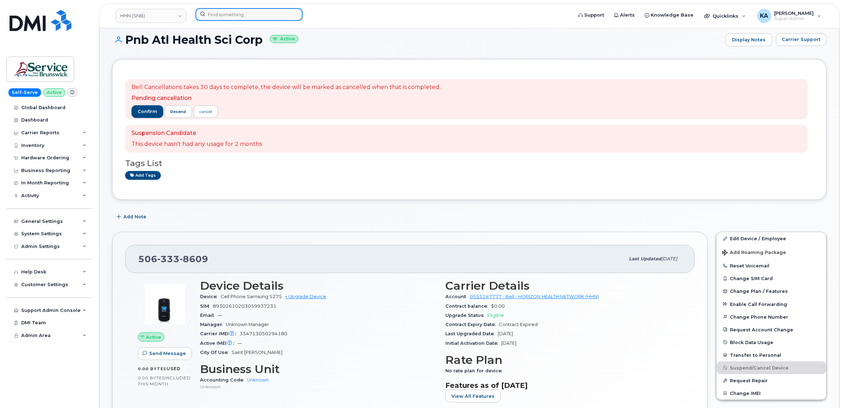
click at [217, 12] on input at bounding box center [248, 14] width 107 height 13
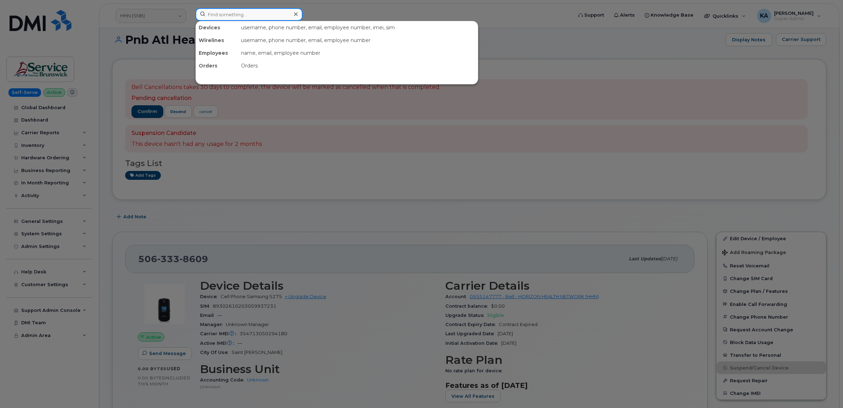
paste input "5064700570"
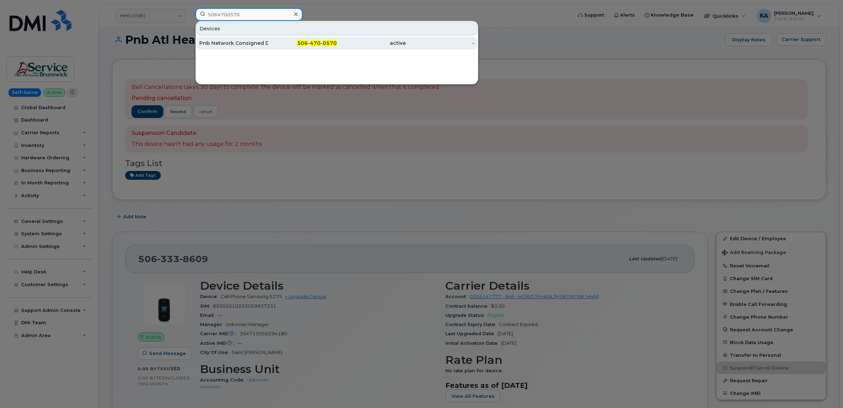
type input "5064700570"
click at [218, 41] on div "Pnb Network Consigned Dss2, River Valley Health" at bounding box center [233, 43] width 69 height 7
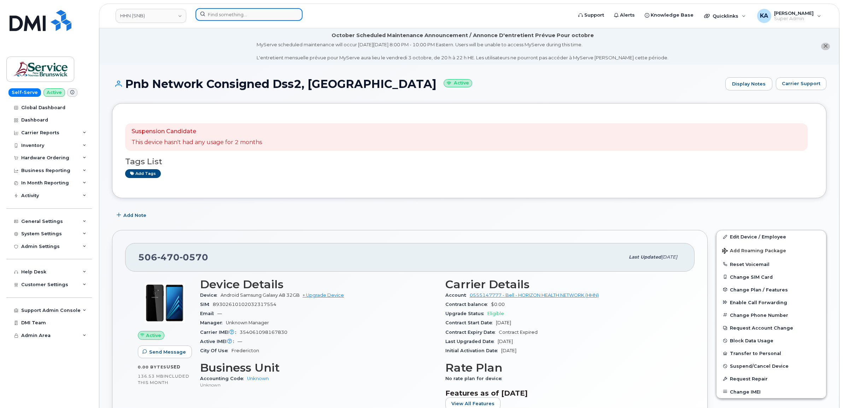
click at [218, 13] on input at bounding box center [248, 14] width 107 height 13
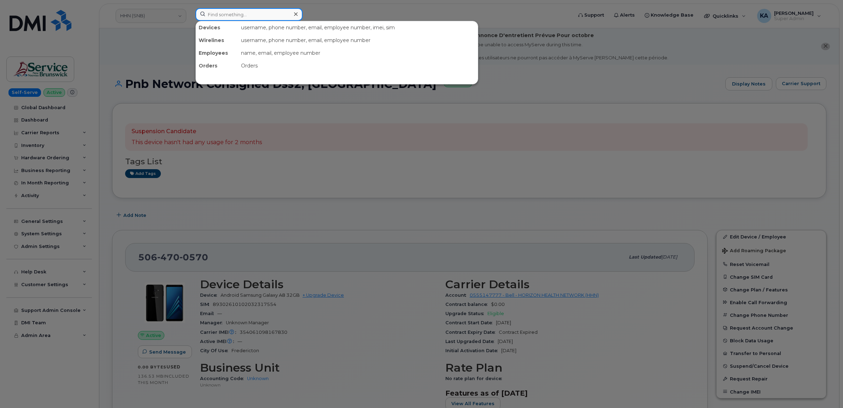
paste input "5062383754"
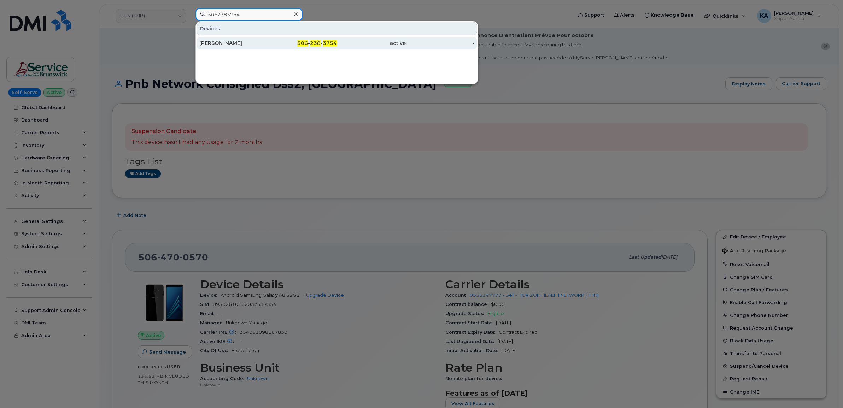
type input "5062383754"
click at [217, 45] on div "Minal Mistry" at bounding box center [233, 43] width 69 height 7
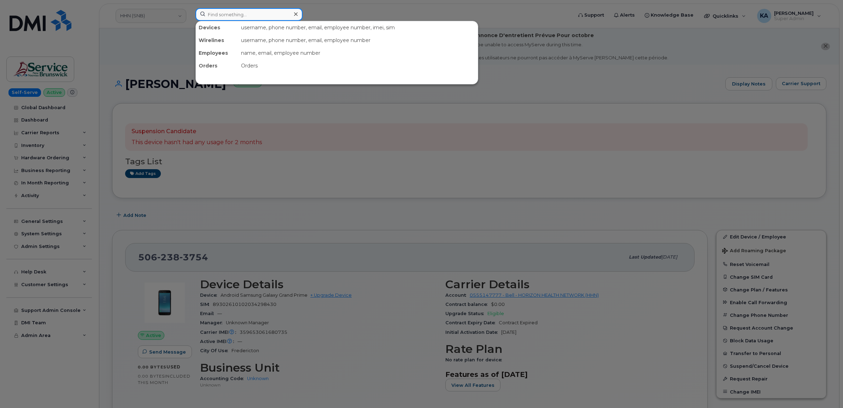
click at [234, 13] on input at bounding box center [248, 14] width 107 height 13
paste input "5063338529"
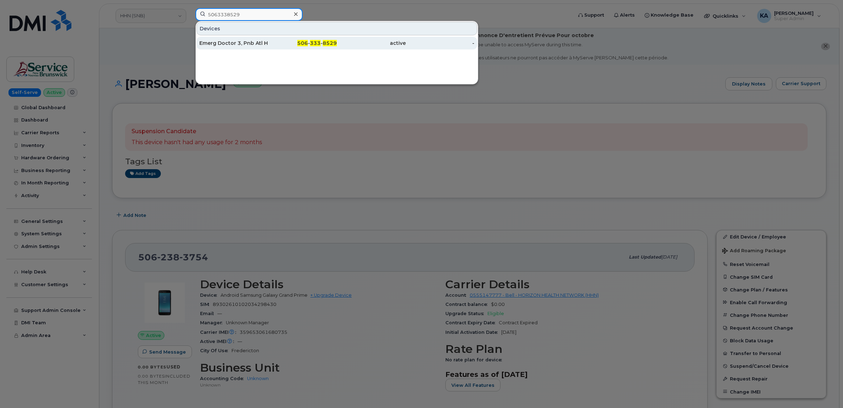
type input "5063338529"
click at [223, 43] on div "Emerg Doctor 3, Pnb Atl Health Sci Corp" at bounding box center [233, 43] width 69 height 7
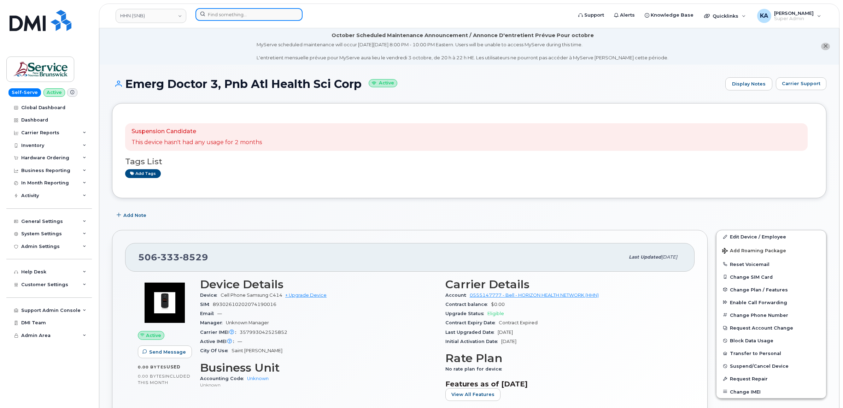
click at [236, 15] on input at bounding box center [248, 14] width 107 height 13
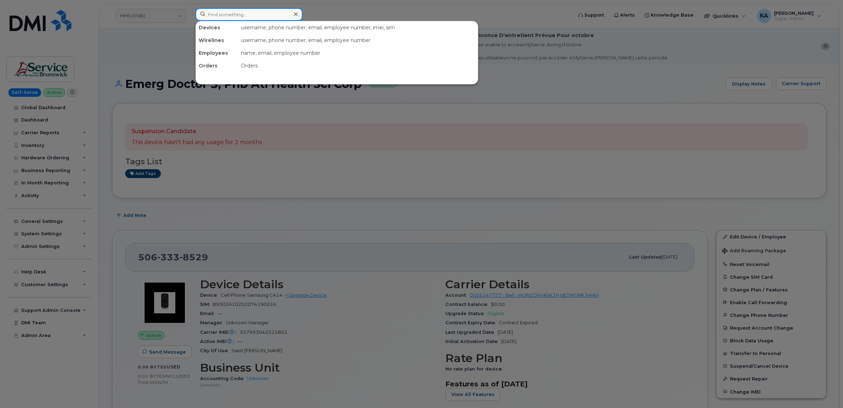
paste input "5064619147"
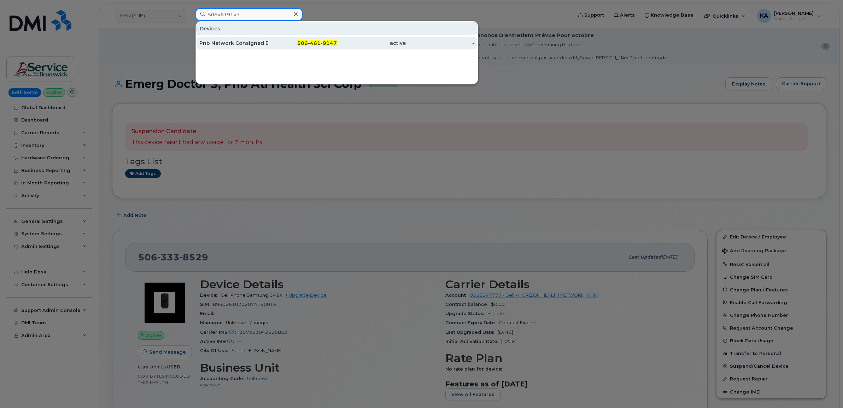
type input "5064619147"
click at [229, 42] on div "Pnb Network Consigned Dss2, [GEOGRAPHIC_DATA]" at bounding box center [233, 43] width 69 height 7
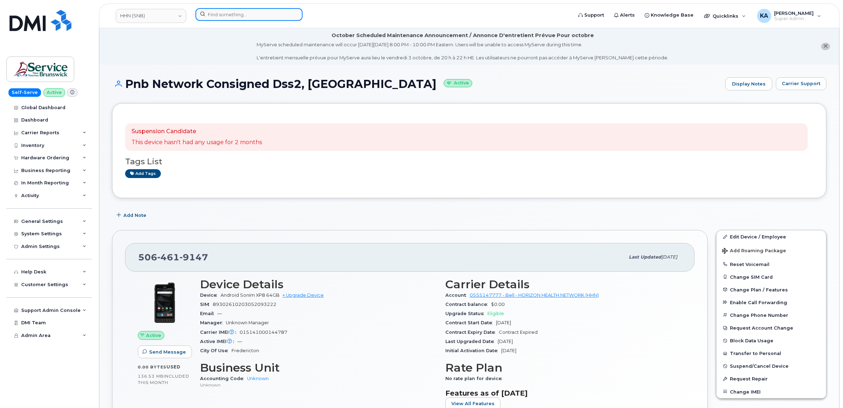
click at [245, 15] on input at bounding box center [248, 14] width 107 height 13
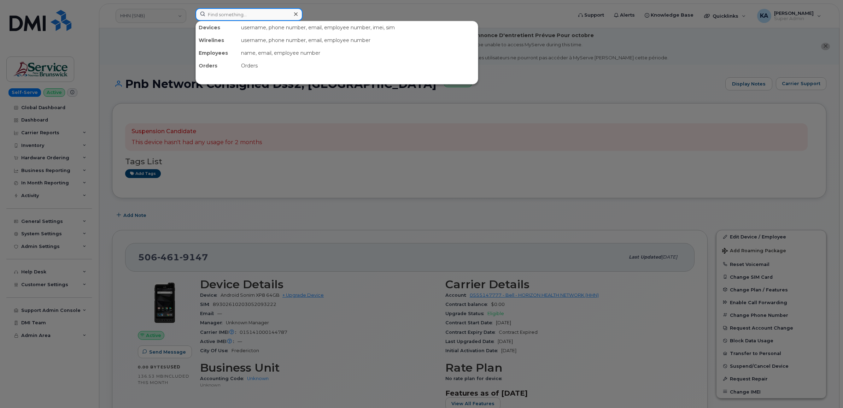
paste input "5064707951"
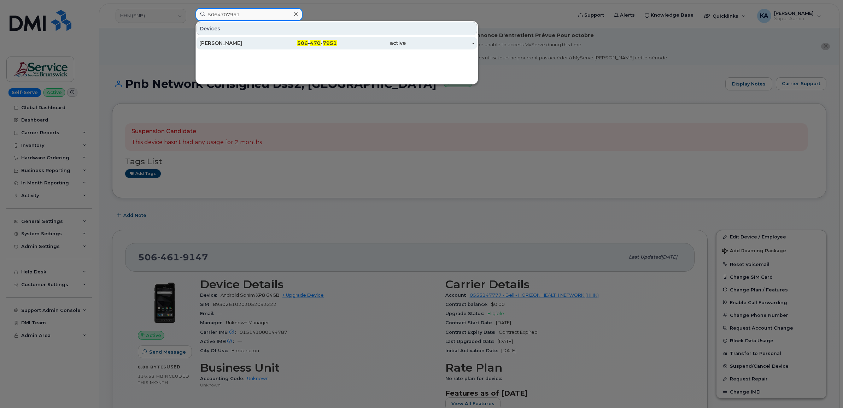
type input "5064707951"
click at [201, 42] on div "[PERSON_NAME]" at bounding box center [233, 43] width 69 height 7
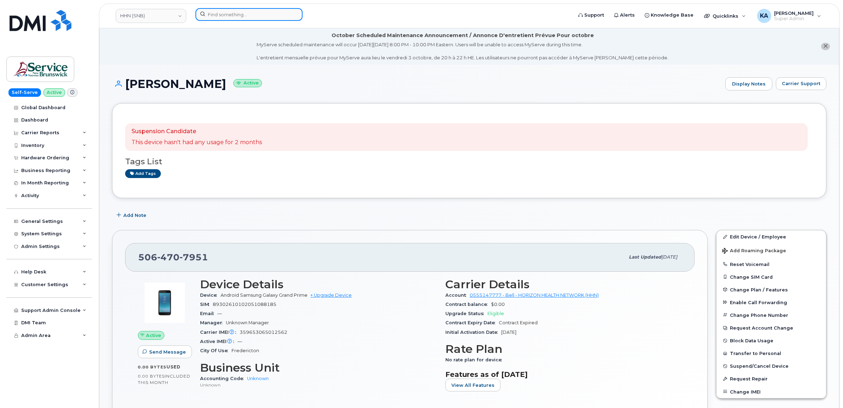
click at [241, 15] on input at bounding box center [248, 14] width 107 height 13
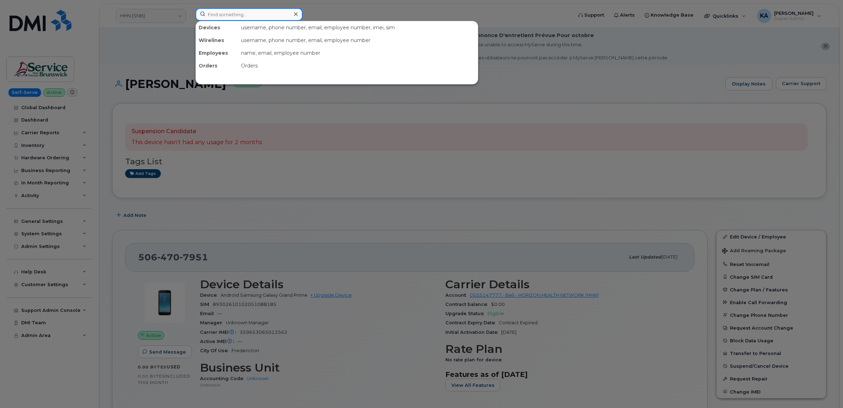
paste input "5066470111"
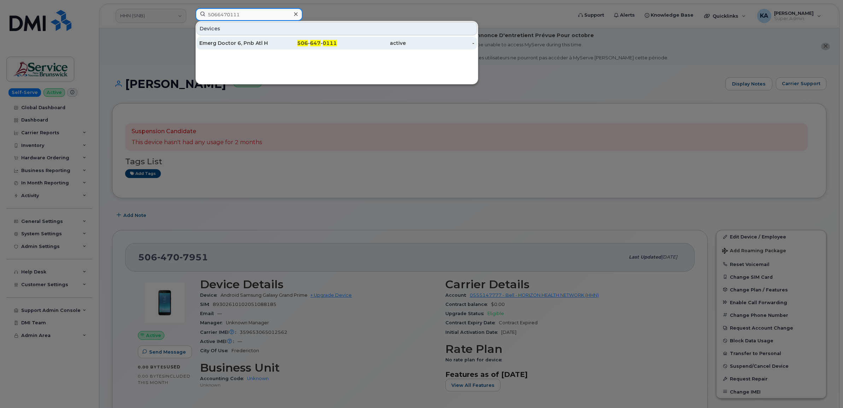
type input "5066470111"
click at [239, 43] on div "Emerg Doctor 6, Pnb Atl Health Sci Corp" at bounding box center [233, 43] width 69 height 7
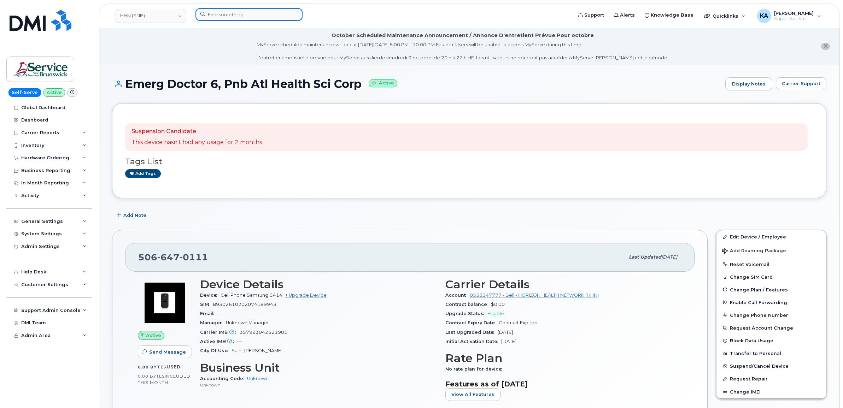
click at [245, 16] on input at bounding box center [248, 14] width 107 height 13
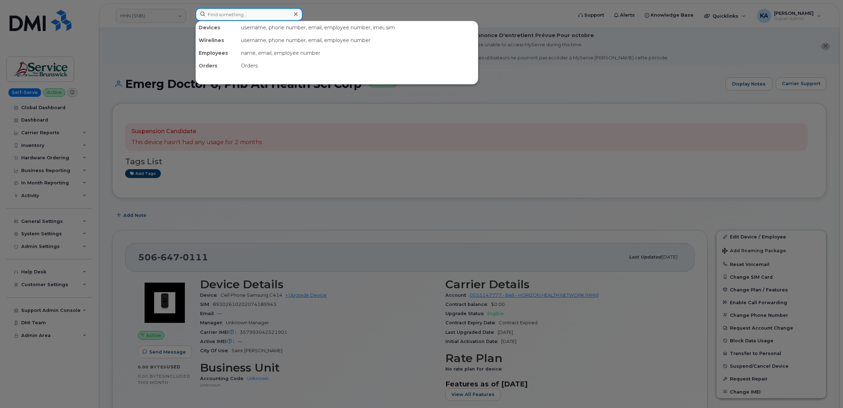
paste input "5064701227"
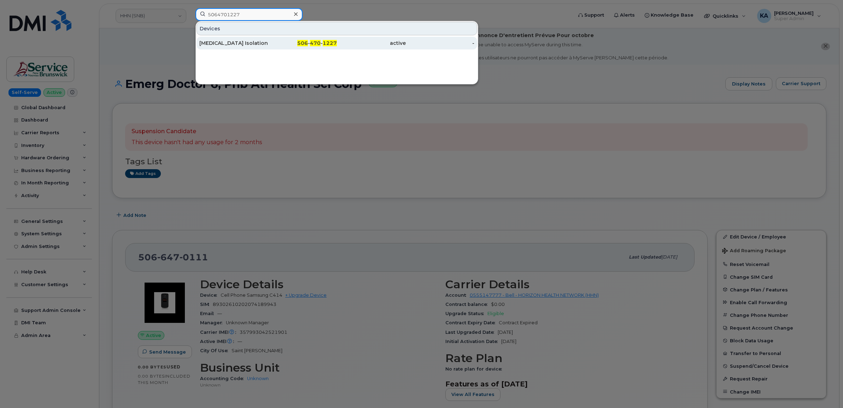
type input "5064701227"
click at [235, 45] on div "[MEDICAL_DATA] Isolation Room 1" at bounding box center [233, 43] width 69 height 7
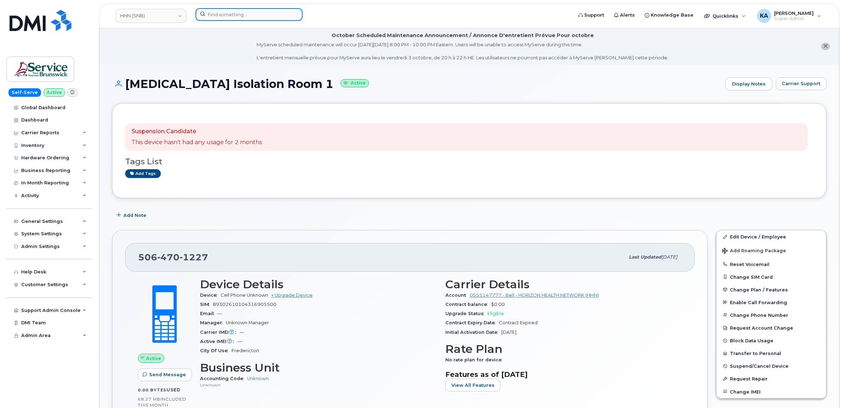
click at [228, 16] on input at bounding box center [248, 14] width 107 height 13
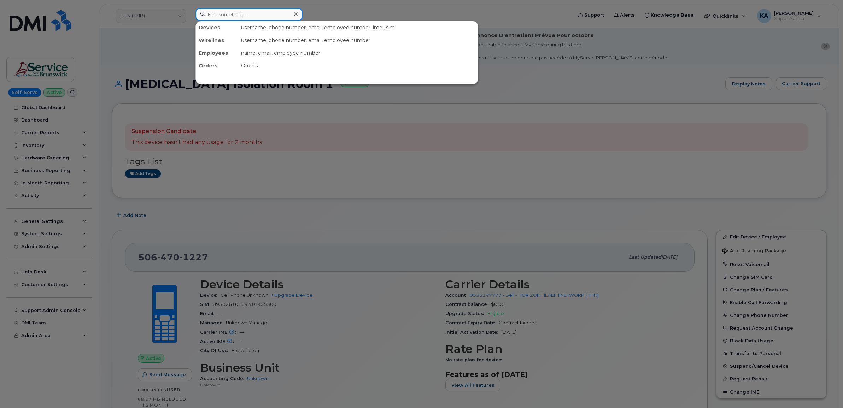
paste input "5064787593"
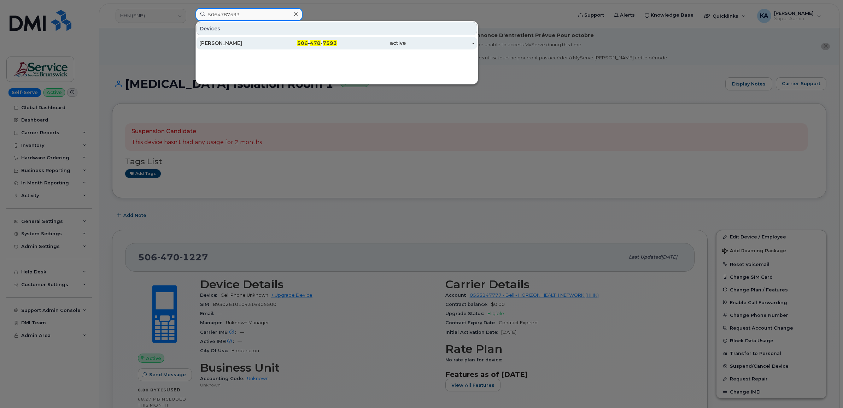
type input "5064787593"
click at [218, 43] on div "[PERSON_NAME]" at bounding box center [233, 43] width 69 height 7
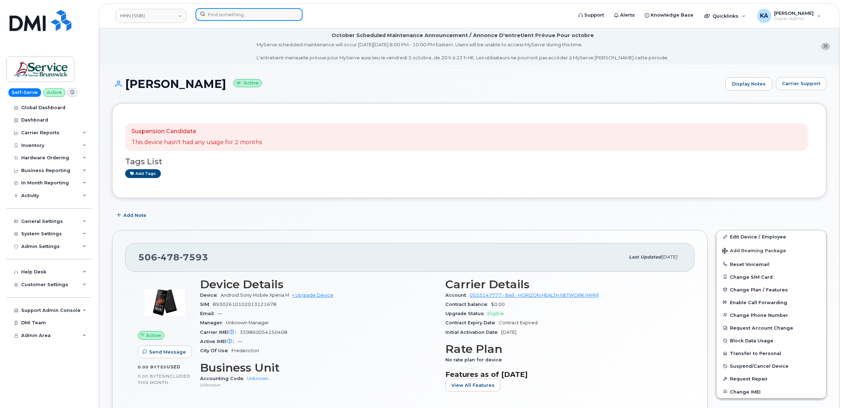
click at [235, 16] on input at bounding box center [248, 14] width 107 height 13
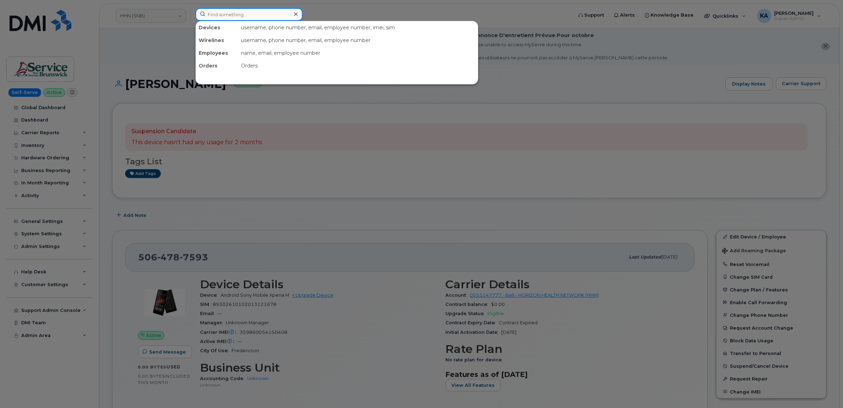
paste input "5066505776"
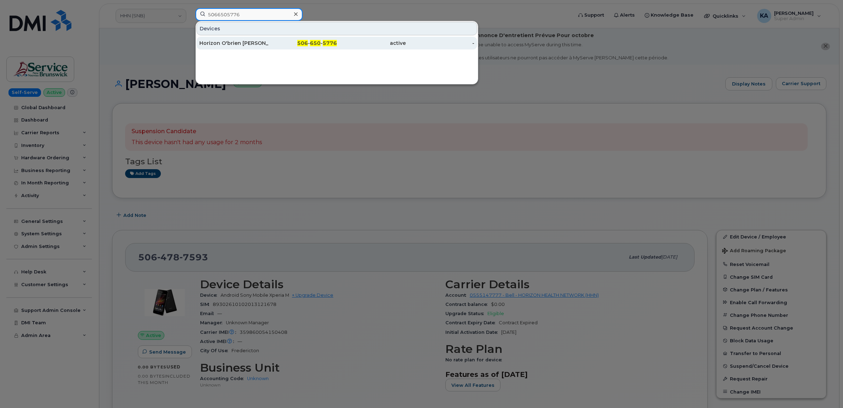
type input "5066505776"
click at [231, 42] on div "Horizon O'brien Dr. Christop" at bounding box center [233, 43] width 69 height 7
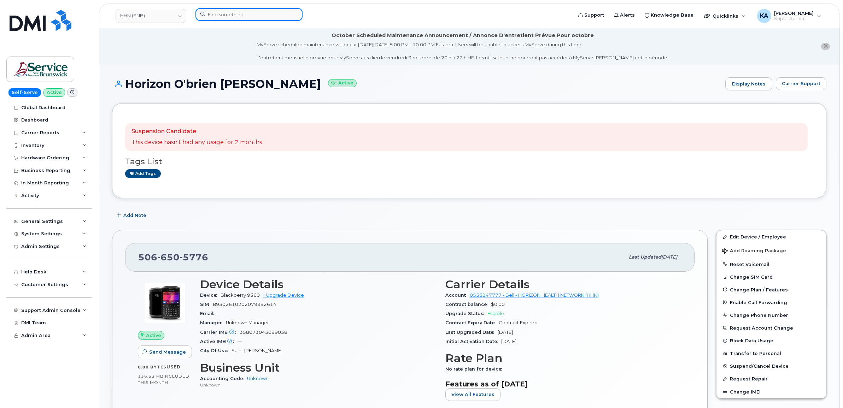
click at [210, 13] on input at bounding box center [248, 14] width 107 height 13
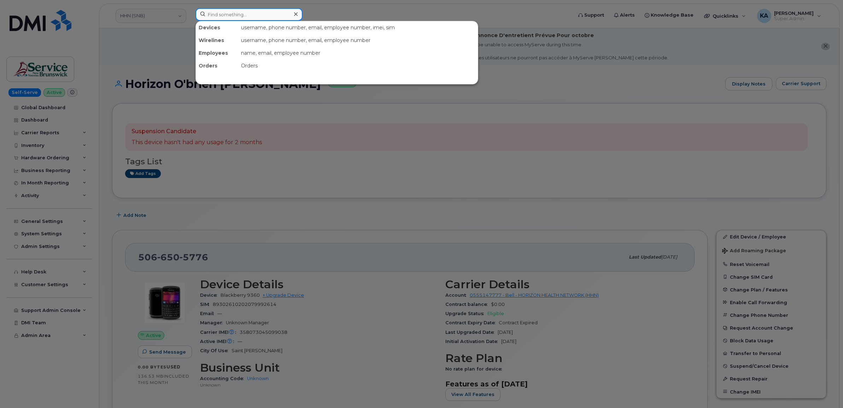
paste input "5063331572"
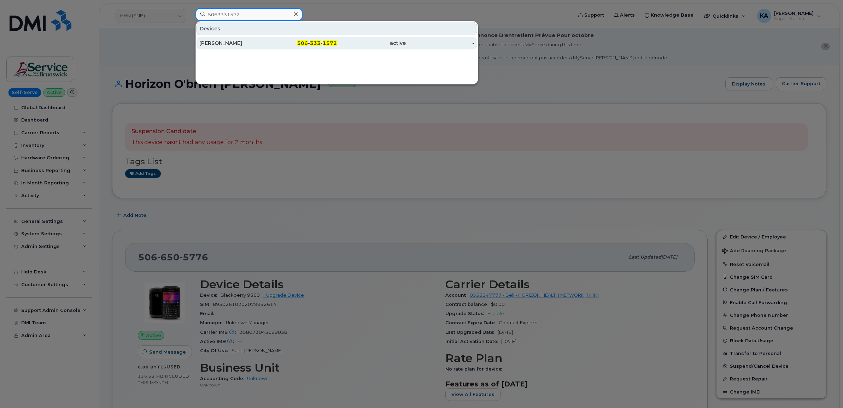
type input "5063331572"
click at [207, 42] on div "[PERSON_NAME]" at bounding box center [233, 43] width 69 height 7
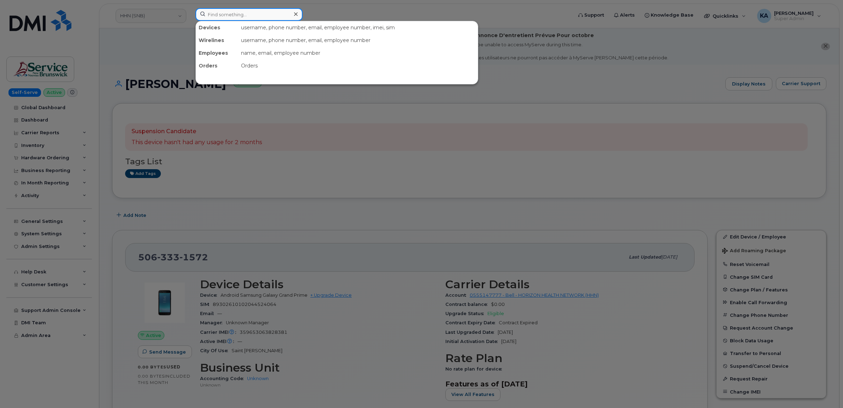
click at [247, 13] on input at bounding box center [248, 14] width 107 height 13
paste input "5063238666"
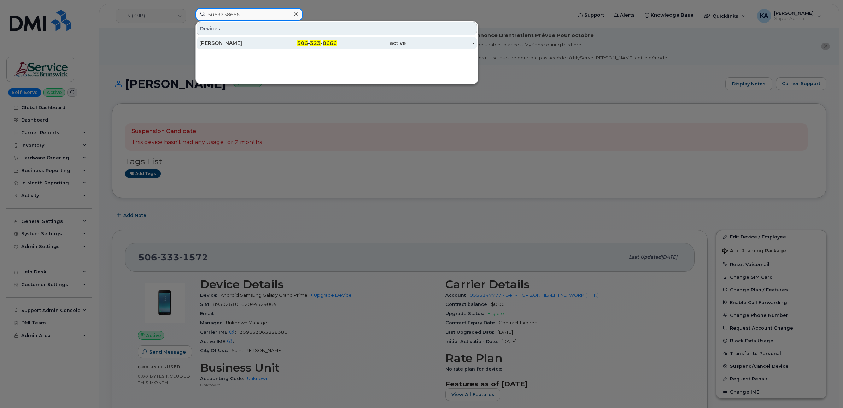
type input "5063238666"
click at [220, 41] on div "[PERSON_NAME]" at bounding box center [233, 43] width 69 height 7
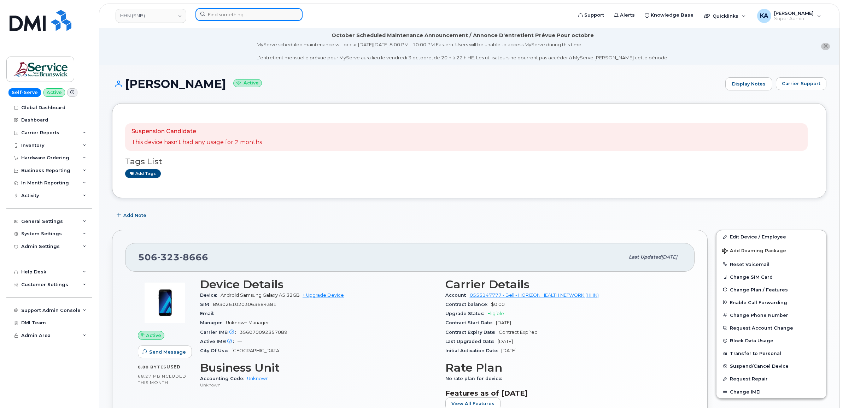
click at [222, 15] on input at bounding box center [248, 14] width 107 height 13
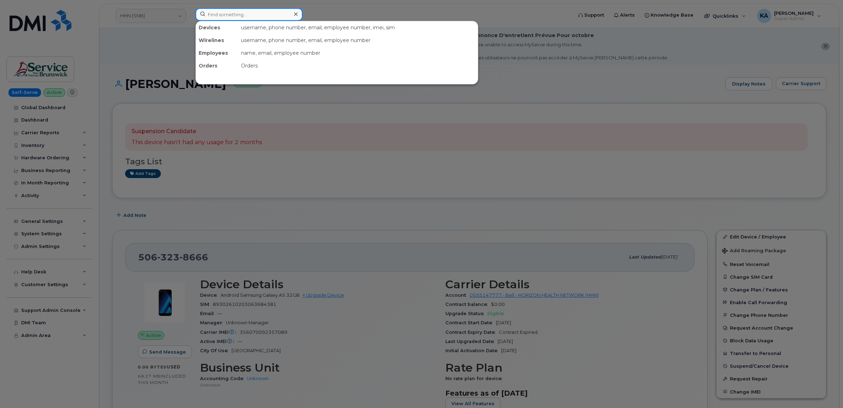
paste input "5064292315"
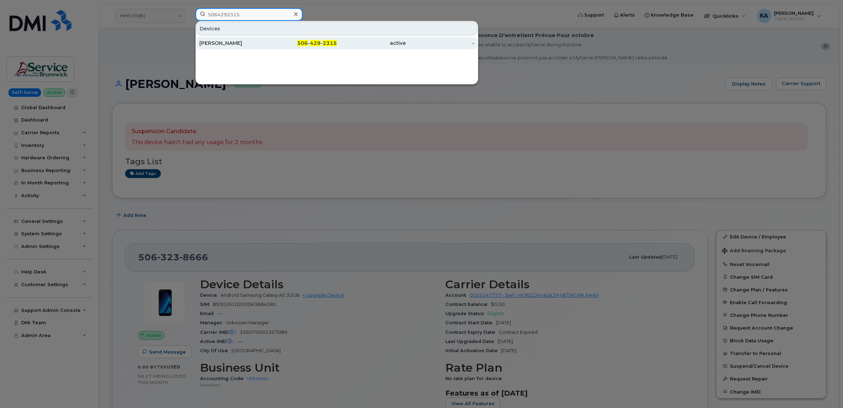
type input "5064292315"
click at [220, 41] on div "Fatemeh Khazaie" at bounding box center [233, 43] width 69 height 7
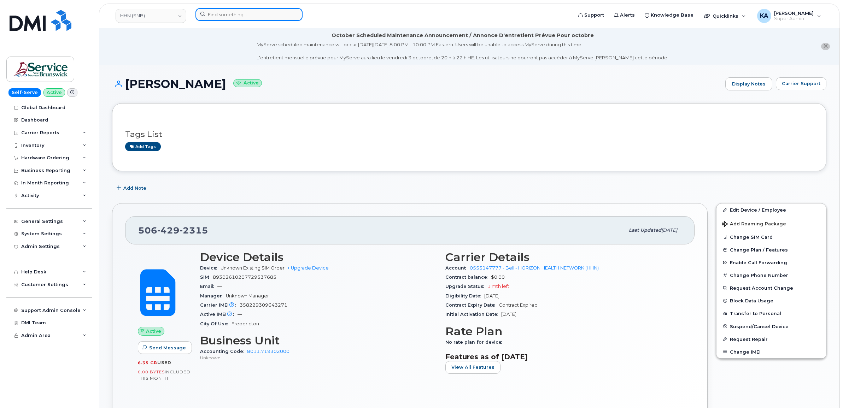
click at [216, 13] on input at bounding box center [248, 14] width 107 height 13
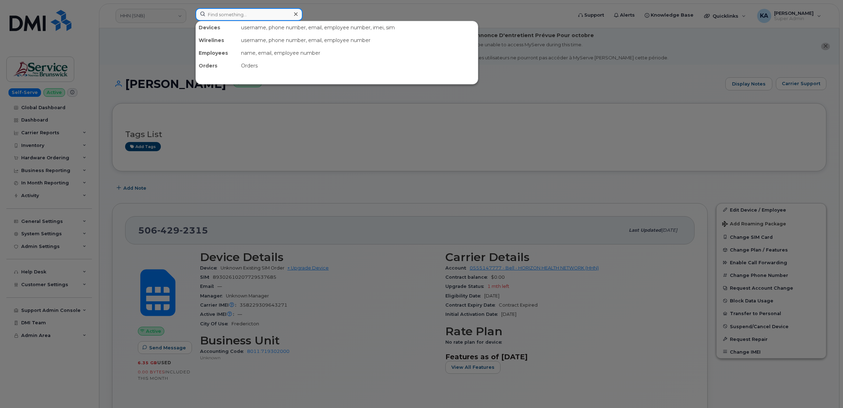
paste input "5064293384"
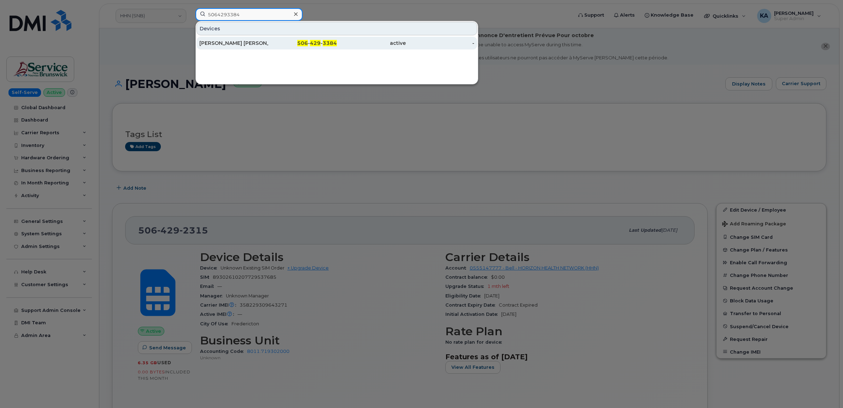
type input "5064293384"
click at [215, 39] on div "[PERSON_NAME] [PERSON_NAME]" at bounding box center [233, 43] width 69 height 13
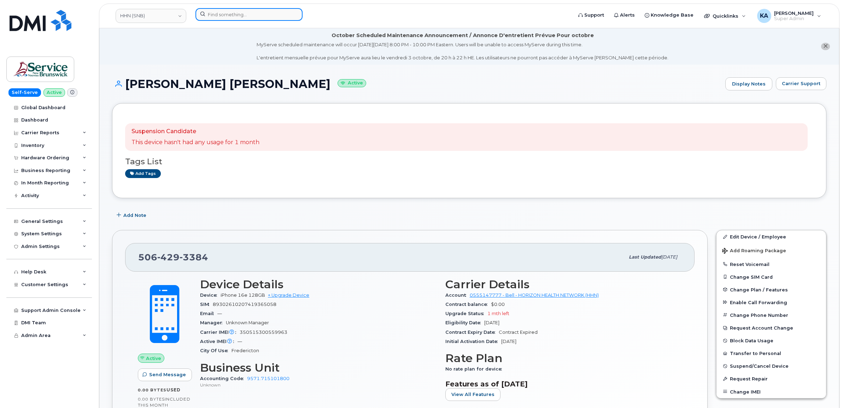
click at [216, 14] on input at bounding box center [248, 14] width 107 height 13
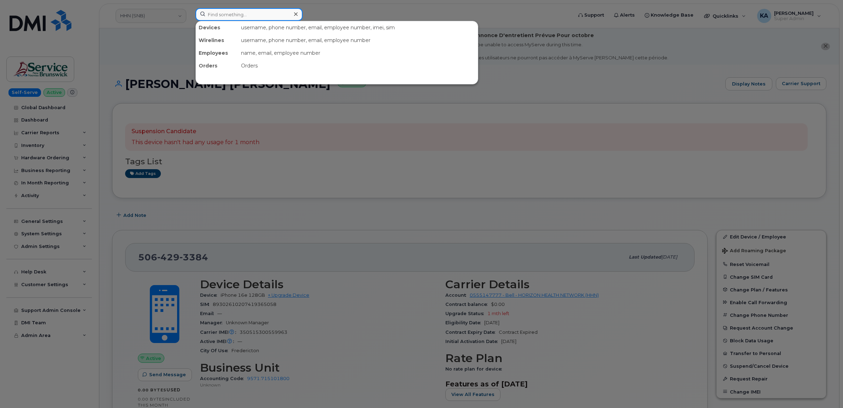
paste input "5062710938"
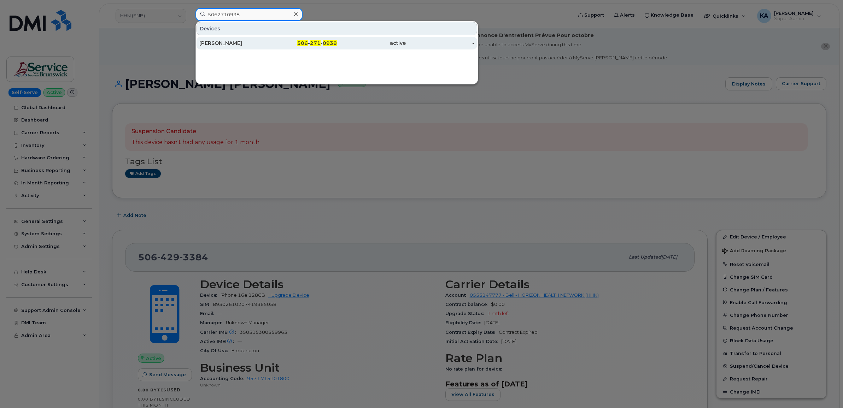
type input "5062710938"
click at [223, 41] on div "[PERSON_NAME]" at bounding box center [233, 43] width 69 height 7
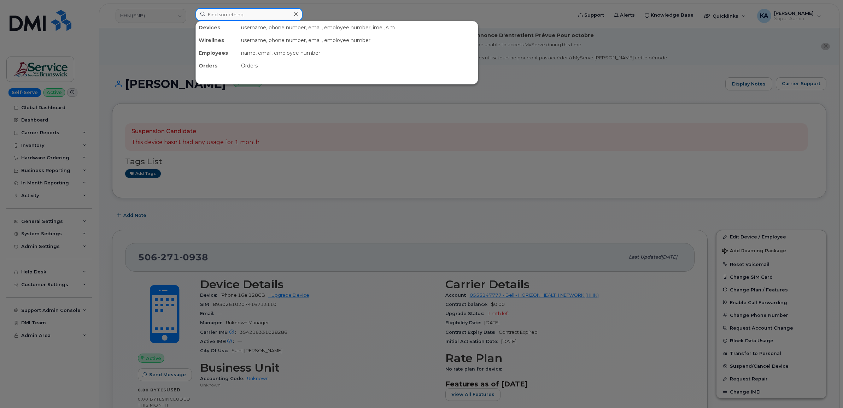
click at [219, 14] on input at bounding box center [248, 14] width 107 height 13
paste input "4035429800"
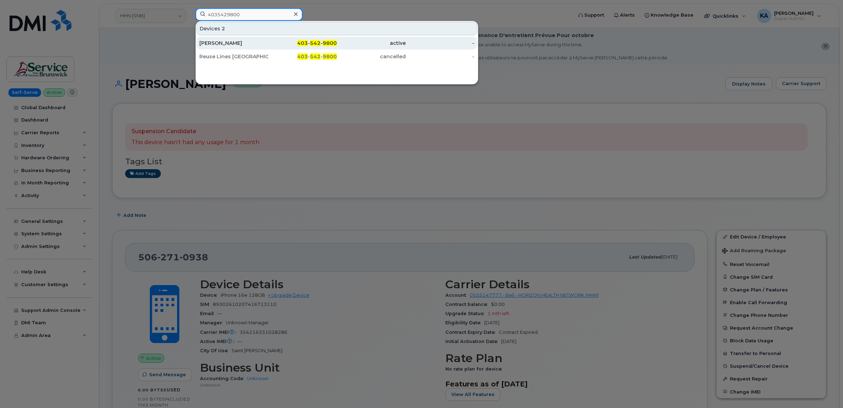
type input "4035429800"
click at [223, 44] on div "Megan Smiley" at bounding box center [233, 43] width 69 height 7
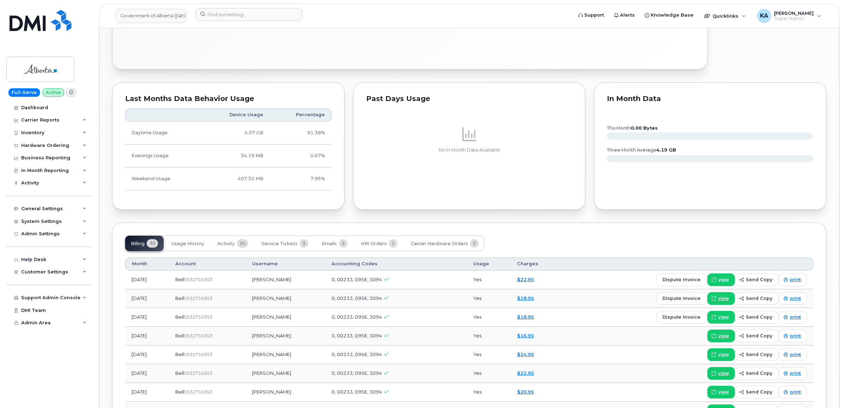
scroll to position [442, 0]
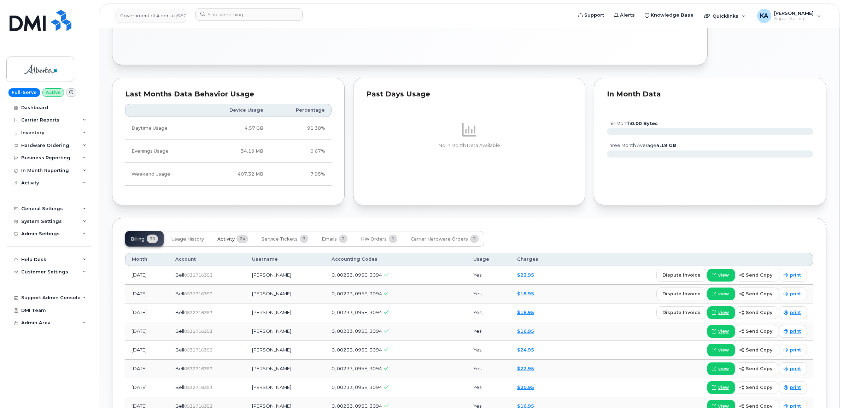
click at [227, 239] on span "Activity" at bounding box center [225, 239] width 17 height 6
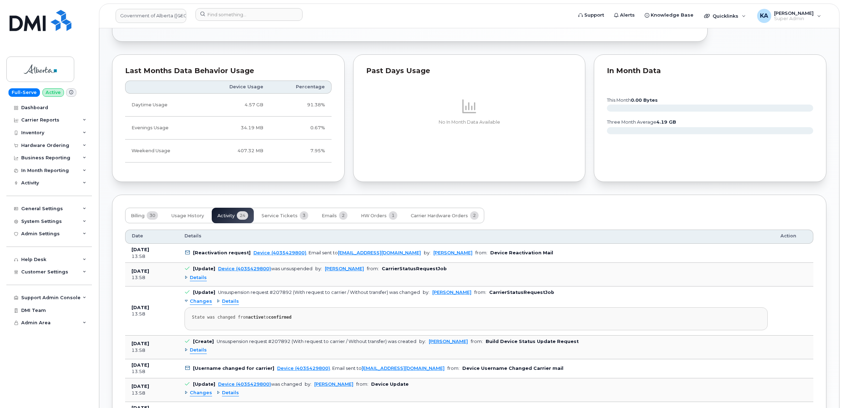
scroll to position [486, 0]
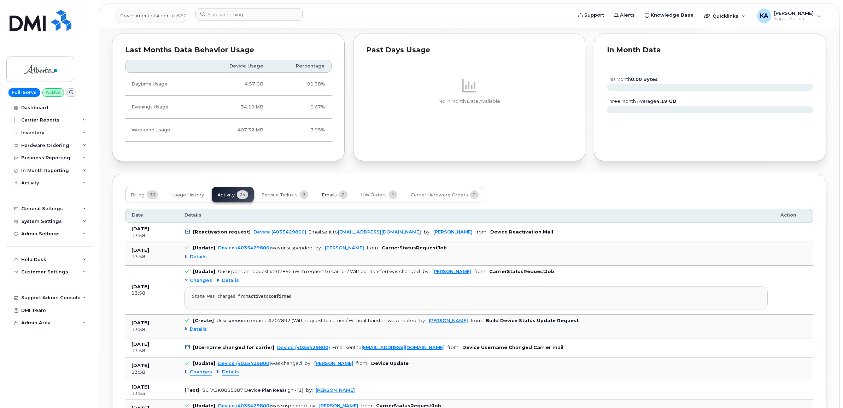
click at [331, 195] on span "Emails" at bounding box center [329, 195] width 15 height 6
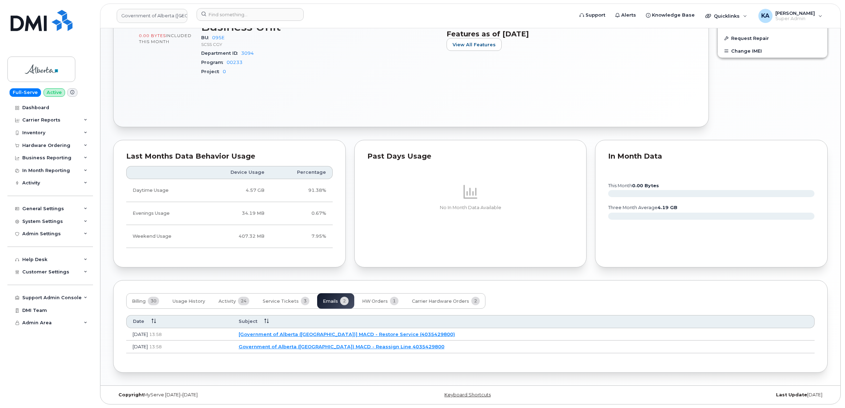
scroll to position [382, 0]
click at [333, 333] on link "[Government of Alberta (GOA)] MACD - Restore Service (4035429800)" at bounding box center [345, 334] width 216 height 6
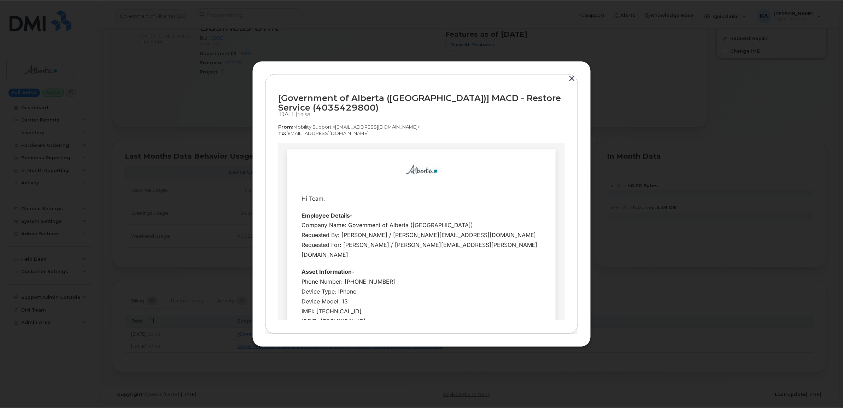
scroll to position [0, 0]
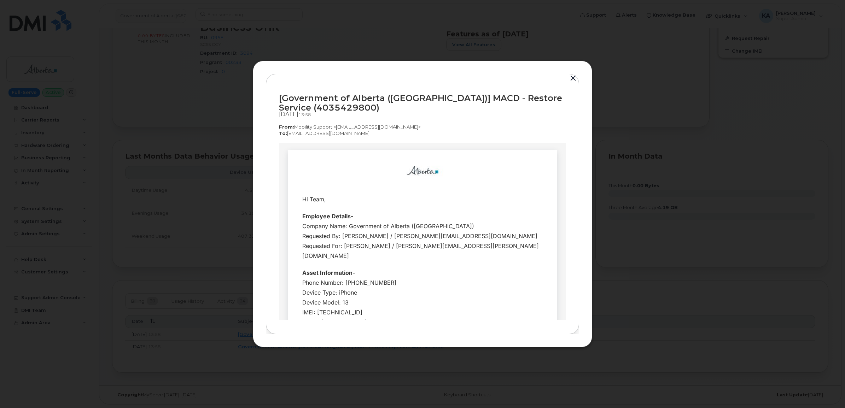
click at [574, 75] on button "button" at bounding box center [572, 78] width 11 height 10
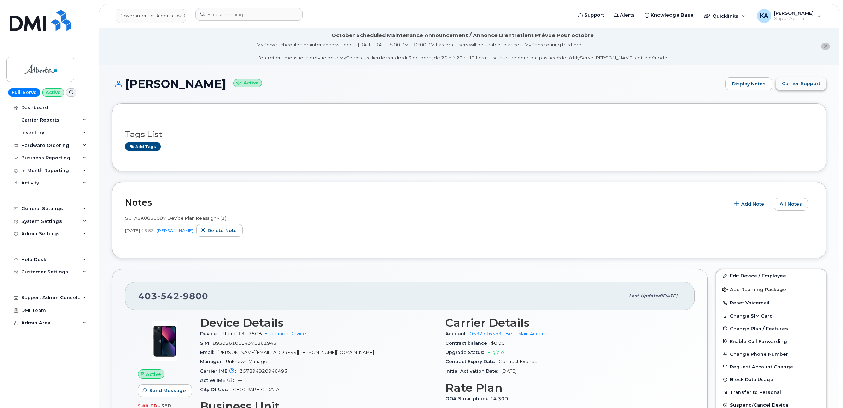
click at [795, 83] on span "Carrier Support" at bounding box center [801, 83] width 39 height 7
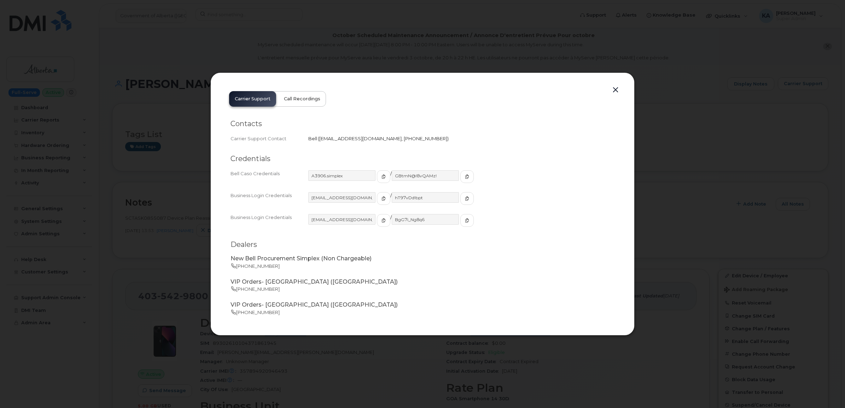
click at [305, 96] on span "Call Recordings" at bounding box center [302, 99] width 36 height 6
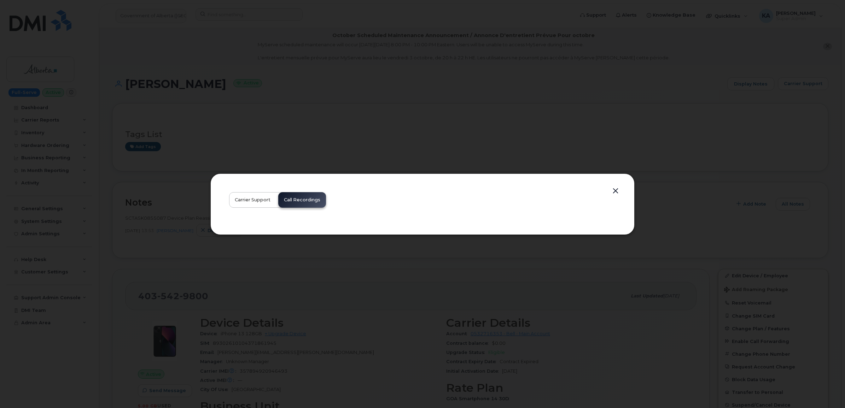
click at [251, 200] on span "Carrier Support" at bounding box center [253, 200] width 36 height 6
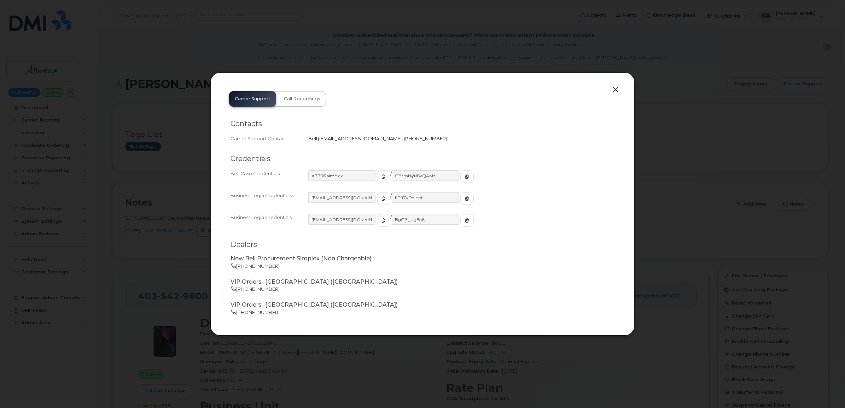
click at [613, 87] on button "button" at bounding box center [615, 90] width 11 height 10
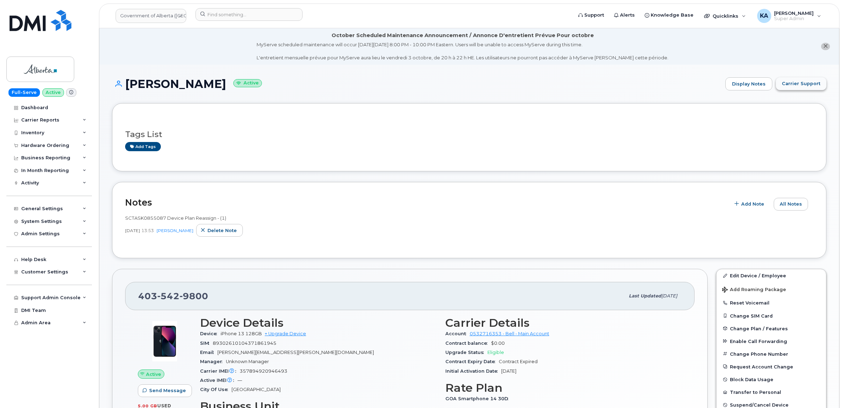
click at [808, 81] on span "Carrier Support" at bounding box center [801, 83] width 39 height 7
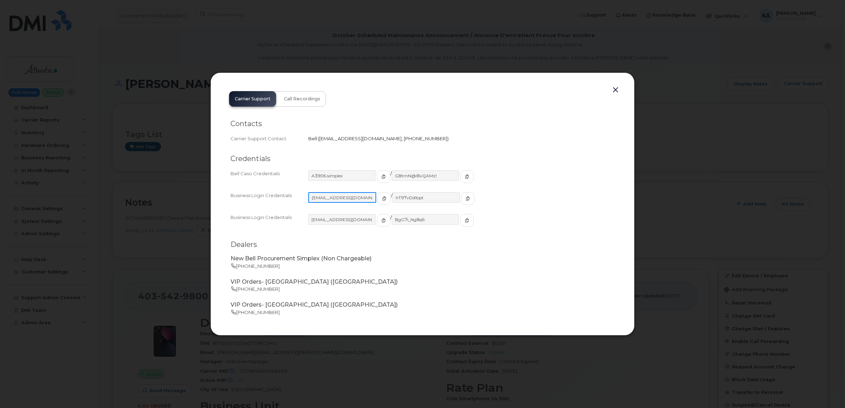
drag, startPoint x: 311, startPoint y: 202, endPoint x: 360, endPoint y: 200, distance: 48.4
click at [360, 200] on input "goa482E@myserve.ca" at bounding box center [342, 197] width 68 height 11
drag, startPoint x: 386, startPoint y: 199, endPoint x: 434, endPoint y: 199, distance: 47.4
click at [434, 199] on input "hT97vDd!bpt" at bounding box center [426, 197] width 68 height 11
click at [616, 87] on button "button" at bounding box center [615, 90] width 11 height 10
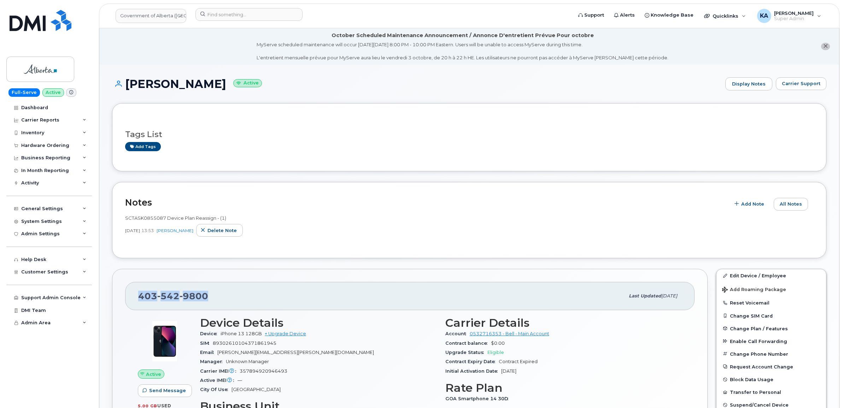
drag, startPoint x: 213, startPoint y: 298, endPoint x: 128, endPoint y: 298, distance: 84.8
click at [128, 298] on div "403 542 9800 Last updated Sep 24, 2025" at bounding box center [409, 296] width 569 height 28
copy span "403 542 9800"
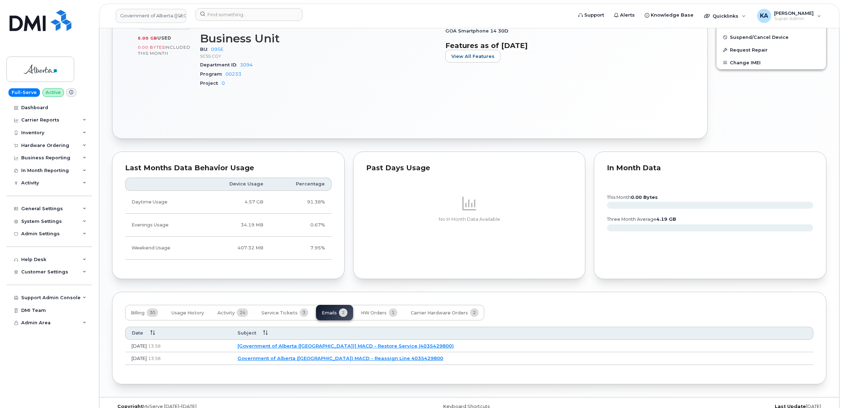
scroll to position [382, 0]
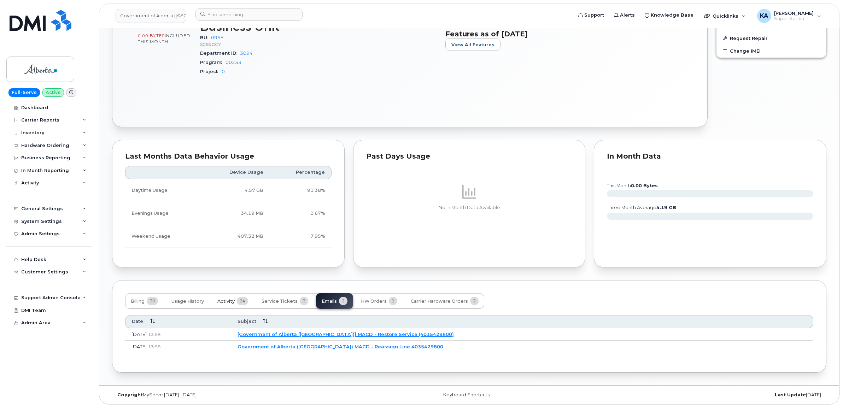
click at [223, 296] on button "Activity 24" at bounding box center [233, 301] width 42 height 16
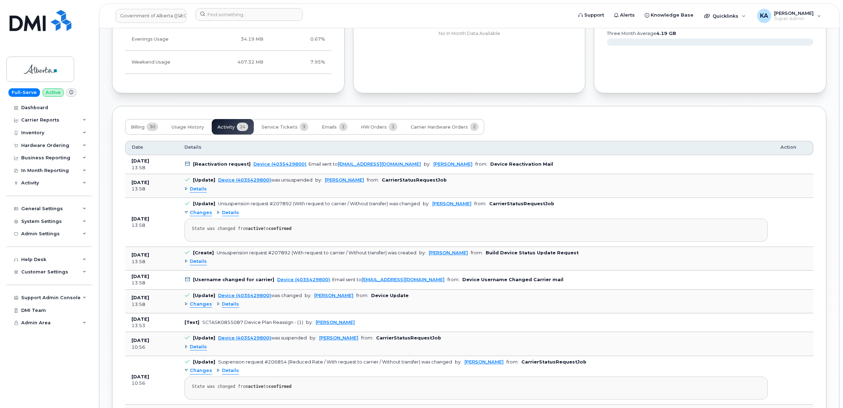
scroll to position [558, 0]
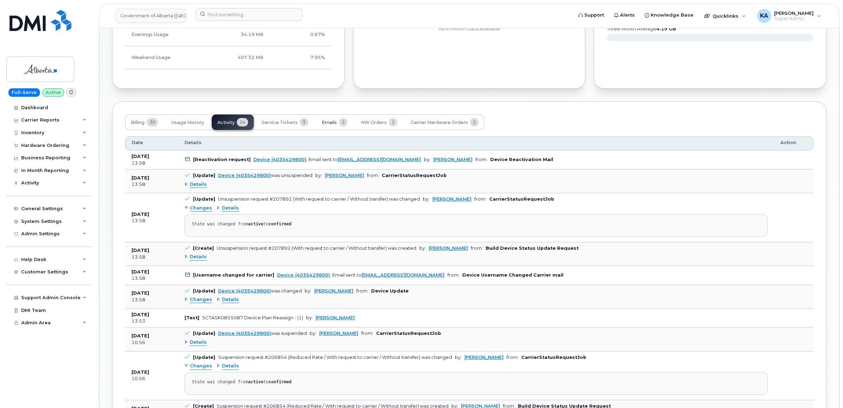
click at [333, 121] on span "Emails" at bounding box center [329, 123] width 15 height 6
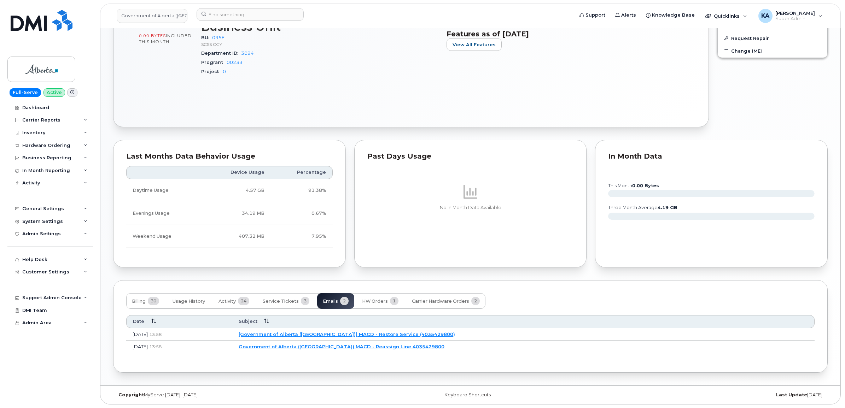
scroll to position [382, 0]
click at [341, 348] on link "Government of Alberta (GOA) MACD - Reassign Line 4035429800" at bounding box center [340, 347] width 206 height 6
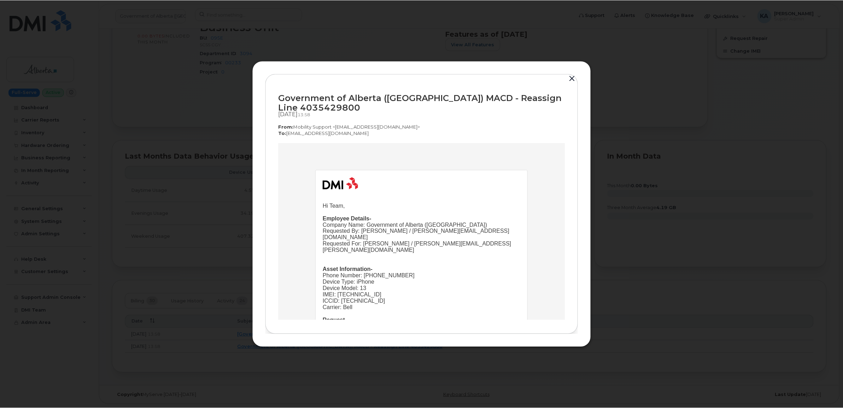
scroll to position [44, 0]
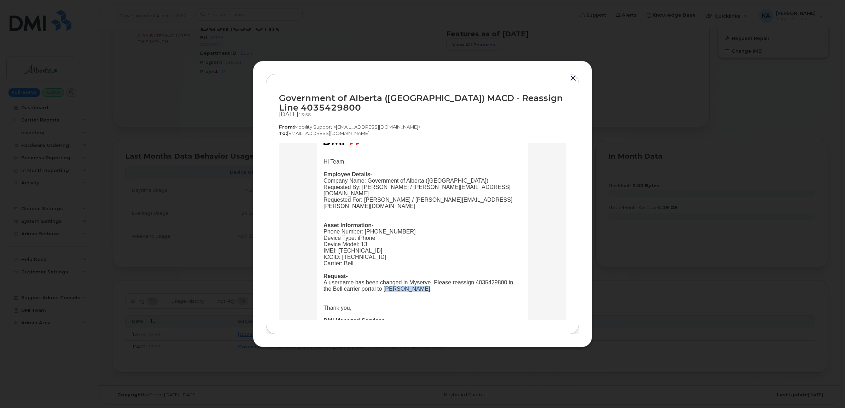
drag, startPoint x: 414, startPoint y: 282, endPoint x: 381, endPoint y: 280, distance: 34.0
click at [381, 280] on div "A username has been changed in Myserve. Please reassign 4035429800 in the Bell …" at bounding box center [422, 285] width 198 height 13
copy div "Megan Smiley"
click at [572, 77] on button "button" at bounding box center [572, 78] width 11 height 10
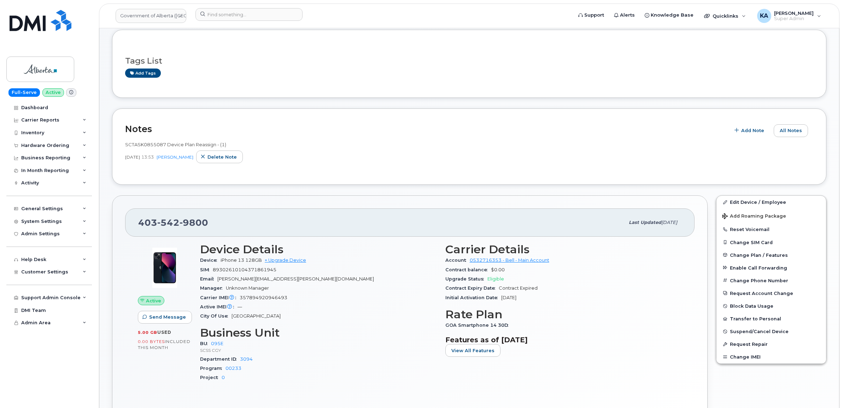
scroll to position [72, 0]
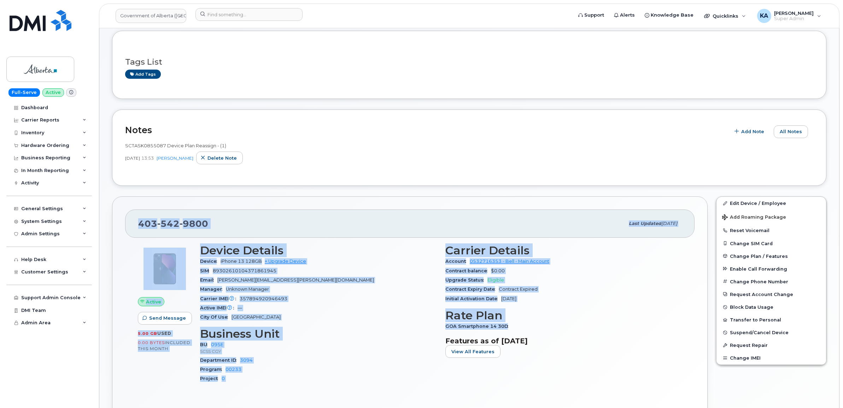
drag, startPoint x: 139, startPoint y: 225, endPoint x: 515, endPoint y: 324, distance: 389.2
click at [515, 324] on div "403 542 9800 Last updated Sep 24, 2025 Active Send Message 5.00 GB  used 0.00 B…" at bounding box center [409, 315] width 595 height 238
copy div "403 542 9800 Last updated Sep 24, 2025 Active Send Message 5.00 GB  used 0.00 B…"
click at [239, 15] on input at bounding box center [248, 14] width 107 height 13
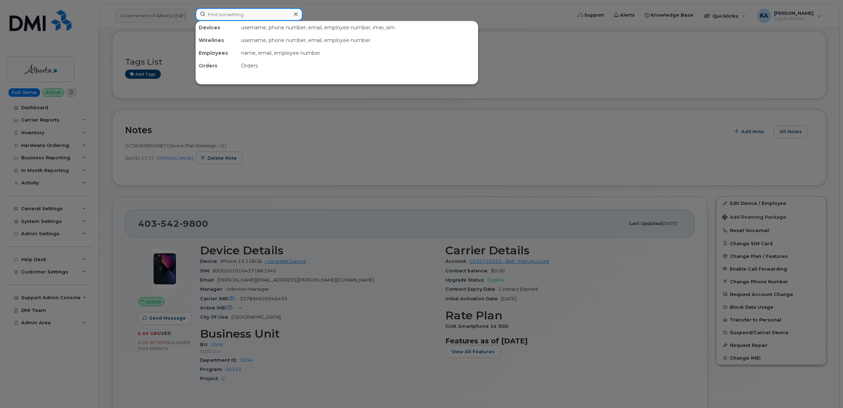
paste input "5062525350"
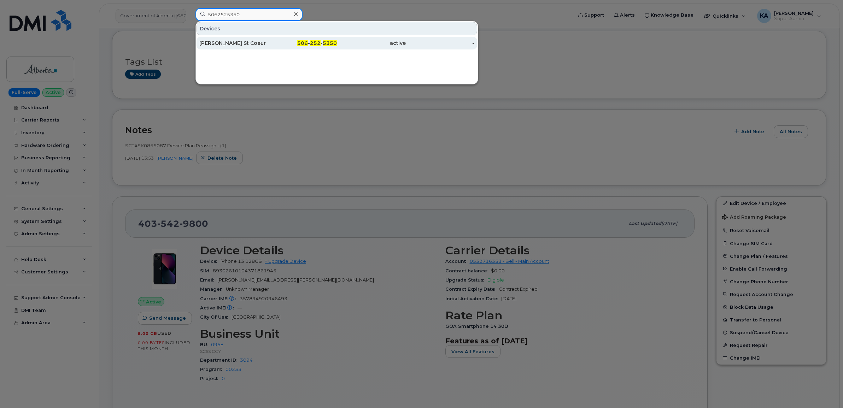
type input "5062525350"
click at [210, 42] on div "Francis St Coeur" at bounding box center [233, 43] width 69 height 7
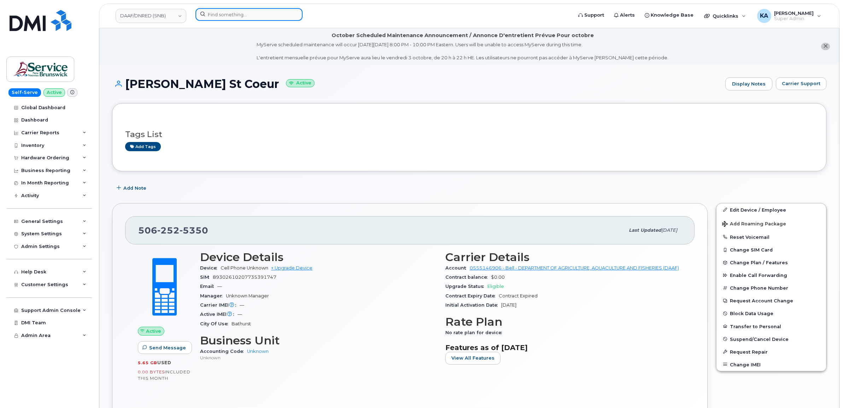
click at [217, 16] on input at bounding box center [248, 14] width 107 height 13
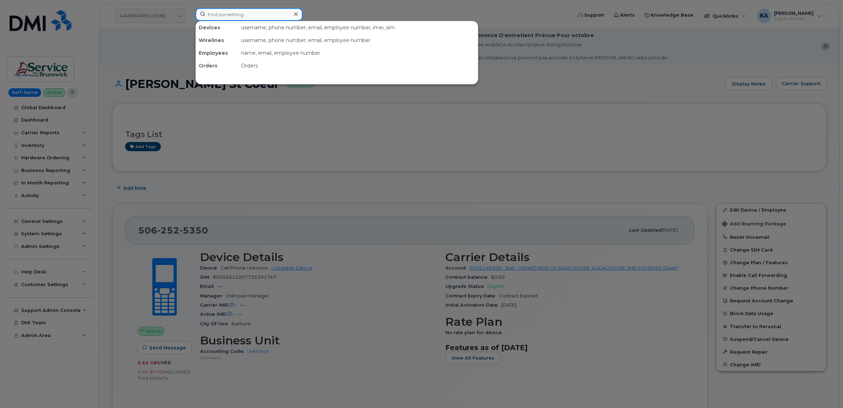
paste input "5062301537"
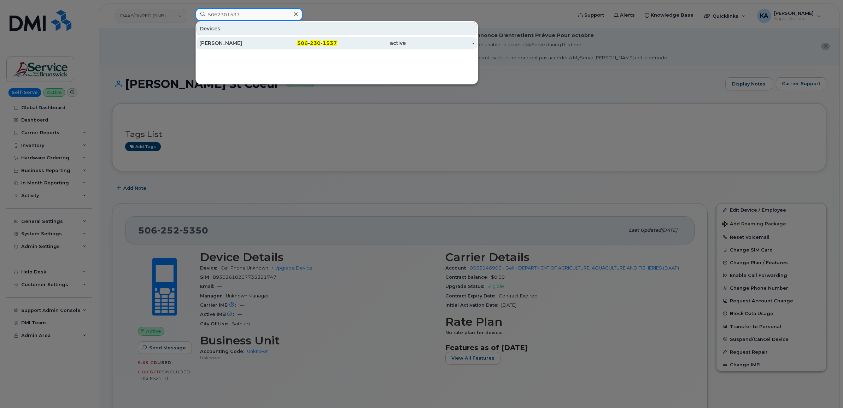
type input "5062301537"
click at [222, 42] on div "[PERSON_NAME]" at bounding box center [233, 43] width 69 height 7
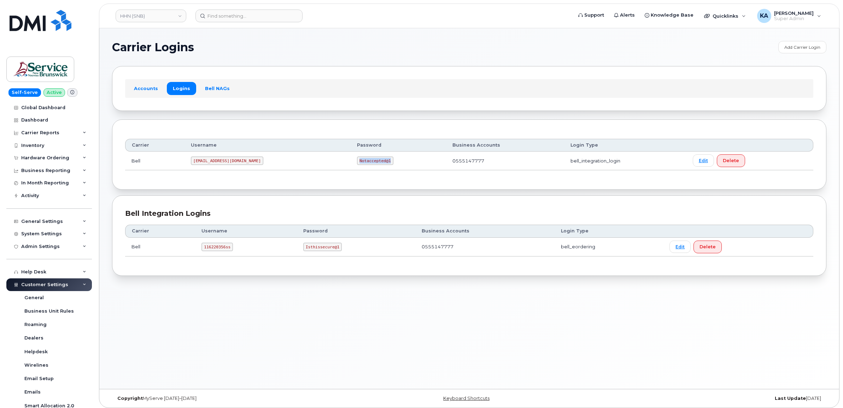
scroll to position [133, 0]
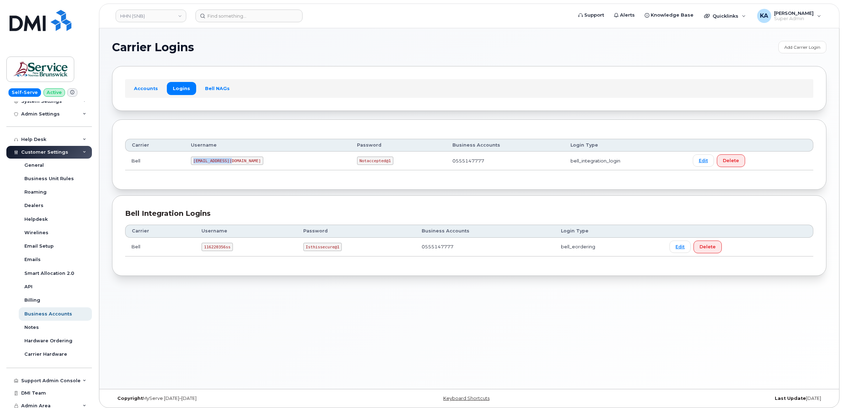
drag, startPoint x: 196, startPoint y: 161, endPoint x: 237, endPoint y: 165, distance: 41.1
click at [237, 165] on td "[EMAIL_ADDRESS][DOMAIN_NAME]" at bounding box center [267, 161] width 166 height 19
copy code "[EMAIL_ADDRESS][DOMAIN_NAME]"
drag, startPoint x: 313, startPoint y: 161, endPoint x: 351, endPoint y: 164, distance: 37.9
click at [351, 164] on td "Notaccepted@1" at bounding box center [398, 161] width 95 height 19
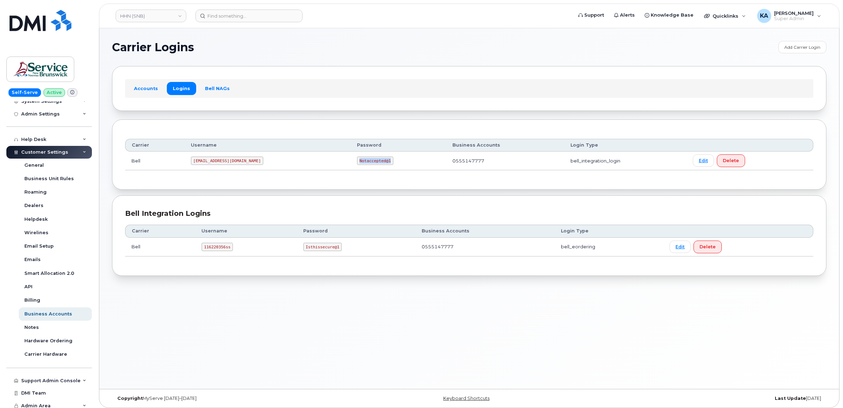
copy code "Notaccepted@1"
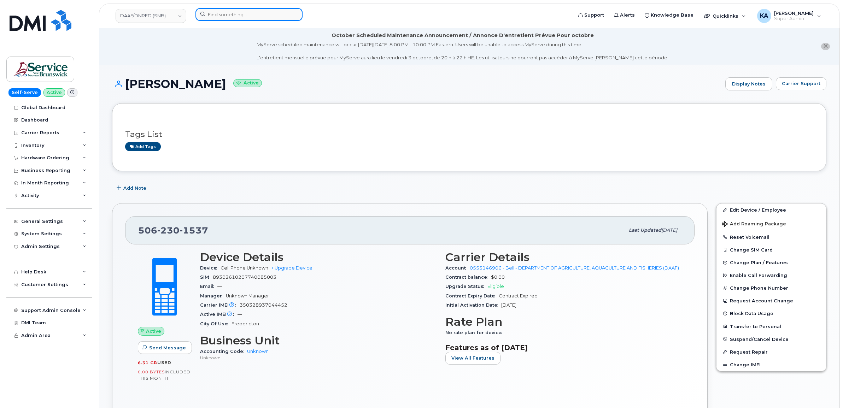
click at [231, 16] on input at bounding box center [248, 14] width 107 height 13
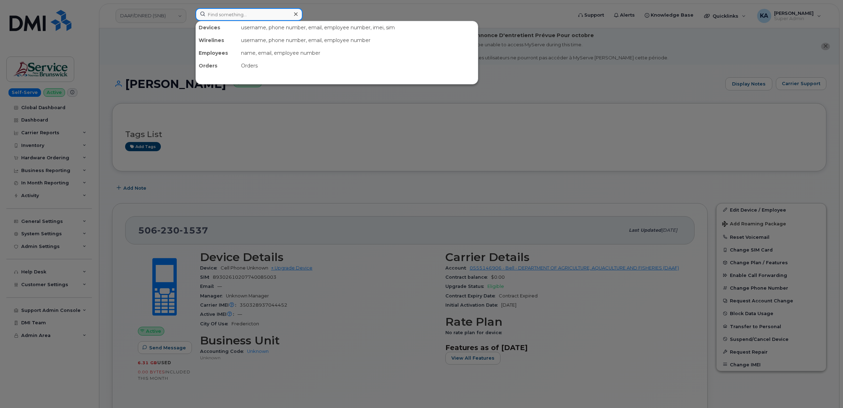
paste input "5064619628"
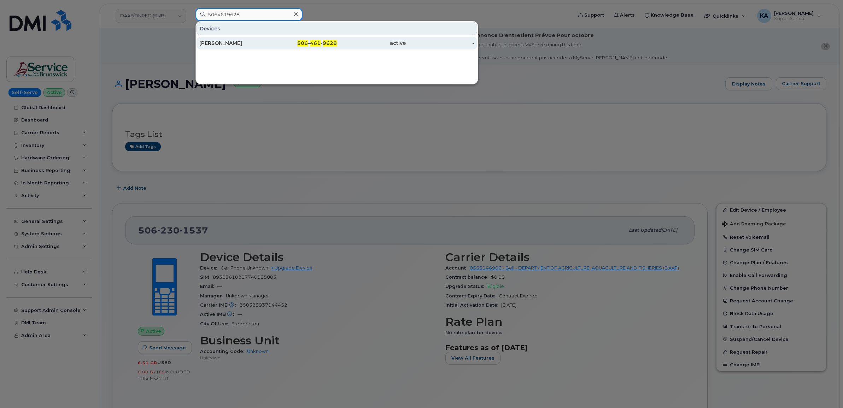
type input "5064619628"
click at [230, 42] on div "Kendra Mcclure" at bounding box center [233, 43] width 69 height 7
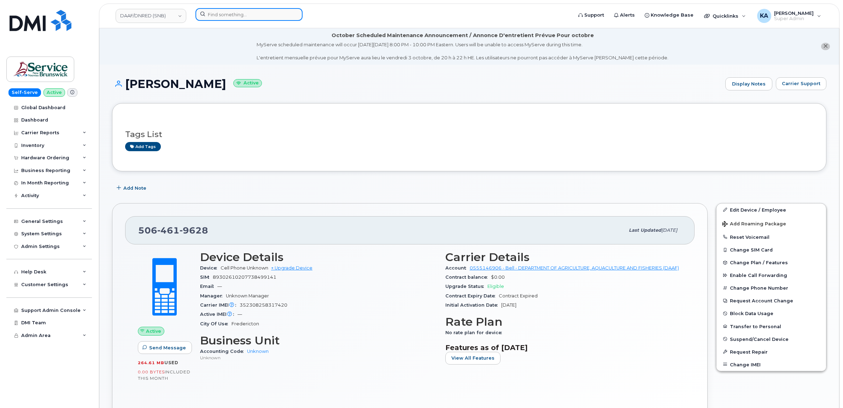
click at [249, 17] on input at bounding box center [248, 14] width 107 height 13
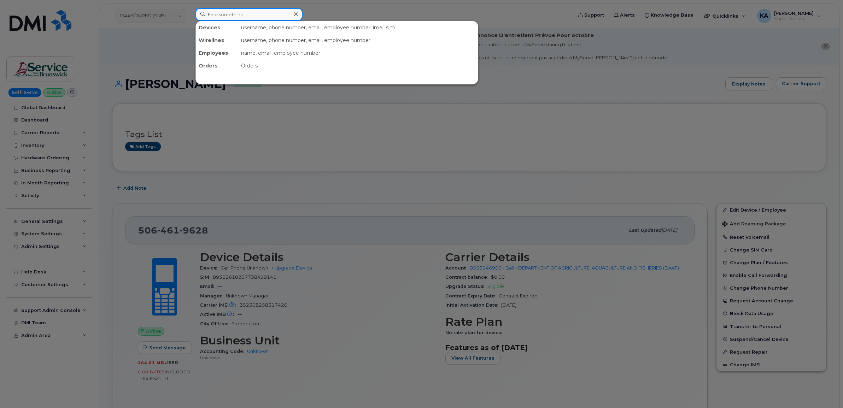
paste input "5062592789"
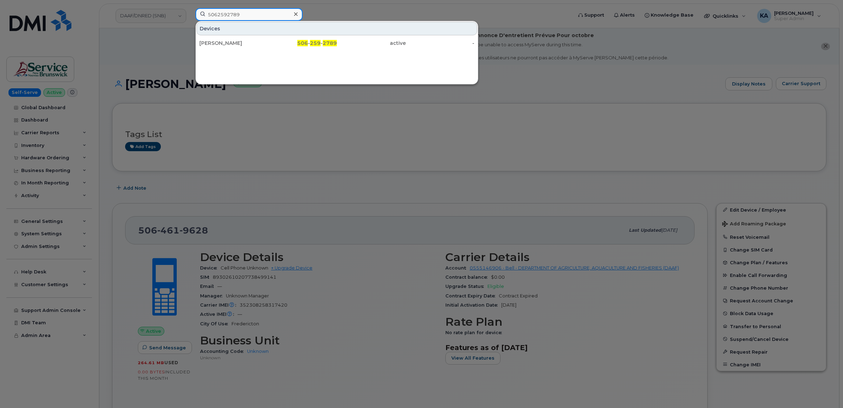
type input "5062592789"
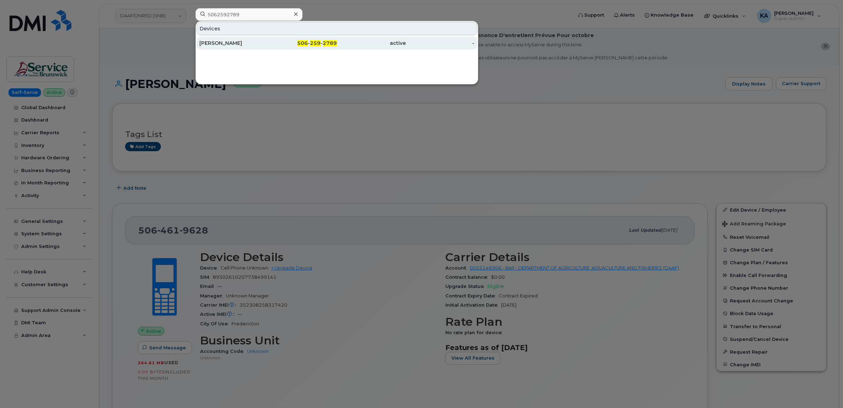
click at [214, 41] on div "[PERSON_NAME]" at bounding box center [233, 43] width 69 height 7
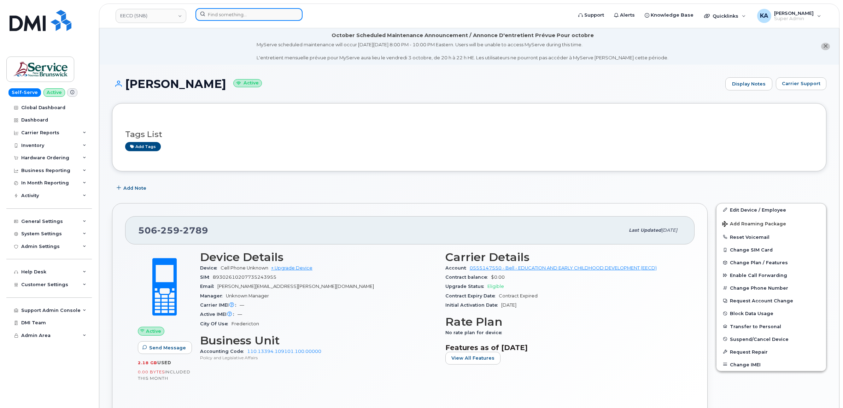
click at [211, 13] on input at bounding box center [248, 14] width 107 height 13
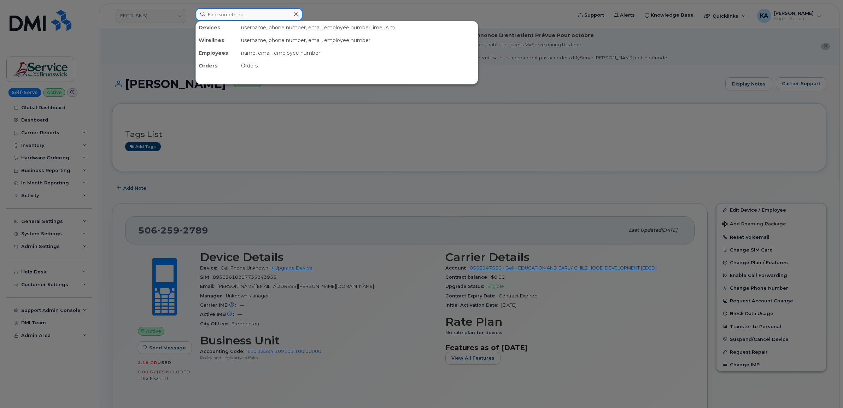
paste input "5062291598"
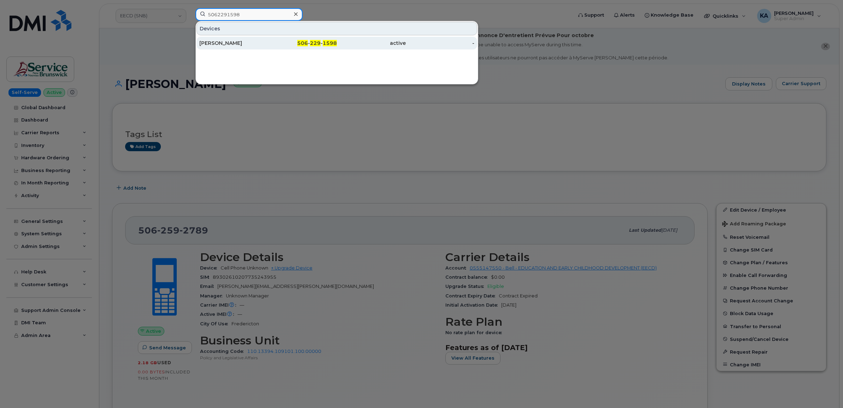
type input "5062291598"
click at [221, 43] on div "ALBERTINA FRANCA" at bounding box center [233, 43] width 69 height 7
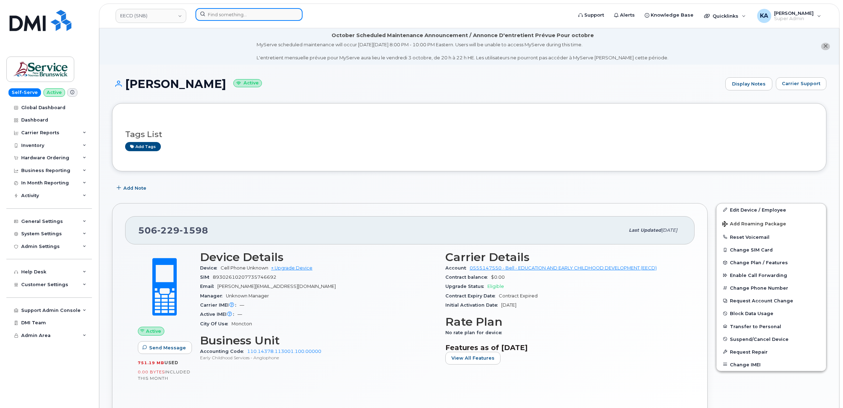
click at [216, 15] on input at bounding box center [248, 14] width 107 height 13
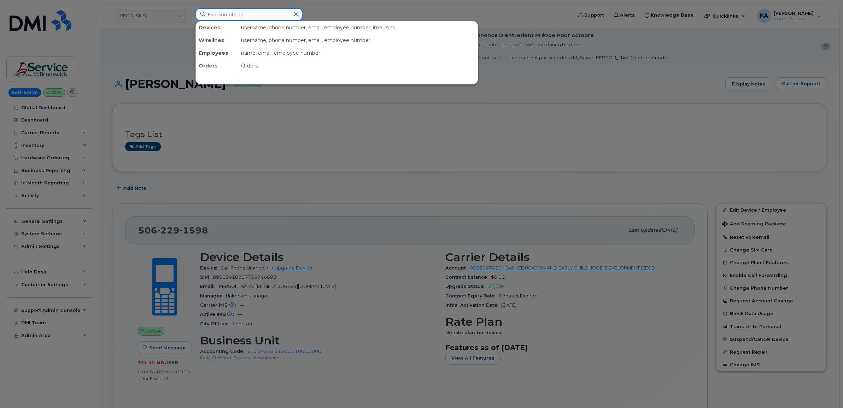
paste input "5062594704"
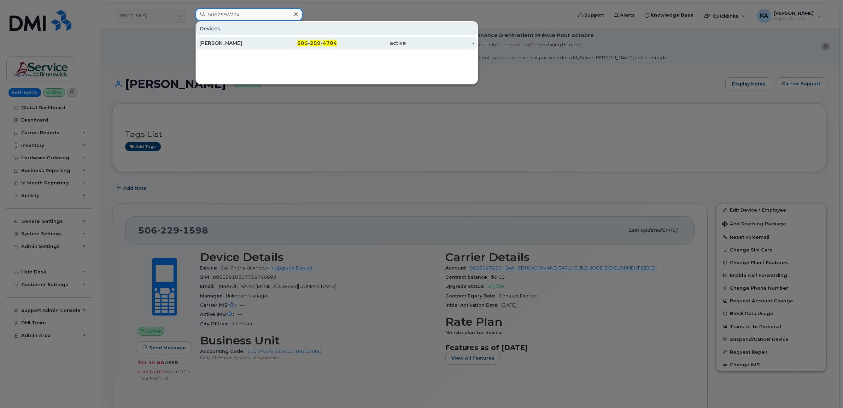
type input "5062594704"
click at [219, 42] on div "[PERSON_NAME]" at bounding box center [233, 43] width 69 height 7
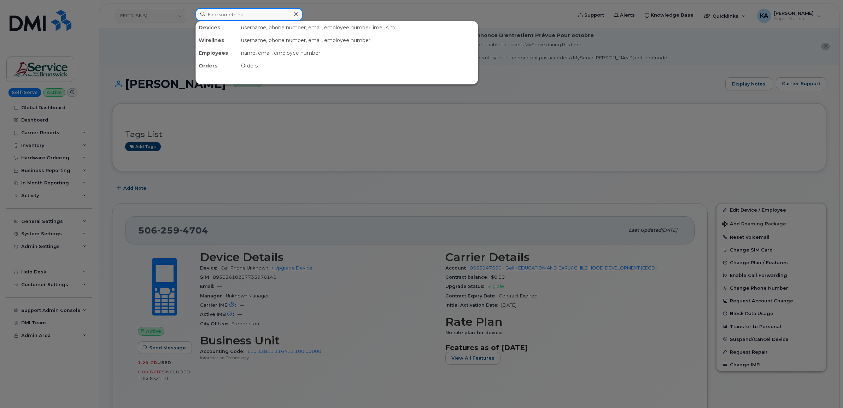
click at [237, 17] on input at bounding box center [248, 14] width 107 height 13
paste input "5062629418"
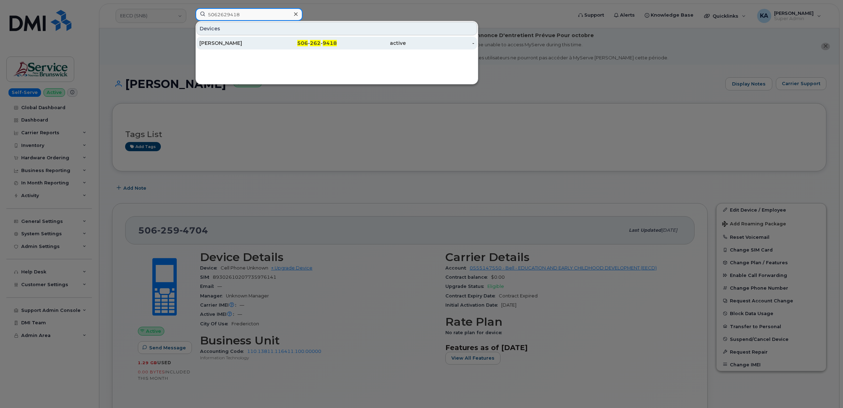
type input "5062629418"
click at [229, 39] on div "SABRINA DE JONG" at bounding box center [233, 43] width 69 height 13
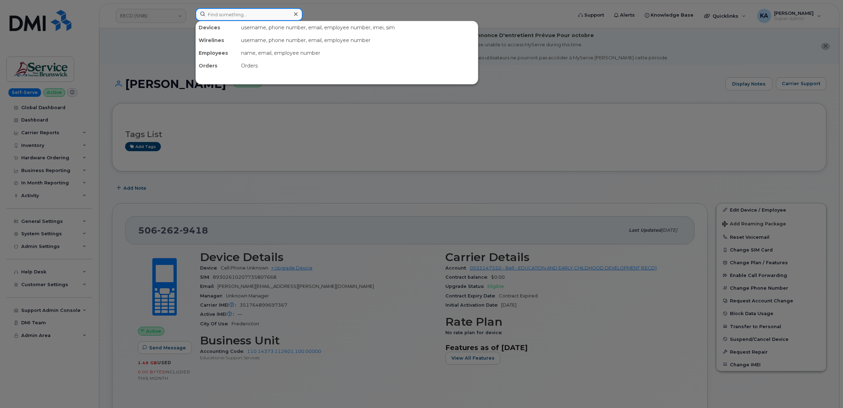
click at [225, 14] on input at bounding box center [248, 14] width 107 height 13
paste input "5064294830"
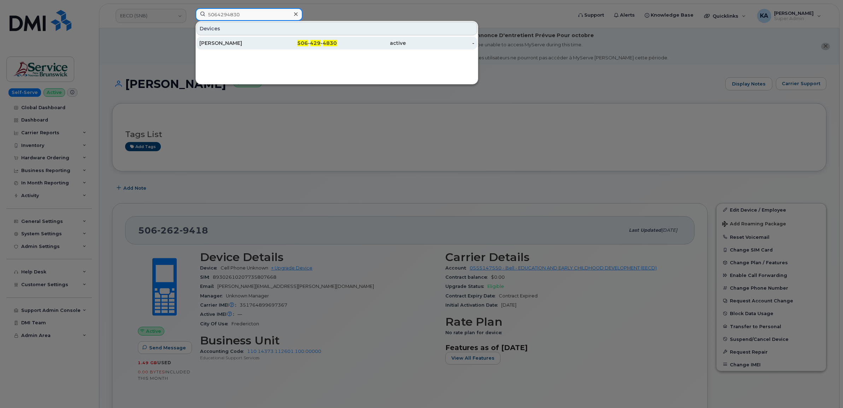
type input "5064294830"
click at [223, 41] on div "[PERSON_NAME]" at bounding box center [233, 43] width 69 height 7
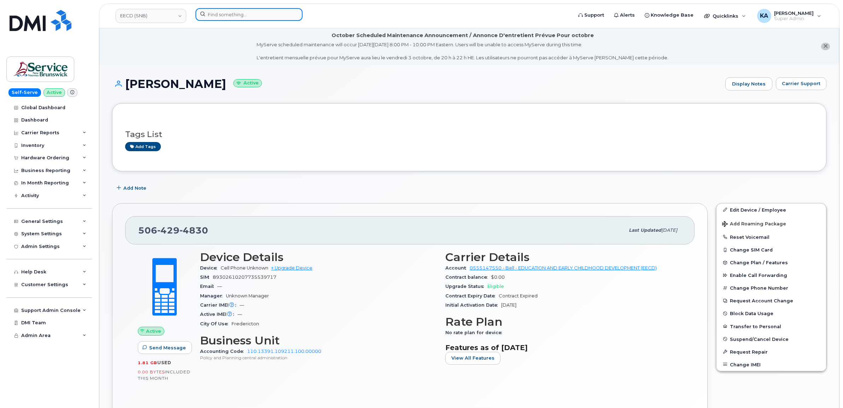
click at [220, 16] on input at bounding box center [248, 14] width 107 height 13
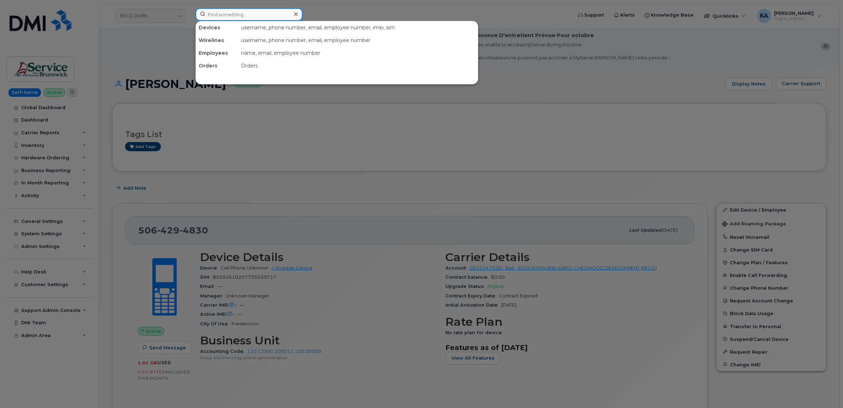
paste input "5062595943"
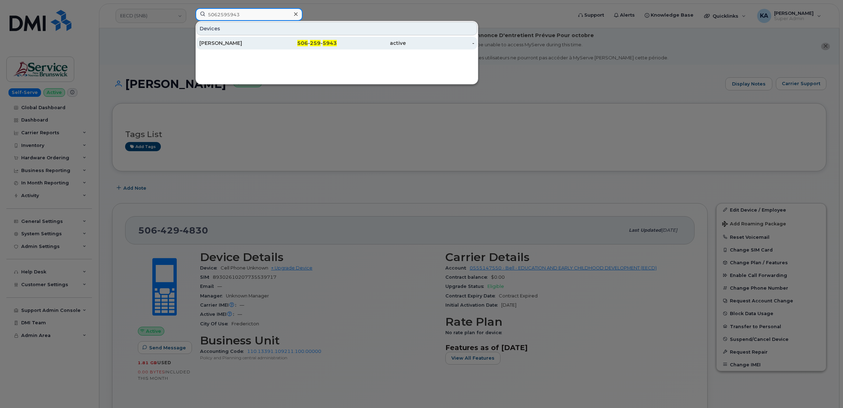
type input "5062595943"
click at [230, 41] on div "[PERSON_NAME]" at bounding box center [233, 43] width 69 height 7
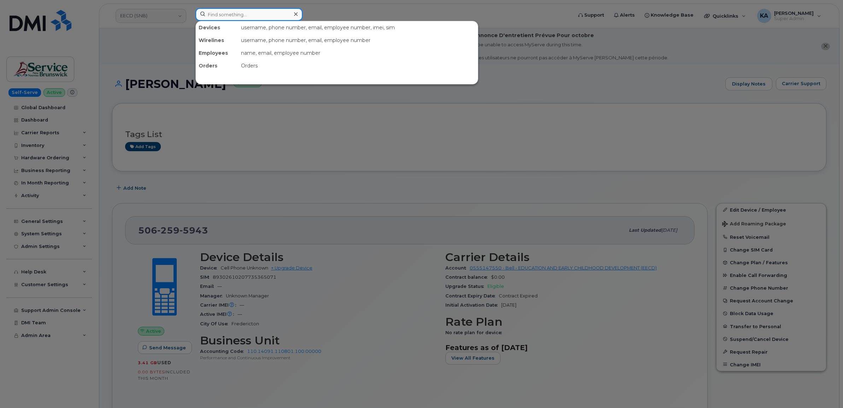
click at [233, 15] on input at bounding box center [248, 14] width 107 height 13
paste input "5062300691"
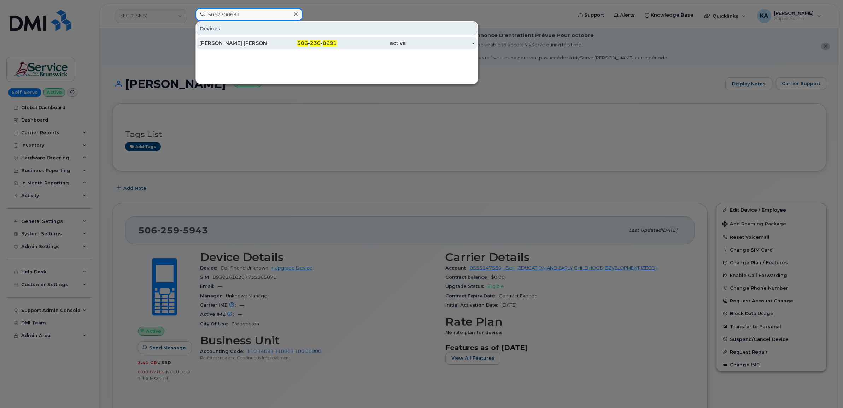
type input "5062300691"
click at [224, 42] on div "[PERSON_NAME] [PERSON_NAME]" at bounding box center [233, 43] width 69 height 7
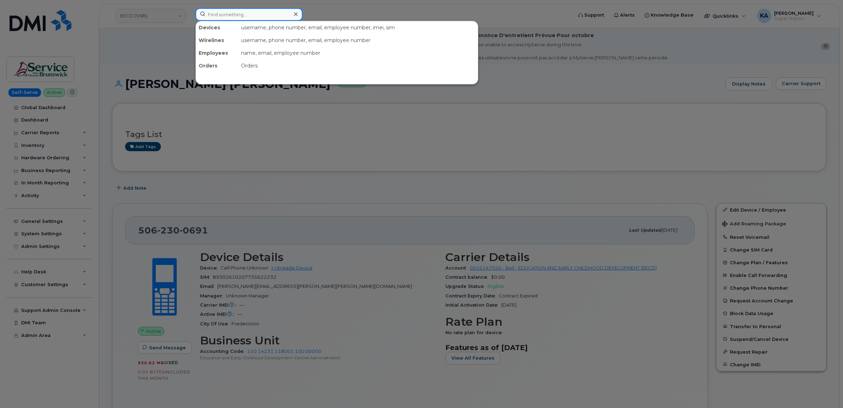
click at [244, 16] on input at bounding box center [248, 14] width 107 height 13
paste input "5066262715"
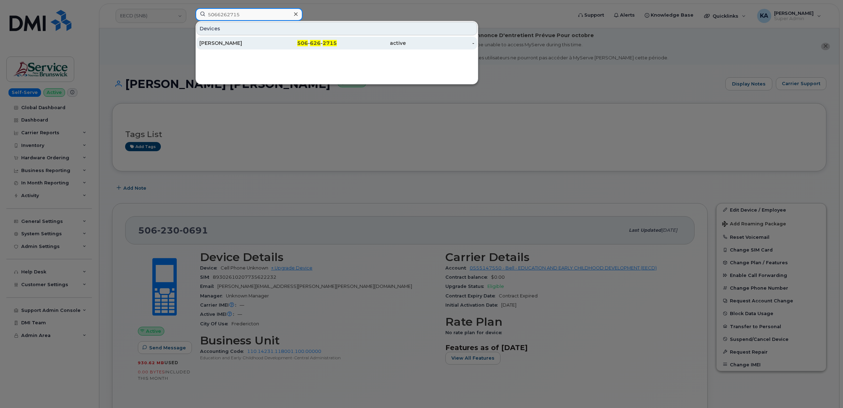
type input "5066262715"
click at [236, 42] on div "[PERSON_NAME]" at bounding box center [233, 43] width 69 height 7
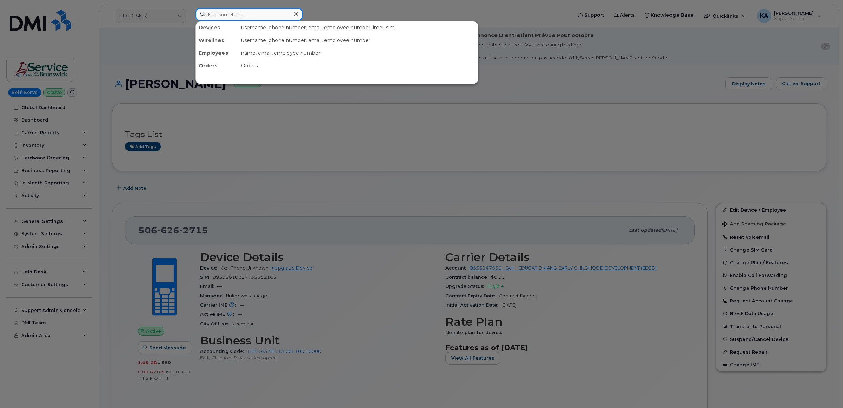
click at [227, 16] on input at bounding box center [248, 14] width 107 height 13
paste input "5062380467"
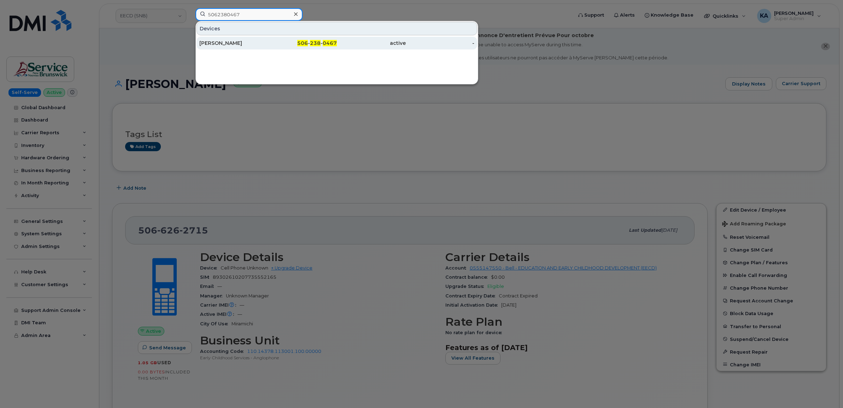
type input "5062380467"
click at [234, 45] on div "ISABELLE LIRETTE" at bounding box center [233, 43] width 69 height 7
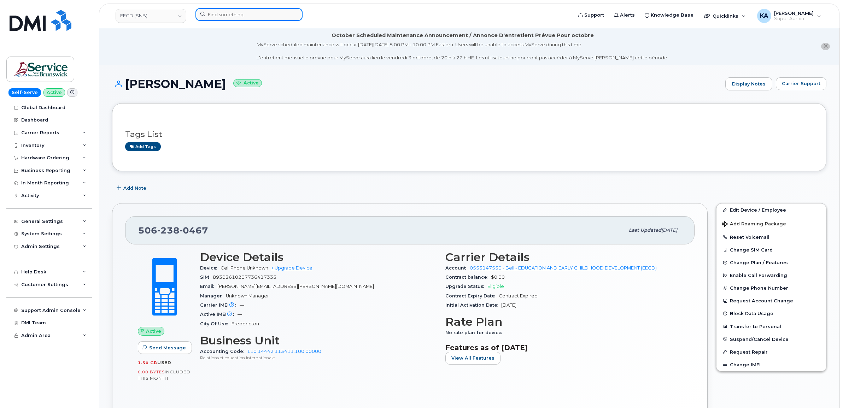
click at [218, 15] on input at bounding box center [248, 14] width 107 height 13
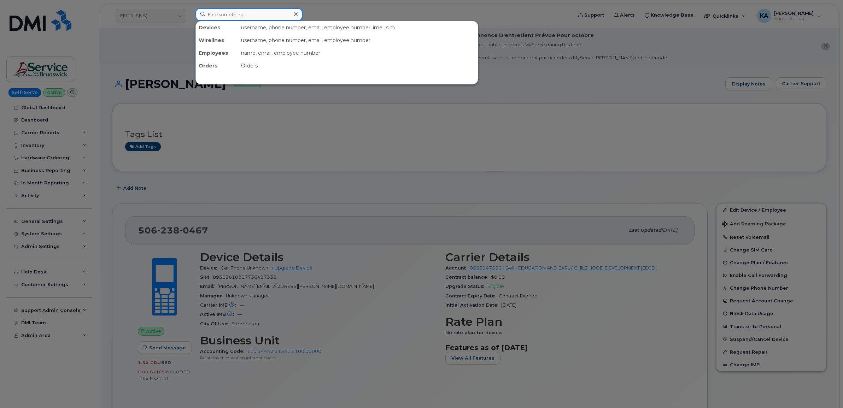
paste input "5062300165"
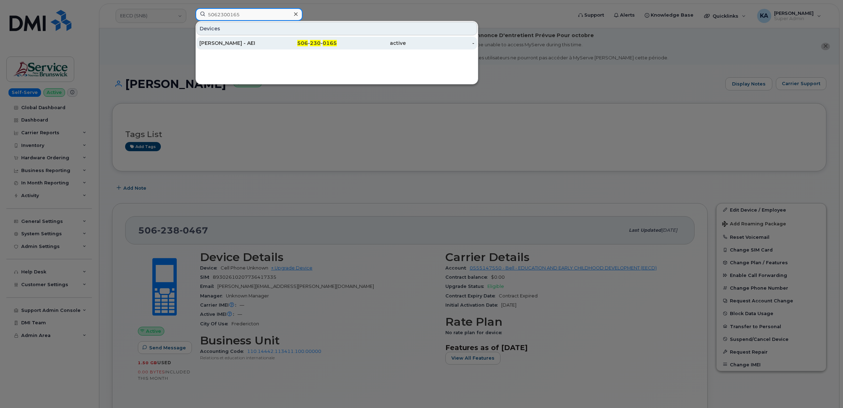
type input "5062300165"
click at [216, 43] on div "[PERSON_NAME] - AEI" at bounding box center [233, 43] width 69 height 7
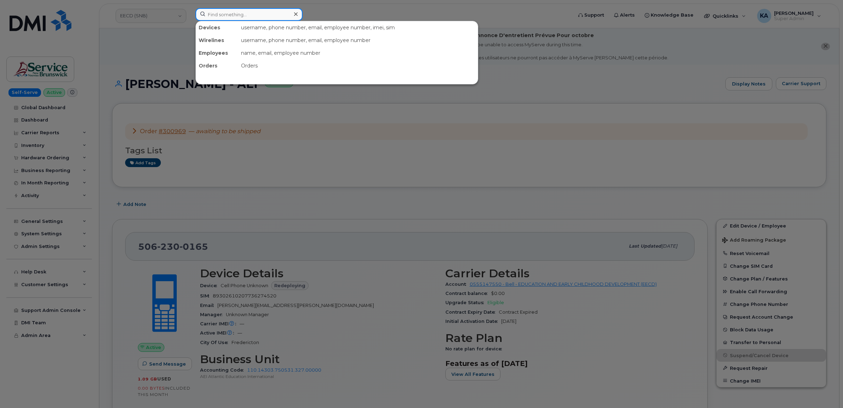
click at [223, 12] on input at bounding box center [248, 14] width 107 height 13
paste input "5062594070"
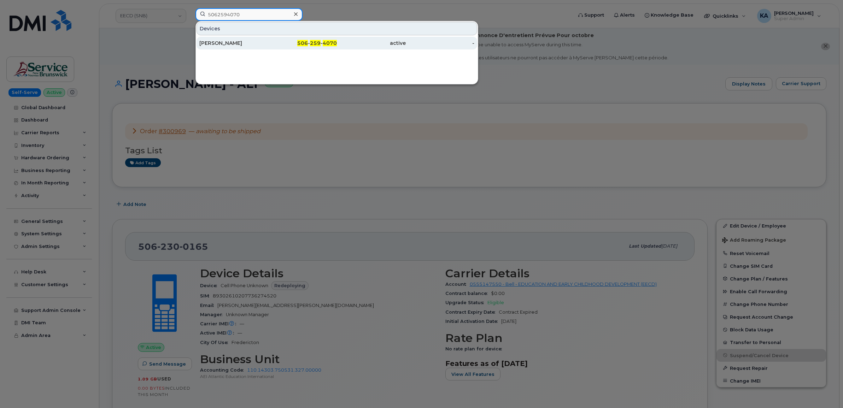
type input "5062594070"
click at [209, 42] on div "[PERSON_NAME]" at bounding box center [233, 43] width 69 height 7
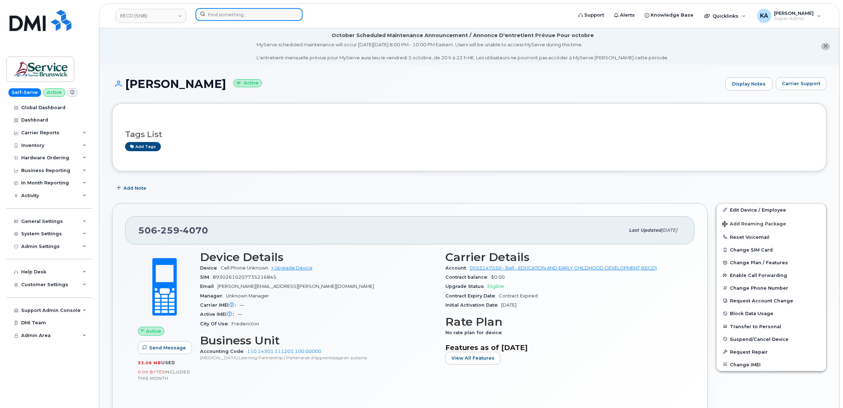
click at [265, 14] on input at bounding box center [248, 14] width 107 height 13
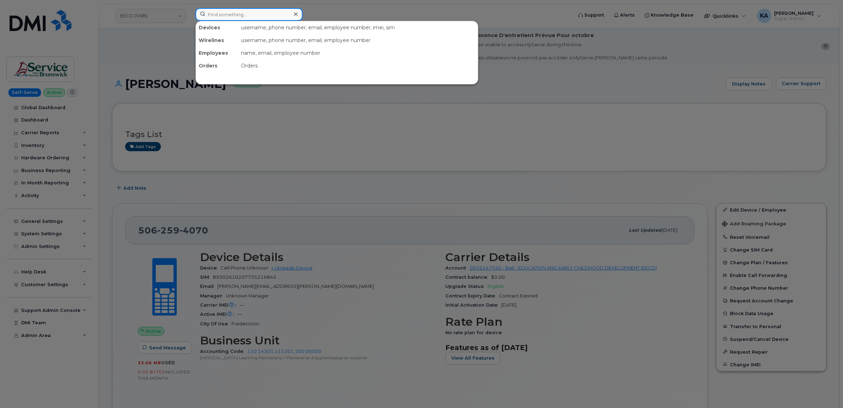
paste input "5062595286"
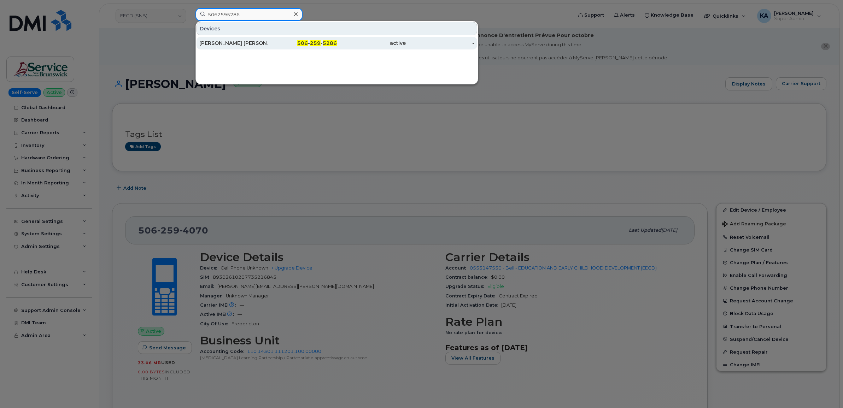
type input "5062595286"
click at [240, 44] on div "Ariane Juneau Godin" at bounding box center [233, 43] width 69 height 7
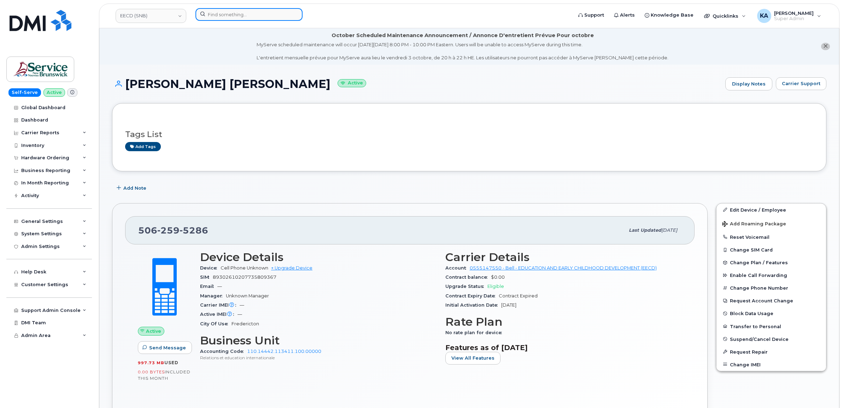
click at [210, 12] on input at bounding box center [248, 14] width 107 height 13
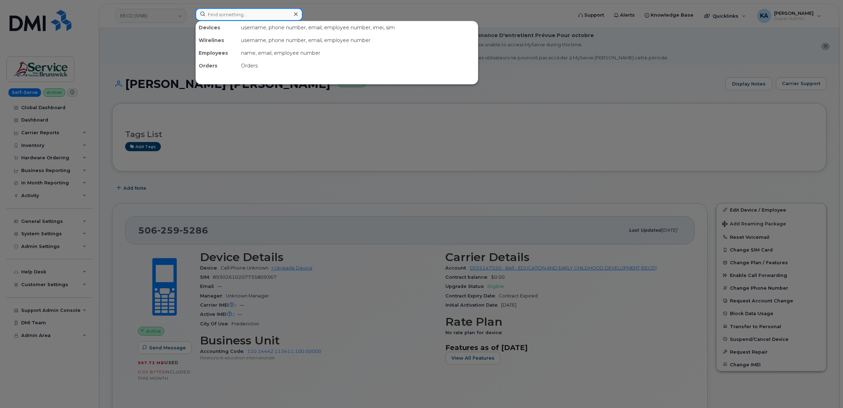
paste input "5068381271"
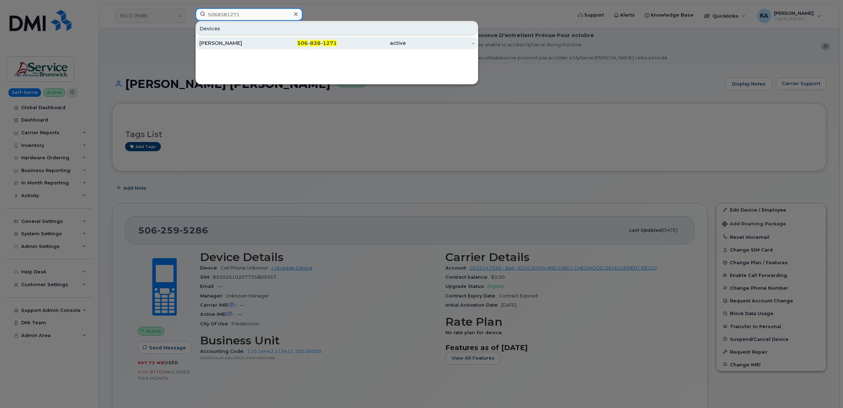
type input "5068381271"
click at [220, 41] on div "[PERSON_NAME]" at bounding box center [233, 43] width 69 height 7
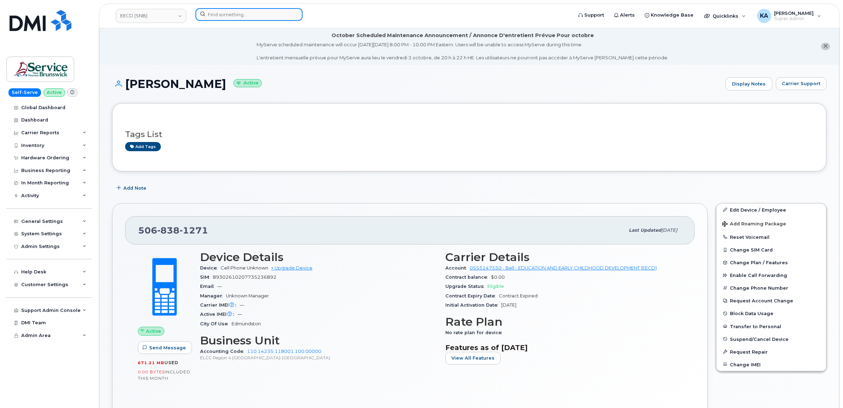
click at [234, 16] on input at bounding box center [248, 14] width 107 height 13
paste input "5065661847"
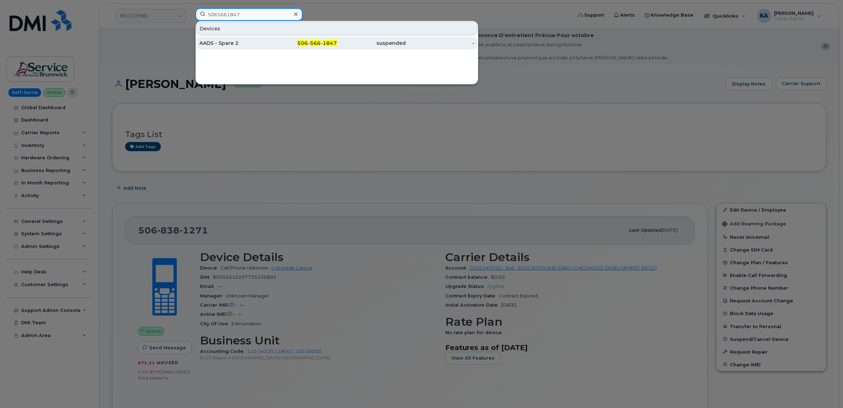
type input "5065661847"
click at [224, 43] on div "AADS - Spare 2" at bounding box center [233, 43] width 69 height 7
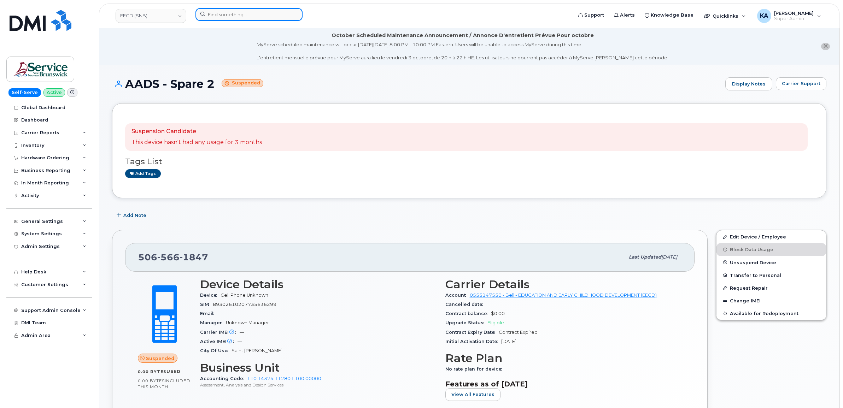
click at [219, 13] on input at bounding box center [248, 14] width 107 height 13
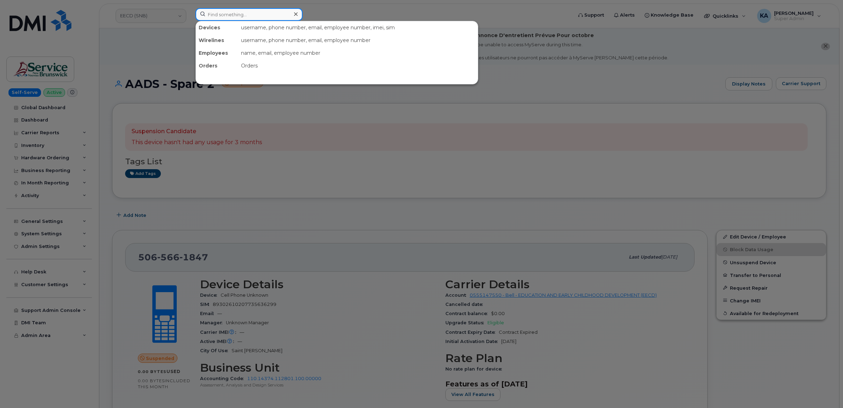
paste input "5062291332"
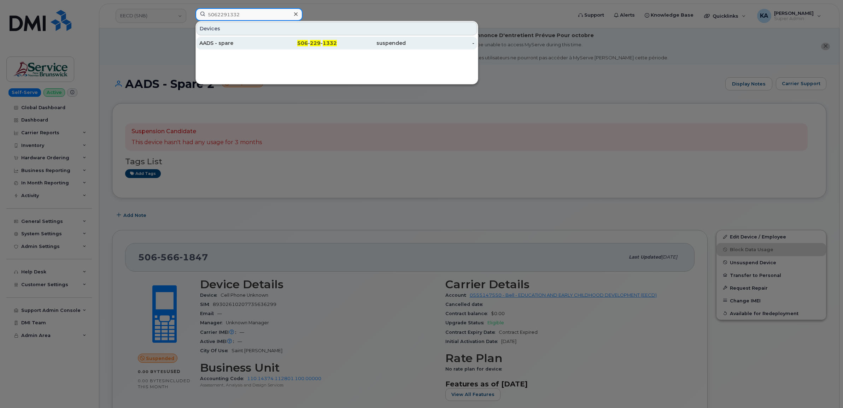
type input "5062291332"
click at [219, 45] on div "AADS - spare" at bounding box center [233, 43] width 69 height 7
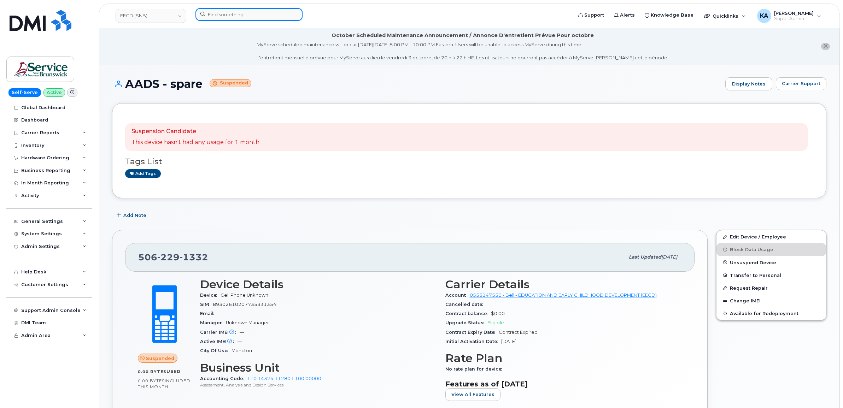
click at [229, 16] on input at bounding box center [248, 14] width 107 height 13
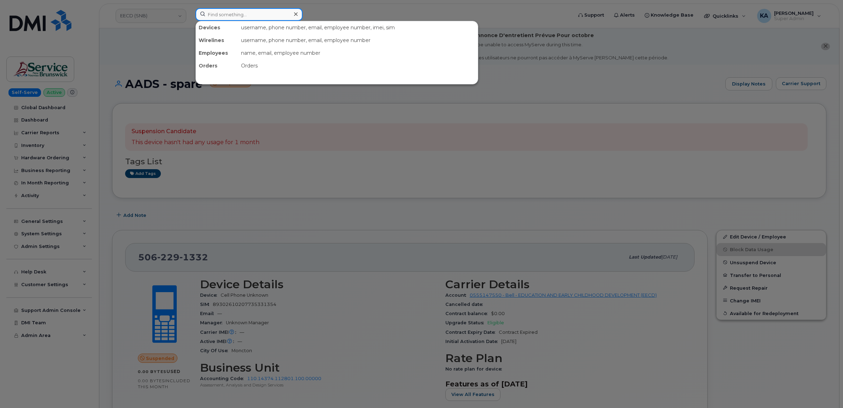
paste input "5063780835"
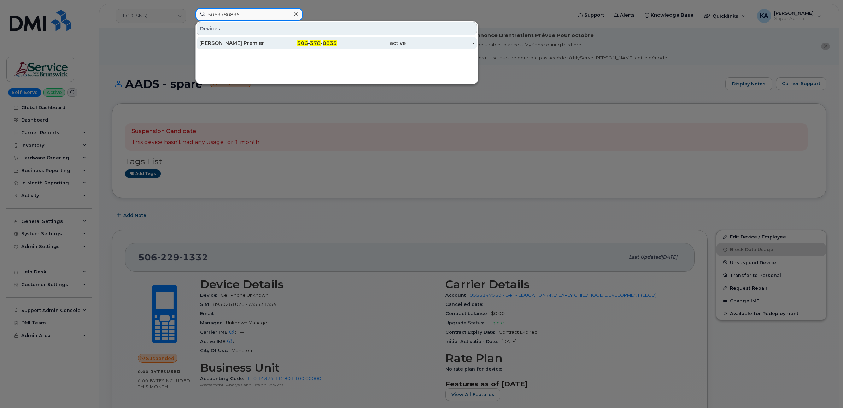
type input "5063780835"
click at [229, 45] on div "Monette Leblanc Premier" at bounding box center [233, 43] width 69 height 7
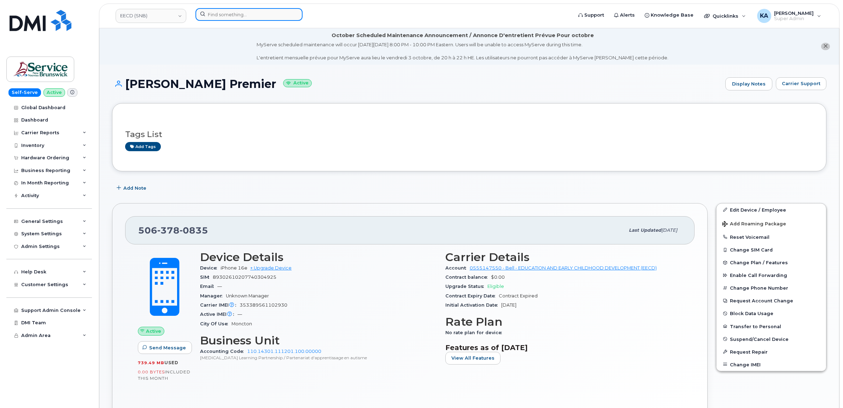
click at [215, 13] on input at bounding box center [248, 14] width 107 height 13
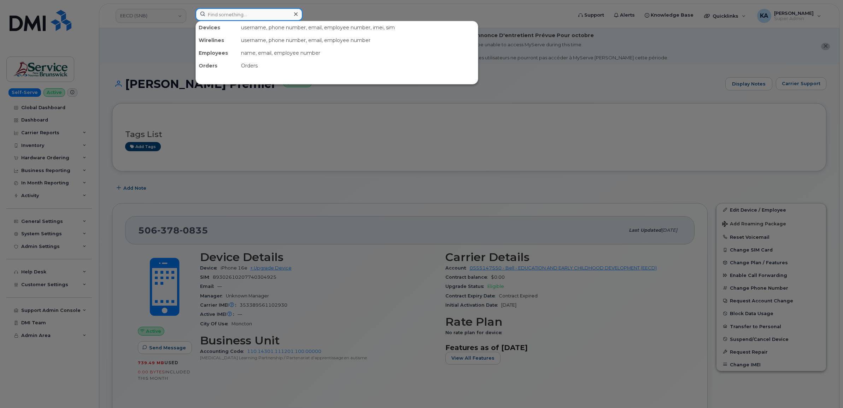
paste input "5062591908"
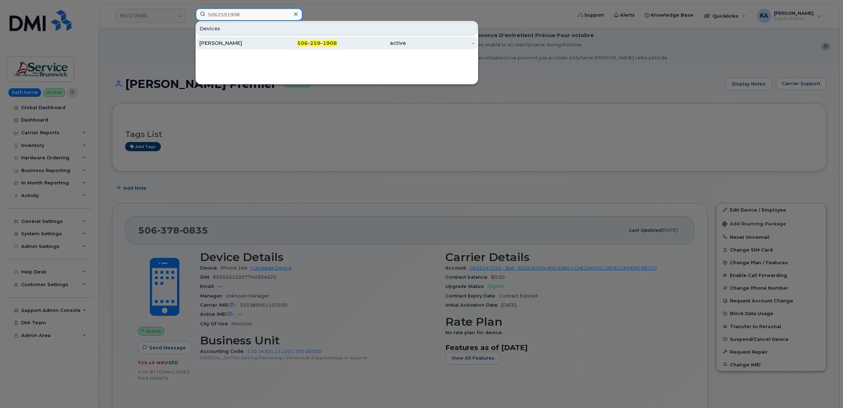
type input "5062591908"
click at [218, 41] on div "[PERSON_NAME]" at bounding box center [233, 43] width 69 height 7
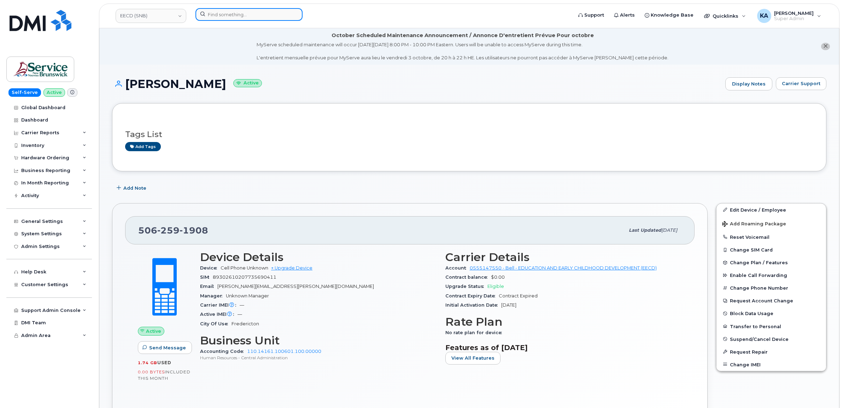
click at [212, 13] on input at bounding box center [248, 14] width 107 height 13
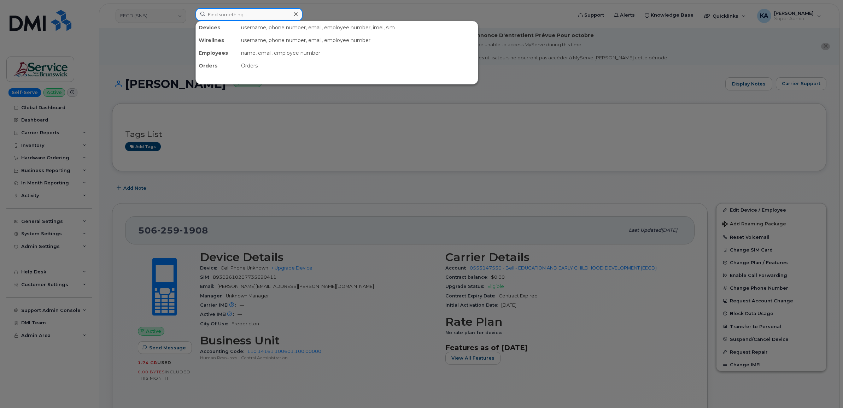
paste input "5062535390"
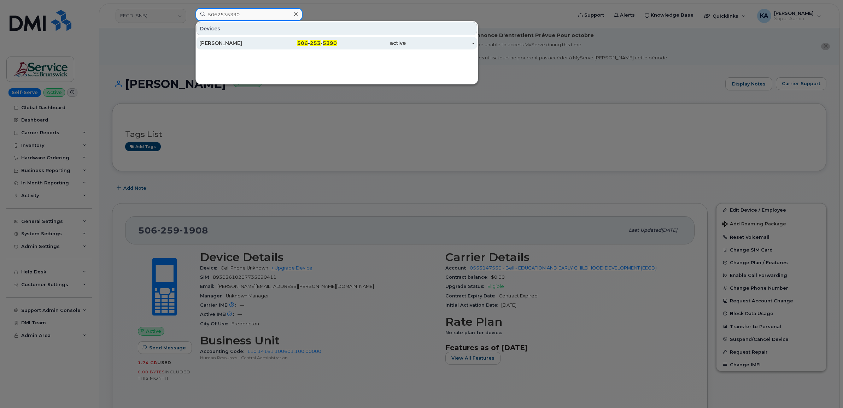
type input "5062535390"
click at [212, 41] on div "Andree Beaulieu Sirois" at bounding box center [233, 43] width 69 height 7
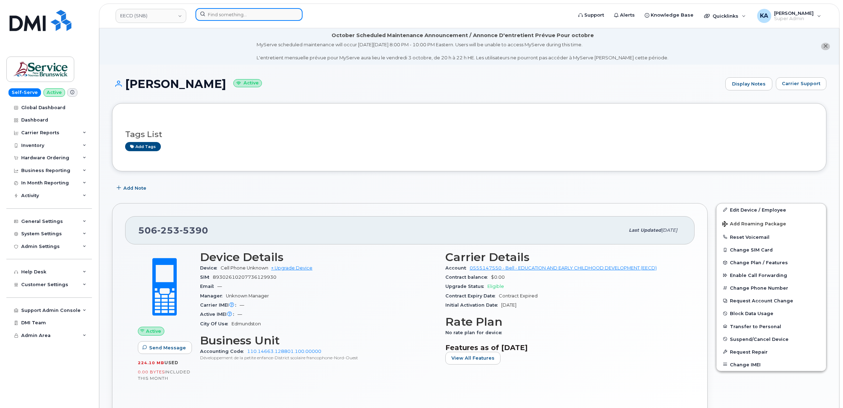
click at [214, 13] on input at bounding box center [248, 14] width 107 height 13
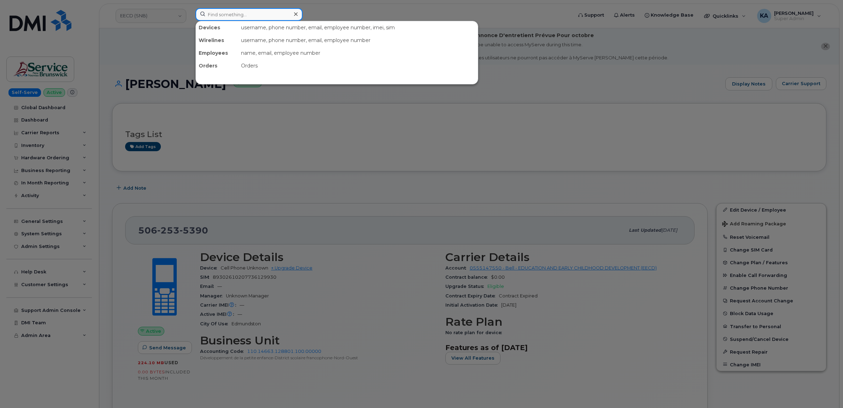
paste input "5063772563"
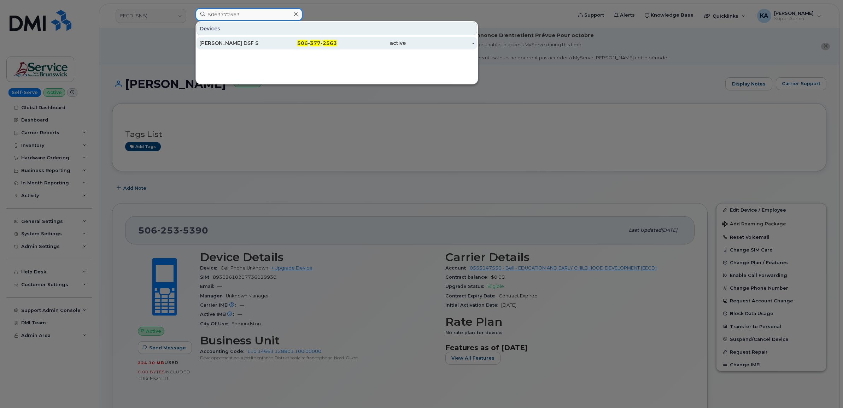
type input "5063772563"
click at [214, 43] on div "[PERSON_NAME] DSF S" at bounding box center [233, 43] width 69 height 7
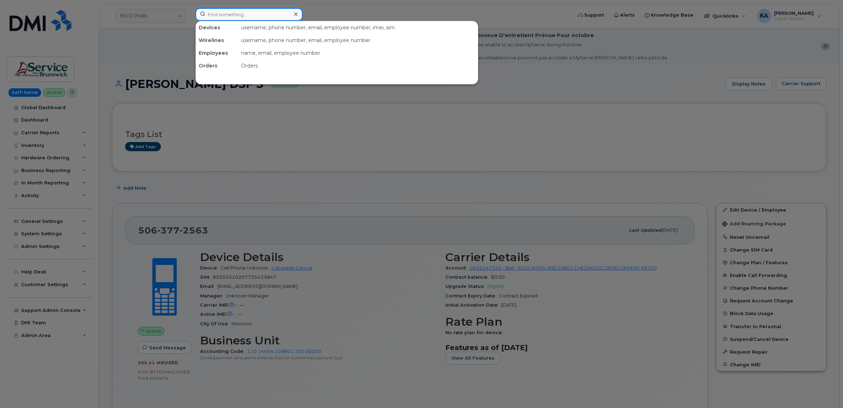
click at [211, 12] on input at bounding box center [248, 14] width 107 height 13
paste input "5064786491"
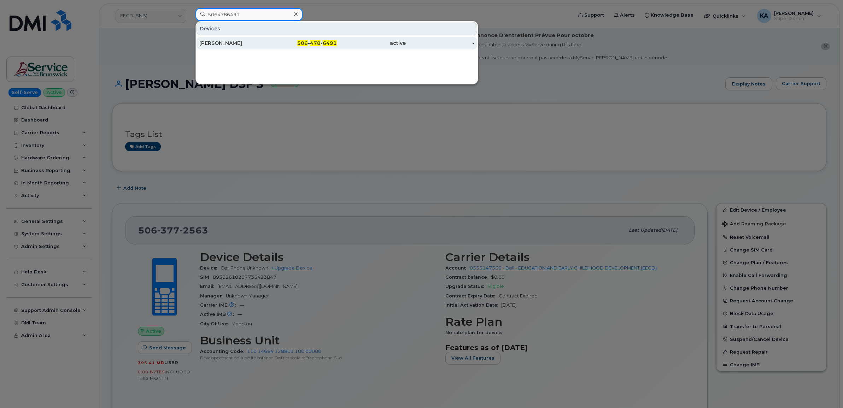
type input "5064786491"
click at [223, 45] on div "[PERSON_NAME]" at bounding box center [233, 43] width 69 height 7
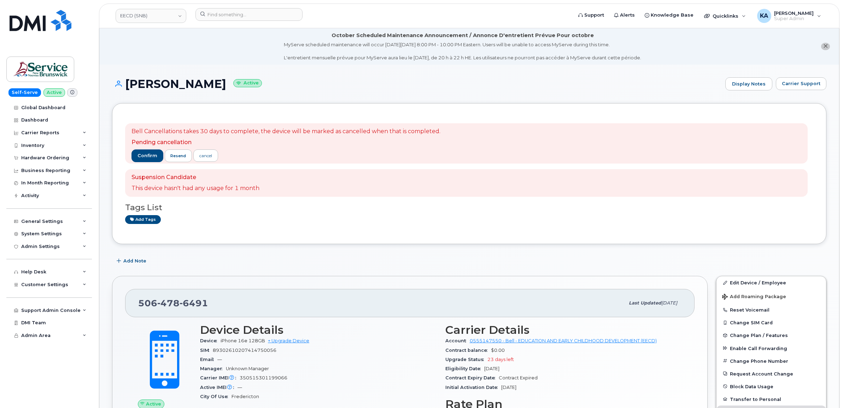
drag, startPoint x: 245, startPoint y: 84, endPoint x: 201, endPoint y: 87, distance: 43.2
click at [201, 87] on h1 "[PERSON_NAME] Active" at bounding box center [417, 84] width 610 height 12
copy h1 "[PERSON_NAME]"
drag, startPoint x: 195, startPoint y: 85, endPoint x: 164, endPoint y: 86, distance: 30.7
click at [164, 86] on h1 "[PERSON_NAME] Active" at bounding box center [417, 84] width 610 height 12
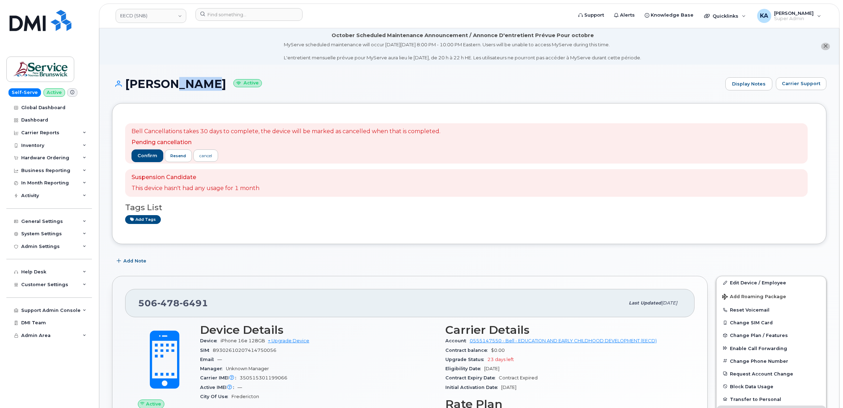
copy h1 "Josée"
